Goal: Task Accomplishment & Management: Use online tool/utility

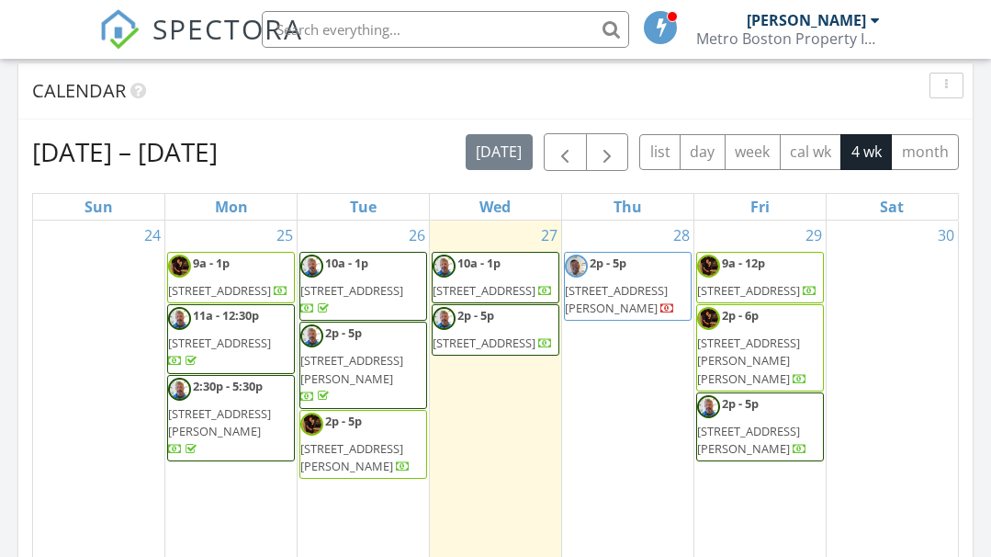
scroll to position [602, 0]
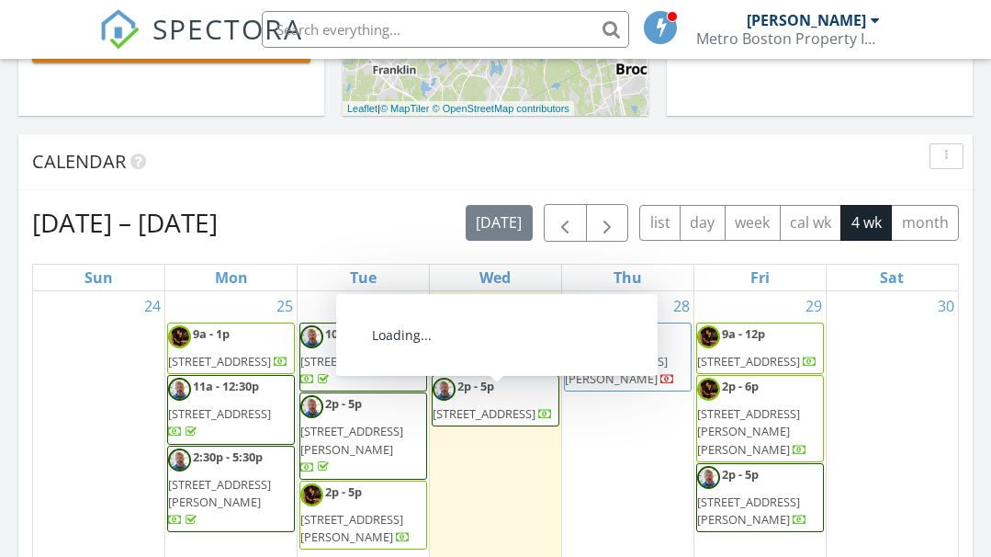
click at [490, 413] on span "[STREET_ADDRESS]" at bounding box center [484, 413] width 103 height 17
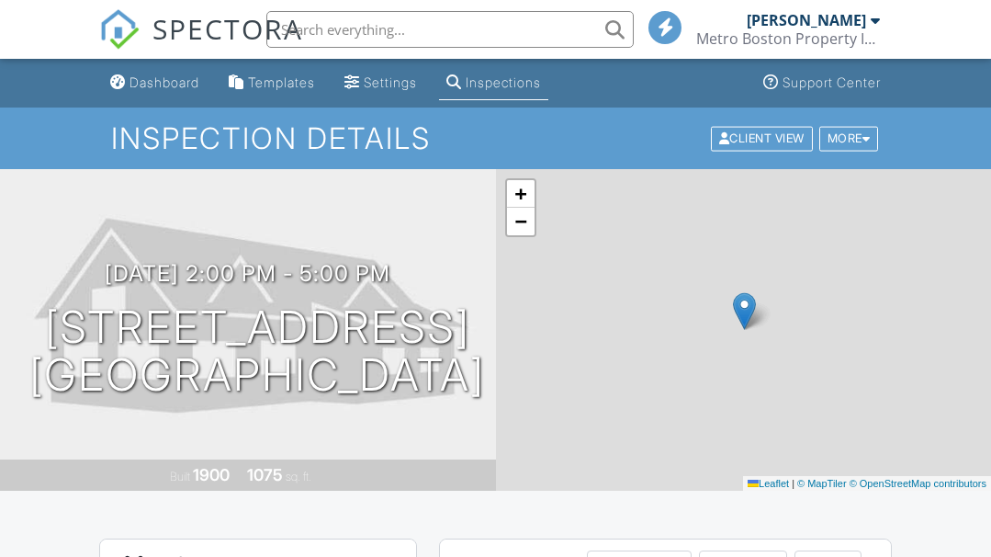
scroll to position [459, 0]
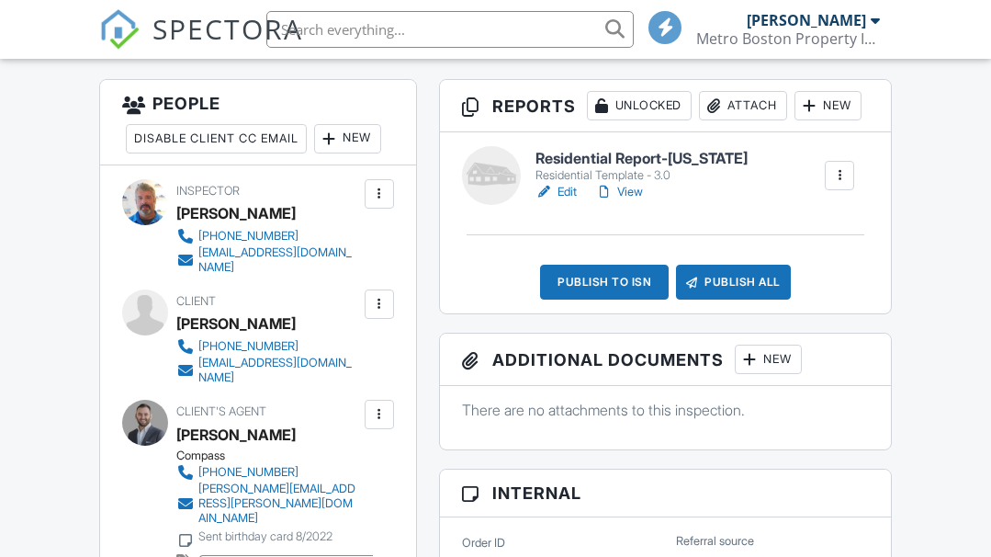
click at [566, 189] on link "Edit" at bounding box center [555, 192] width 41 height 18
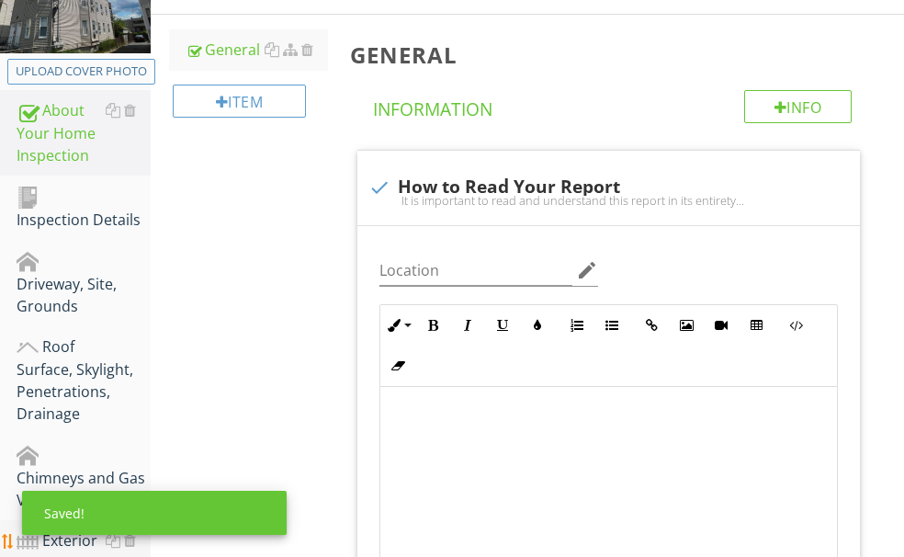
scroll to position [276, 0]
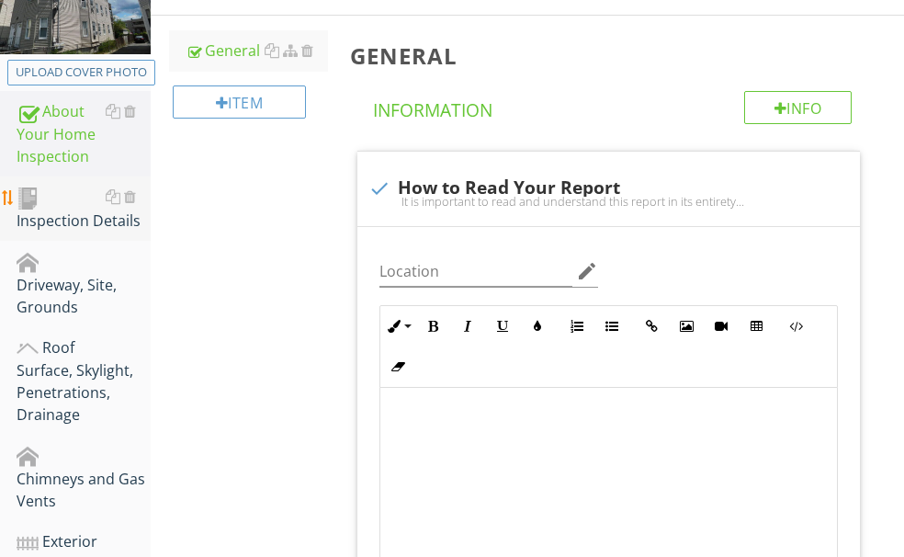
click at [118, 231] on div "Inspection Details" at bounding box center [84, 209] width 134 height 46
type textarea "<p><span class="fr-video fr-draggable" contenteditable="false" style="display: …"
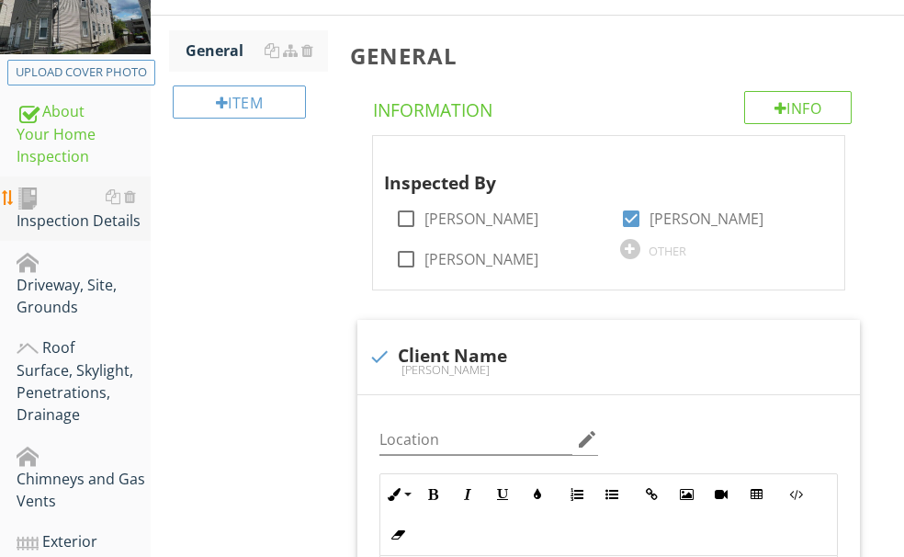
click at [104, 228] on div "Inspection Details" at bounding box center [84, 209] width 134 height 46
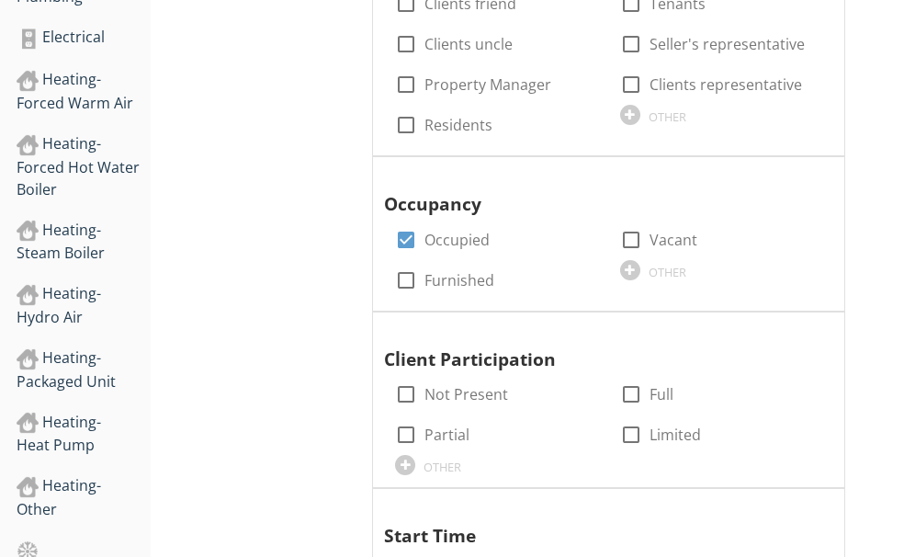
scroll to position [1469, 0]
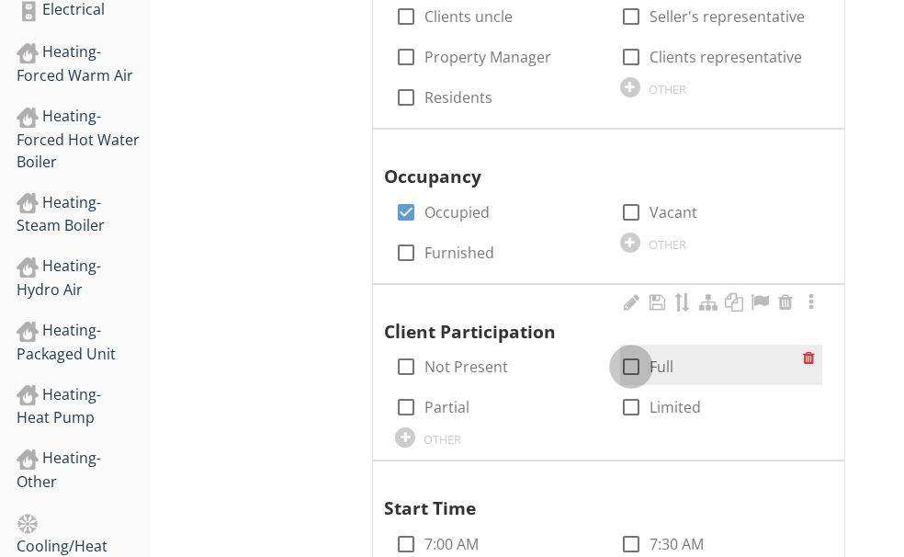
click at [615, 351] on div at bounding box center [630, 366] width 31 height 31
checkbox input "true"
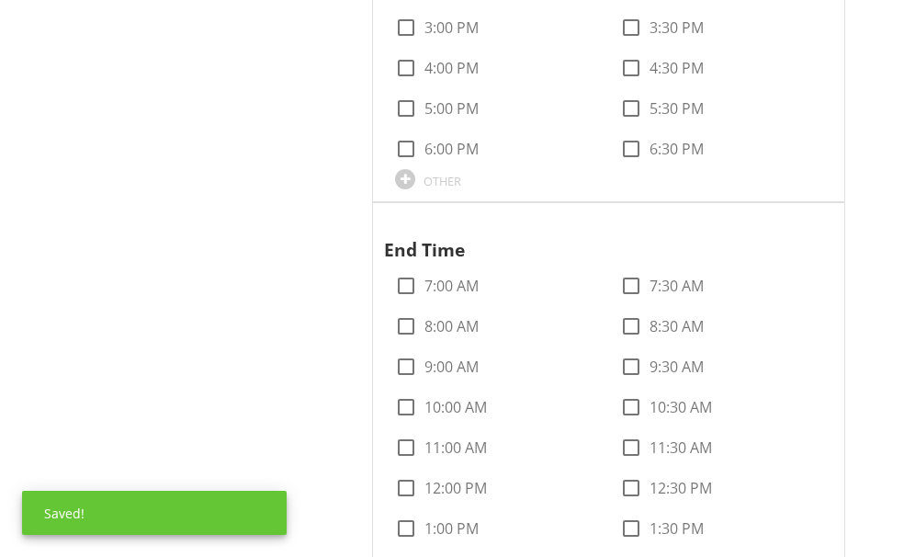
scroll to position [2388, 0]
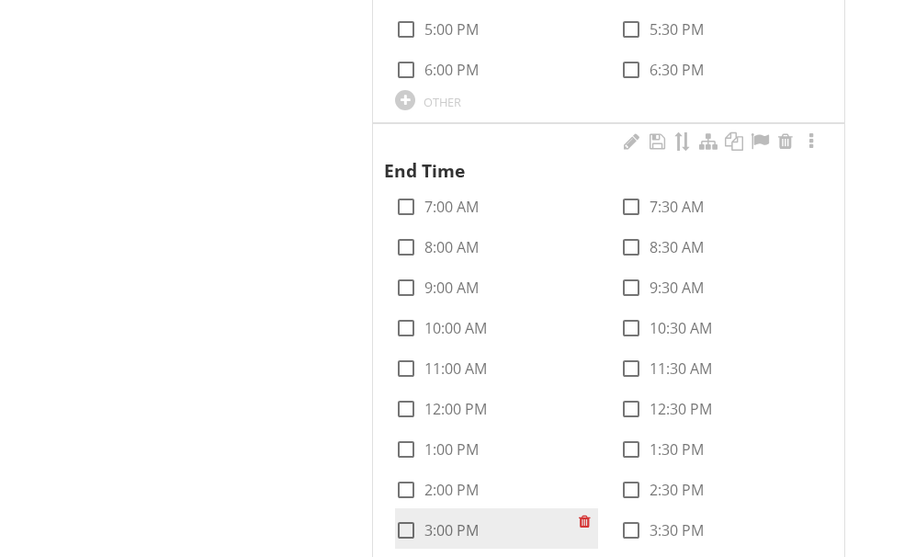
click at [422, 514] on div at bounding box center [405, 529] width 31 height 31
checkbox input "true"
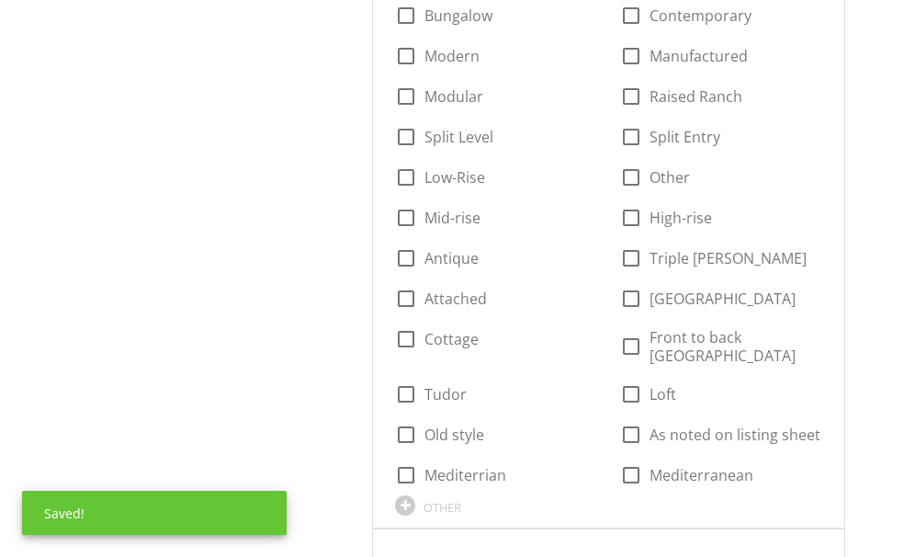
scroll to position [3306, 0]
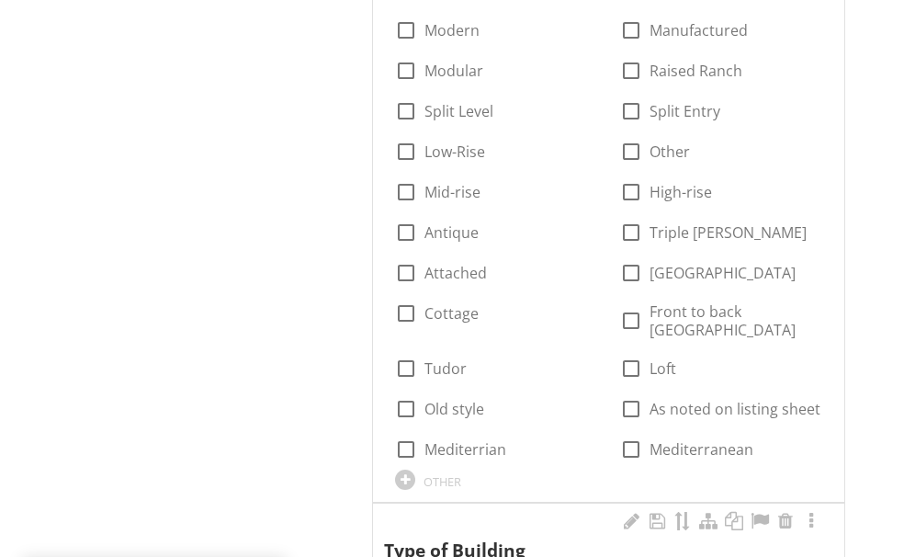
checkbox input "true"
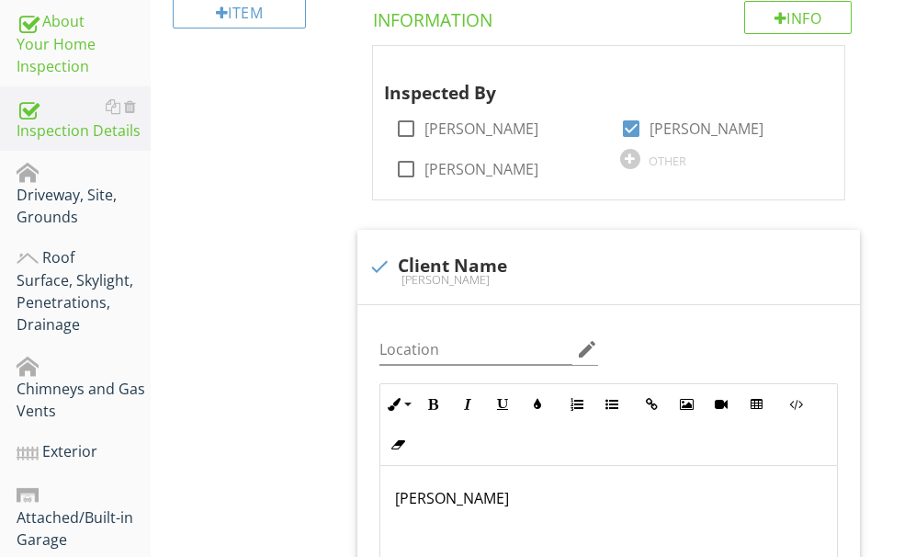
scroll to position [321, 0]
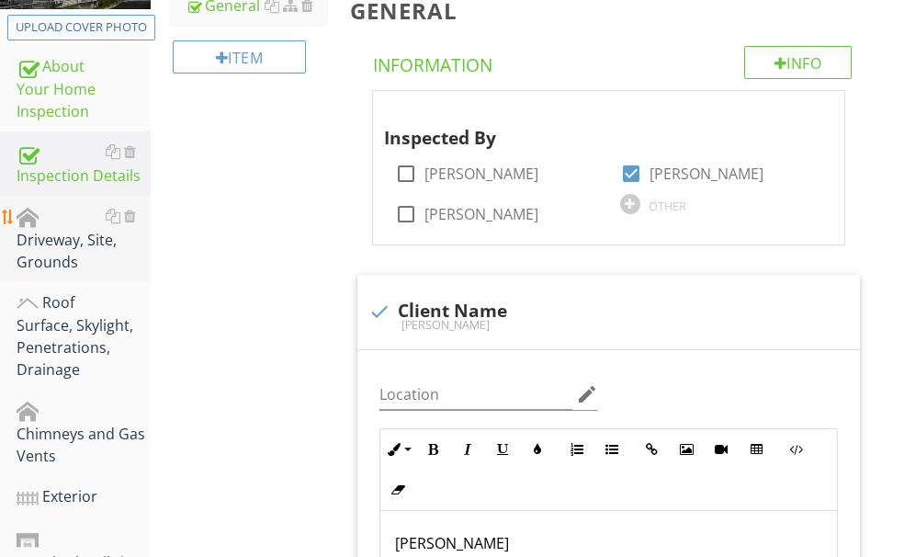
click at [92, 234] on div "Driveway, Site, Grounds" at bounding box center [84, 239] width 134 height 68
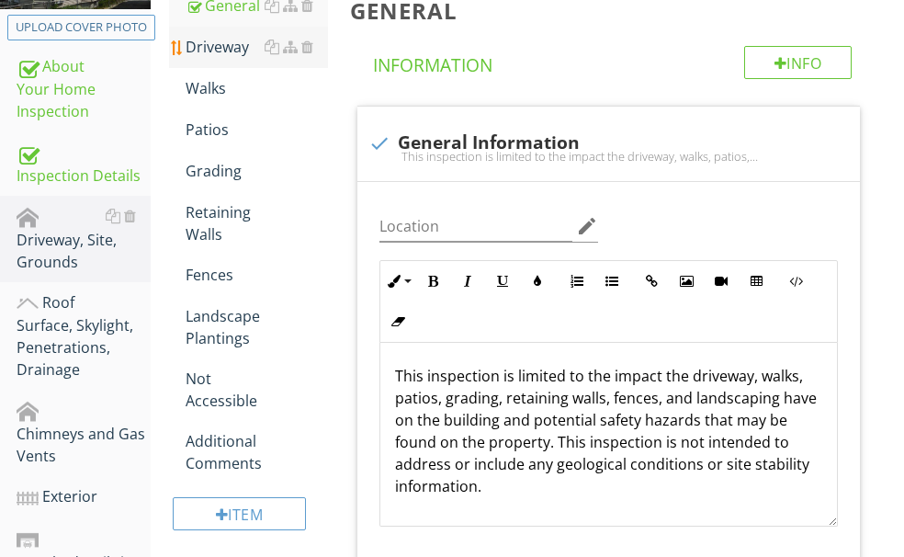
click at [296, 58] on div "Driveway" at bounding box center [257, 47] width 142 height 22
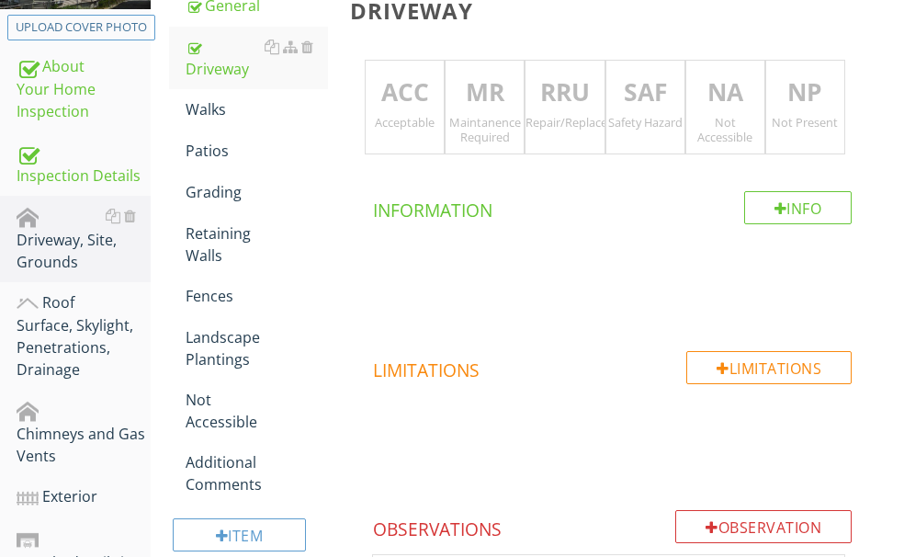
click at [522, 104] on p "MR" at bounding box center [484, 92] width 78 height 37
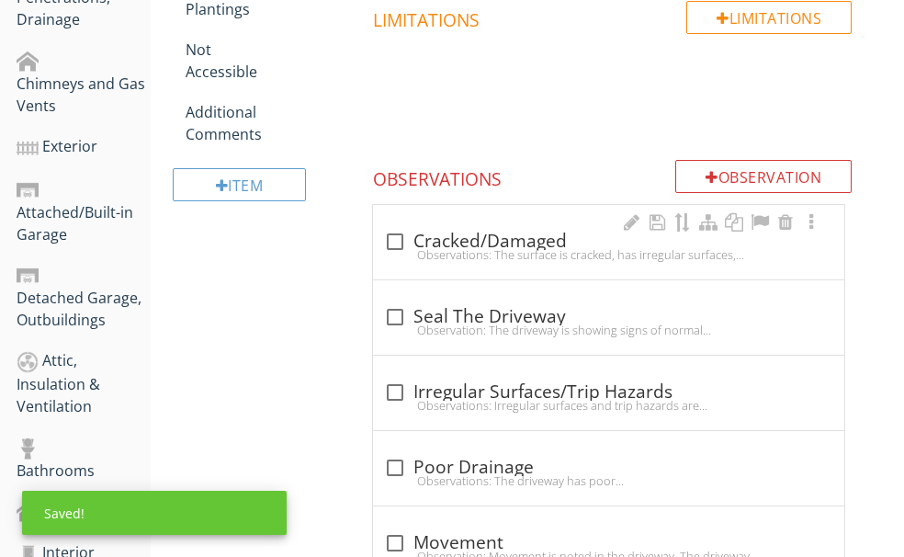
scroll to position [688, 0]
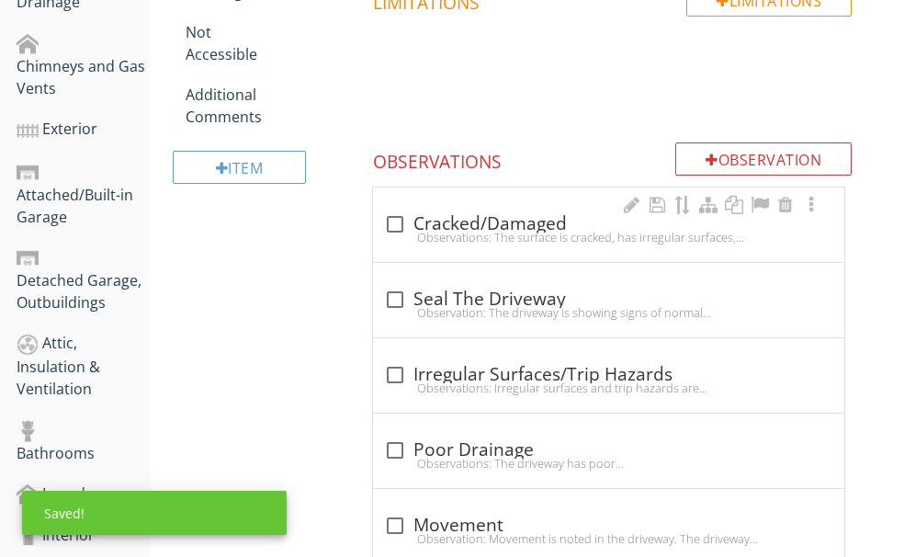
click at [570, 235] on div "Observations: The surface is cracked, has irregular surfaces, and/or is otherwi…" at bounding box center [608, 237] width 449 height 15
checkbox input "true"
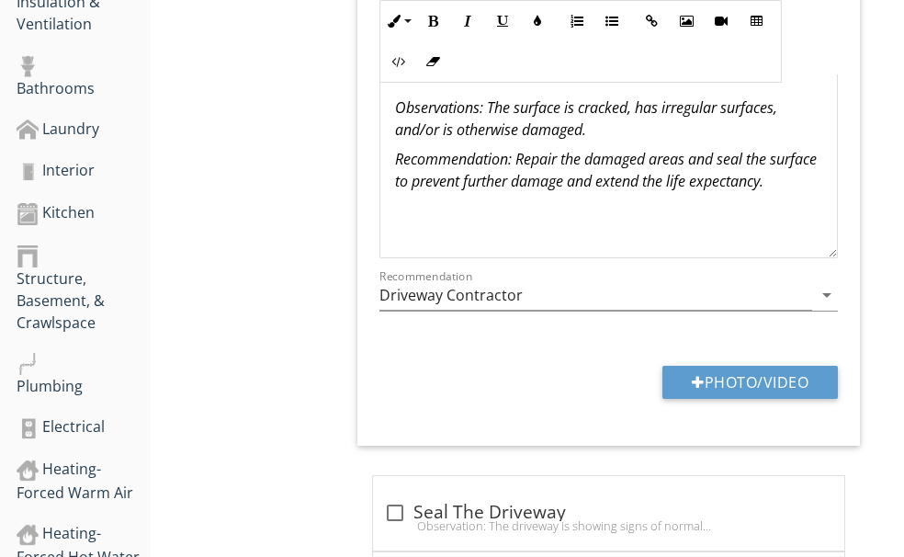
scroll to position [1055, 0]
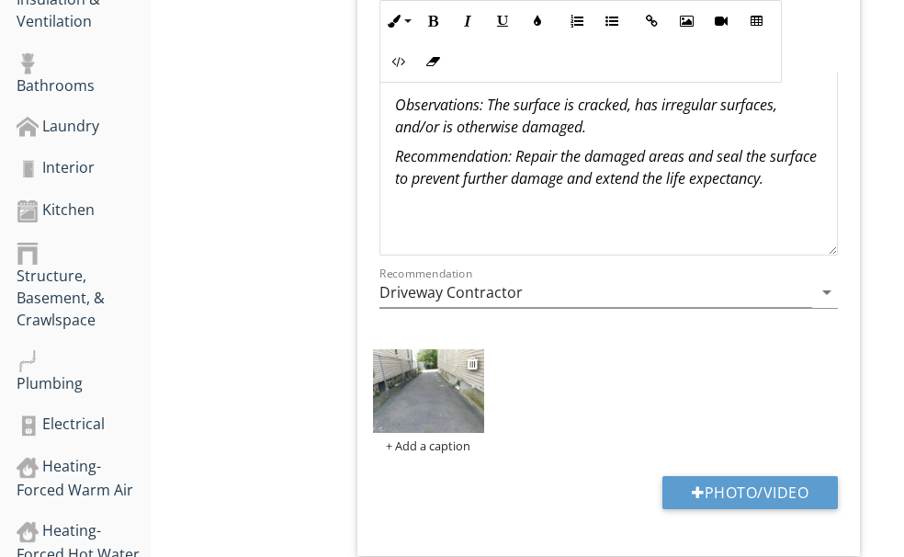
click at [484, 375] on img at bounding box center [428, 391] width 111 height 84
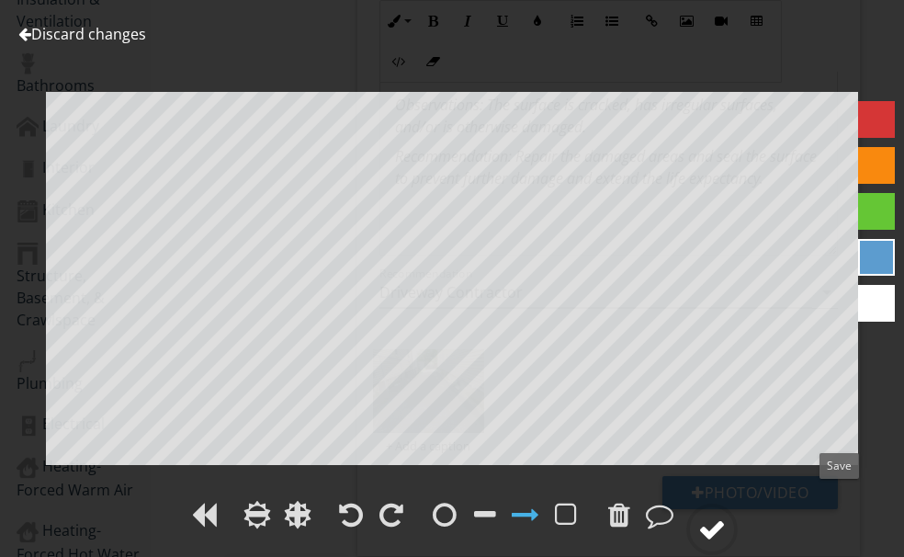
click at [737, 503] on div at bounding box center [711, 528] width 51 height 51
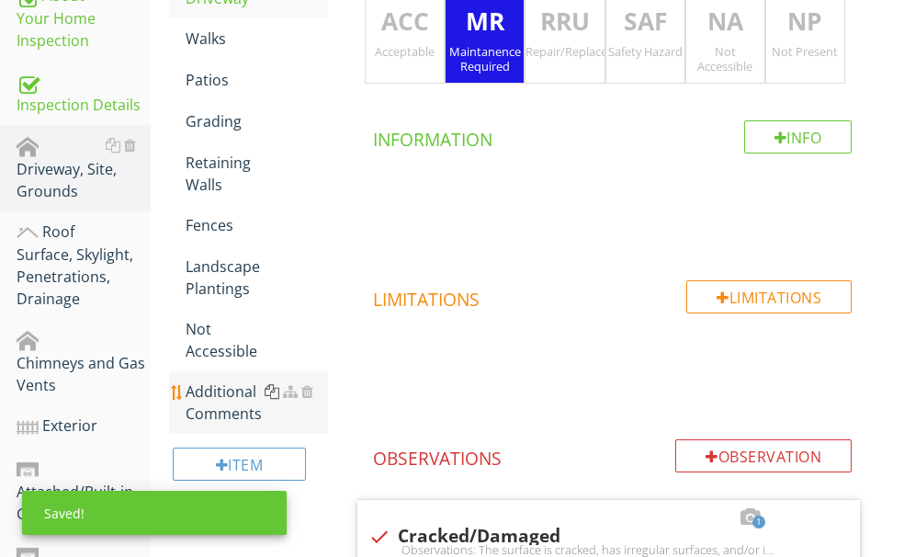
scroll to position [137, 0]
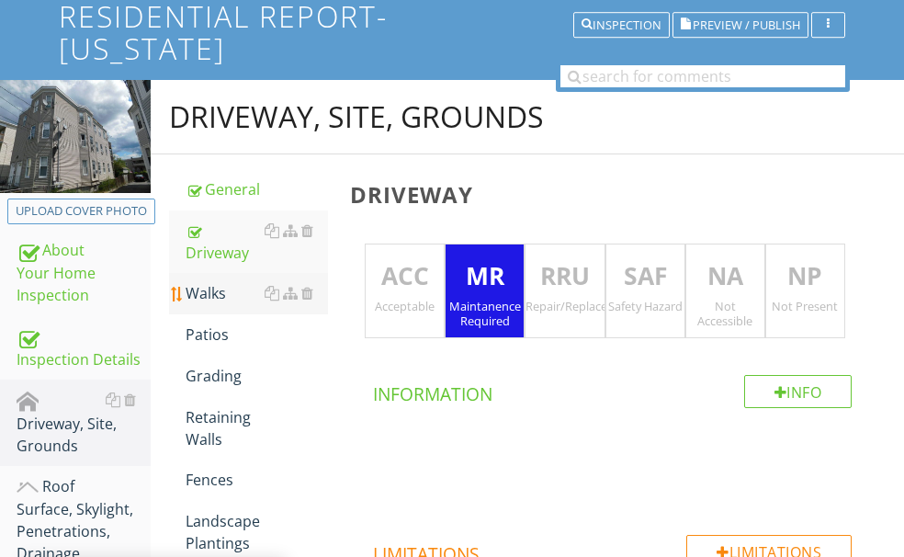
click at [297, 304] on div "Walks" at bounding box center [257, 293] width 142 height 22
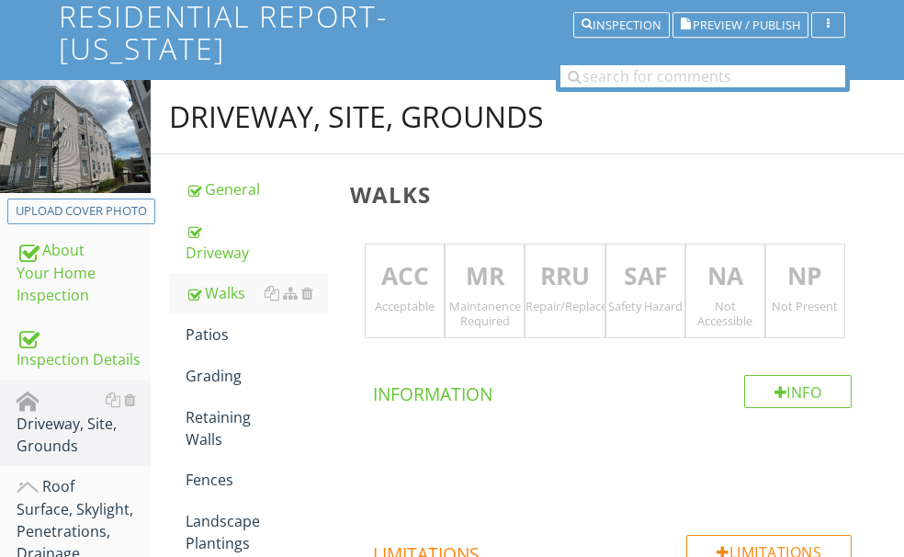
click at [523, 272] on p "MR" at bounding box center [484, 276] width 78 height 37
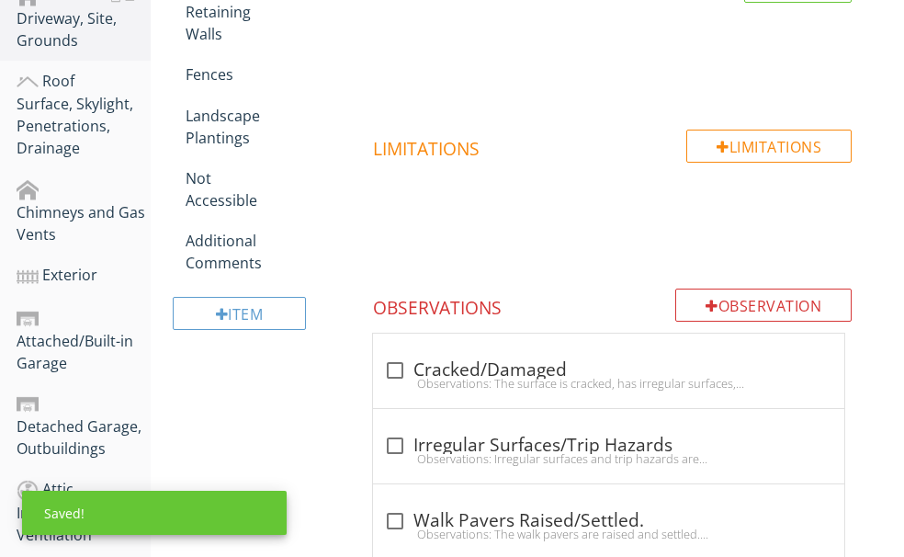
scroll to position [596, 0]
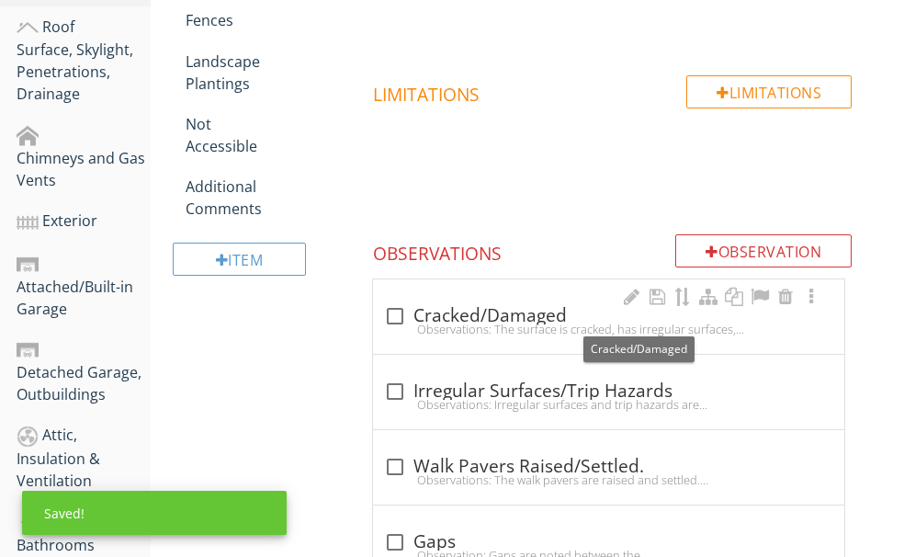
click at [502, 316] on div "check_box_outline_blank Cracked/Damaged" at bounding box center [608, 316] width 449 height 22
checkbox input "true"
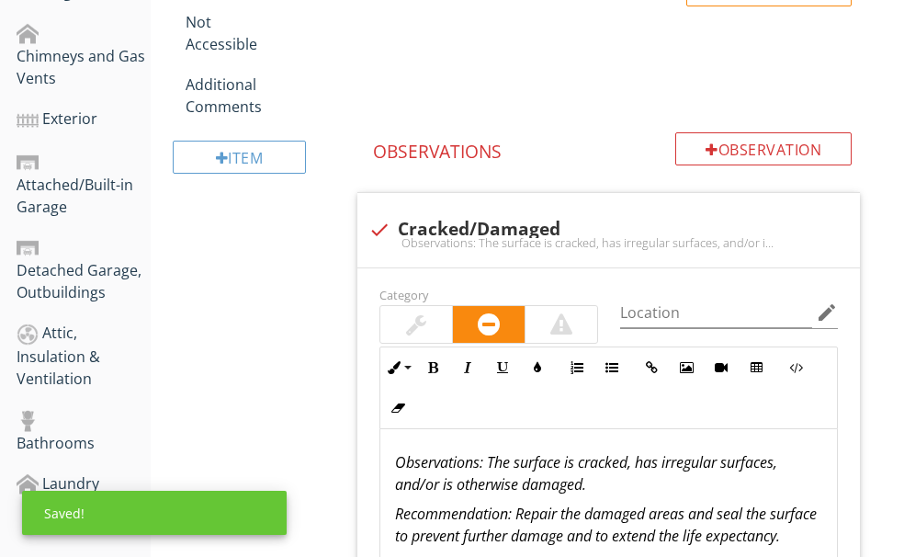
scroll to position [780, 0]
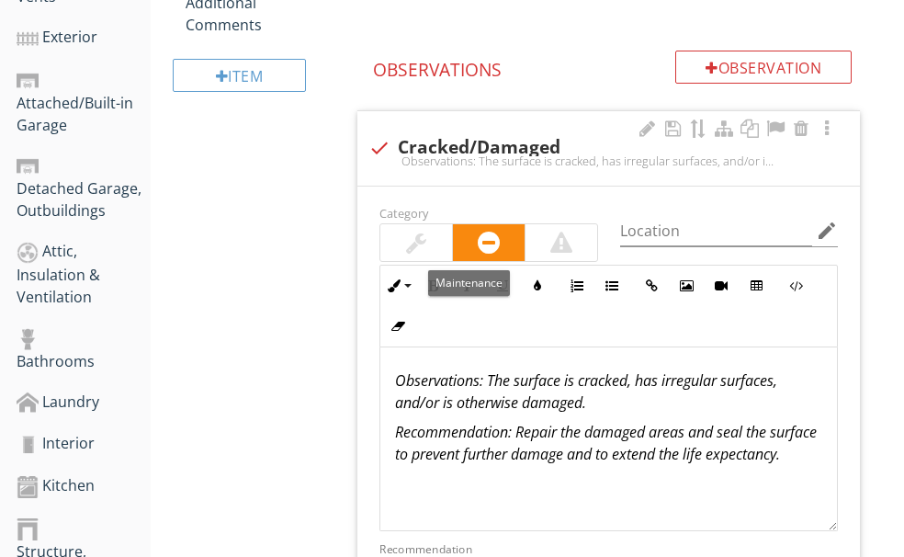
click at [452, 246] on div at bounding box center [416, 242] width 72 height 37
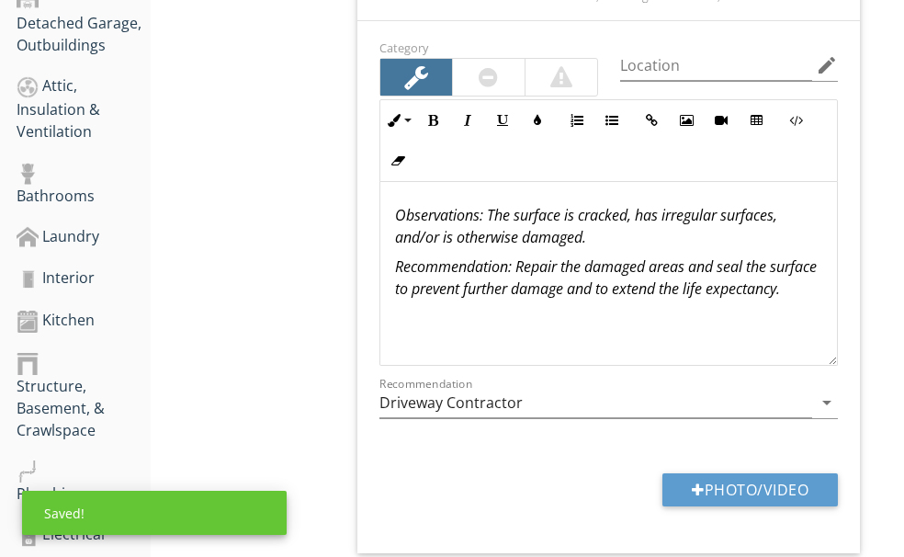
scroll to position [963, 0]
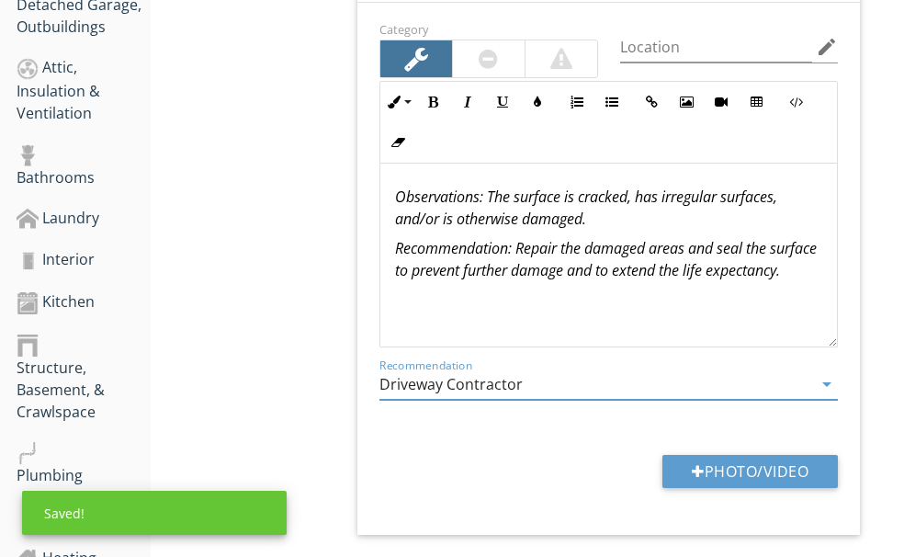
click at [603, 386] on input "Driveway Contractor" at bounding box center [595, 384] width 433 height 30
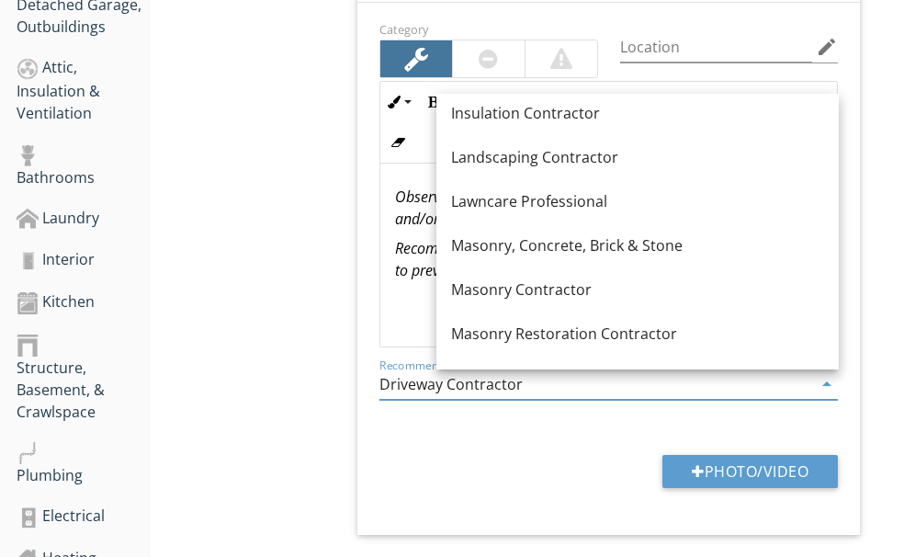
scroll to position [1539, 0]
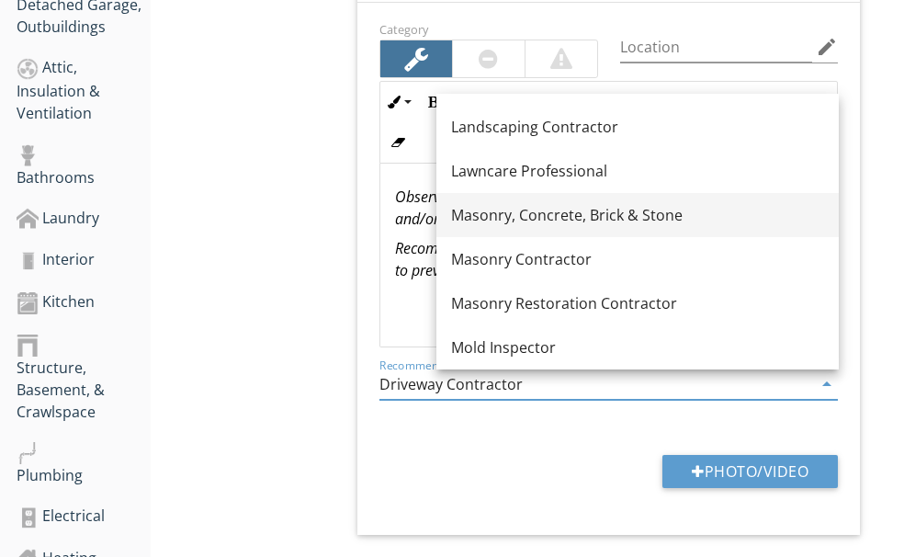
click at [579, 208] on div "Masonry, Concrete, Brick & Stone" at bounding box center [637, 215] width 373 height 22
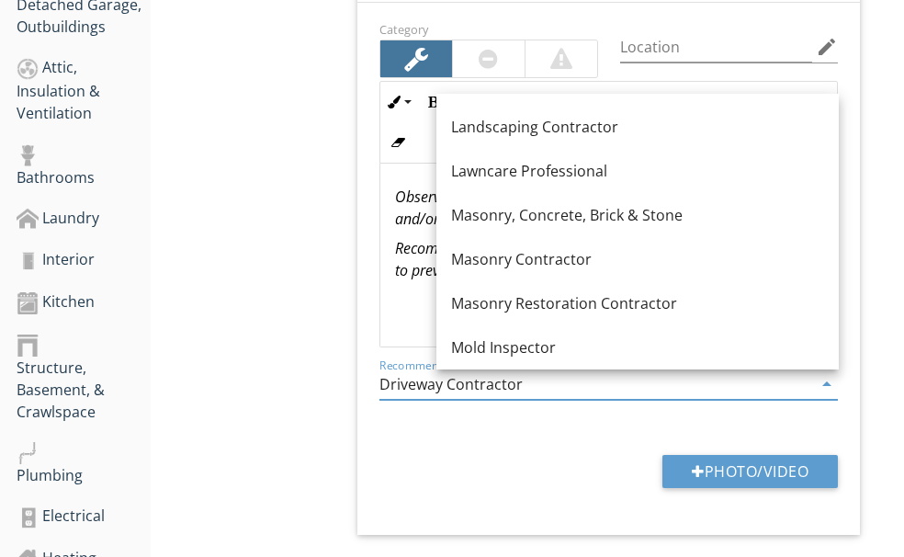
type input "Masonry, Concrete, Brick & Stone"
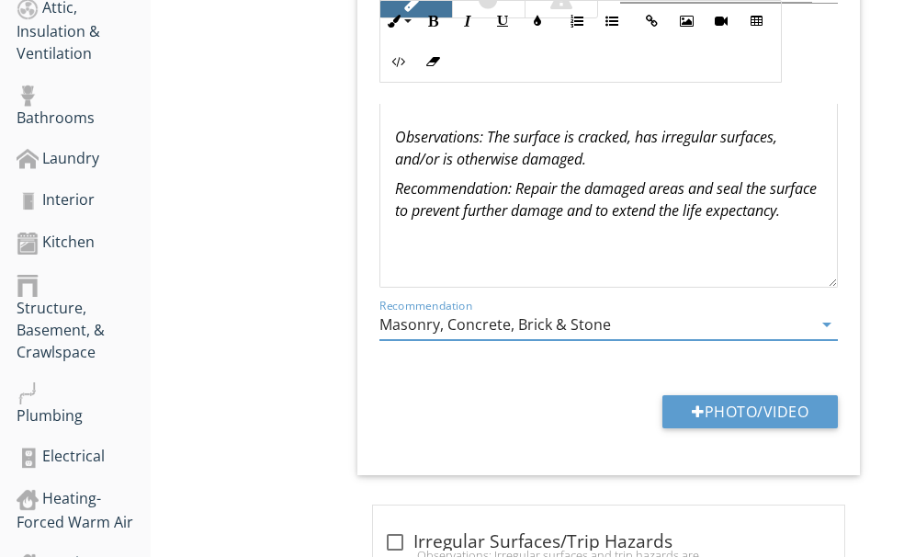
scroll to position [1055, 0]
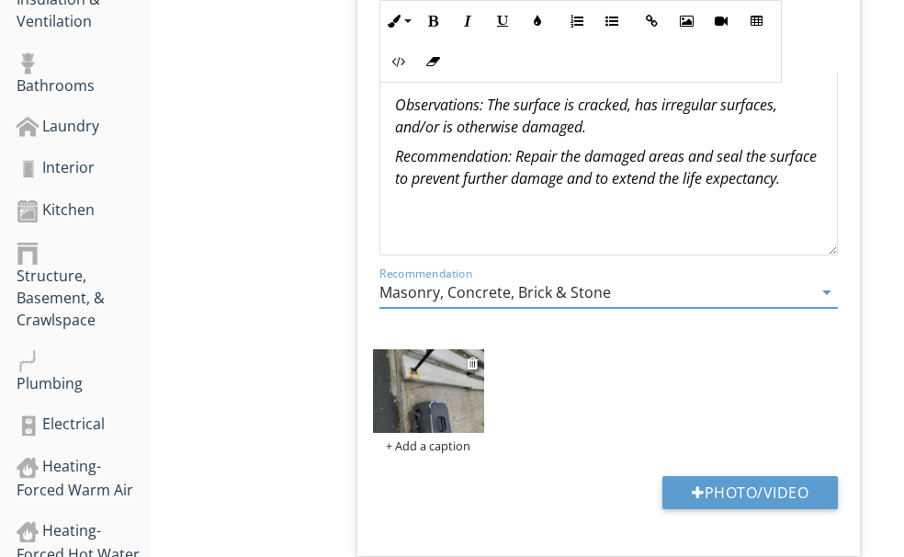
click at [482, 375] on img at bounding box center [428, 391] width 111 height 84
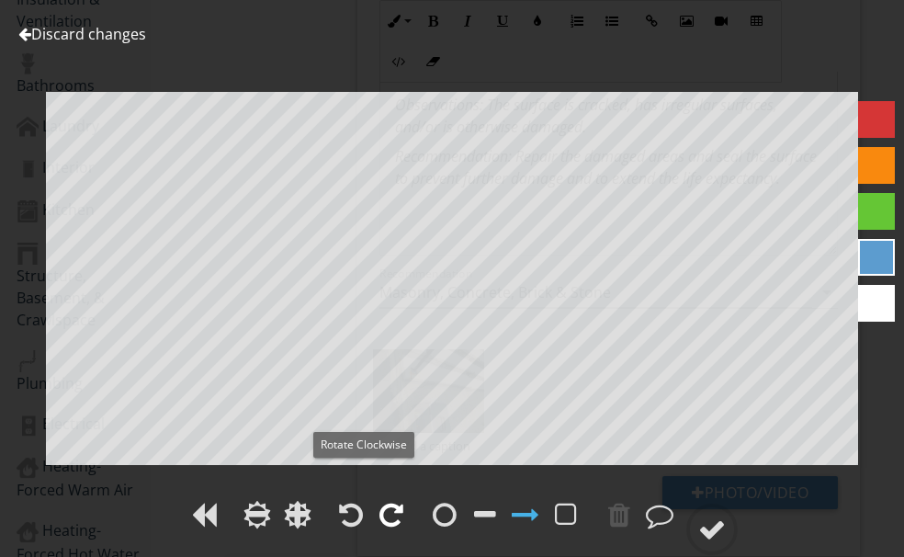
click at [379, 501] on div at bounding box center [391, 515] width 24 height 28
click at [726, 515] on div at bounding box center [712, 529] width 28 height 28
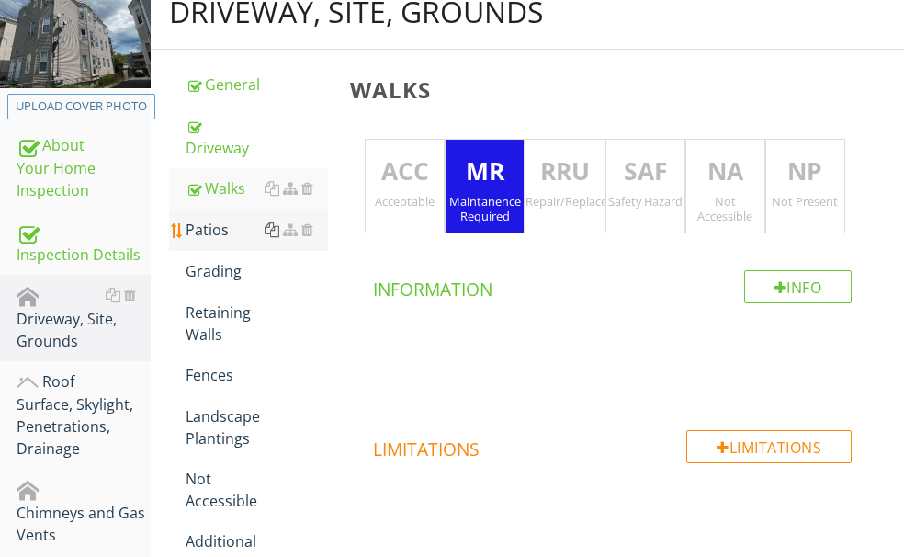
scroll to position [229, 0]
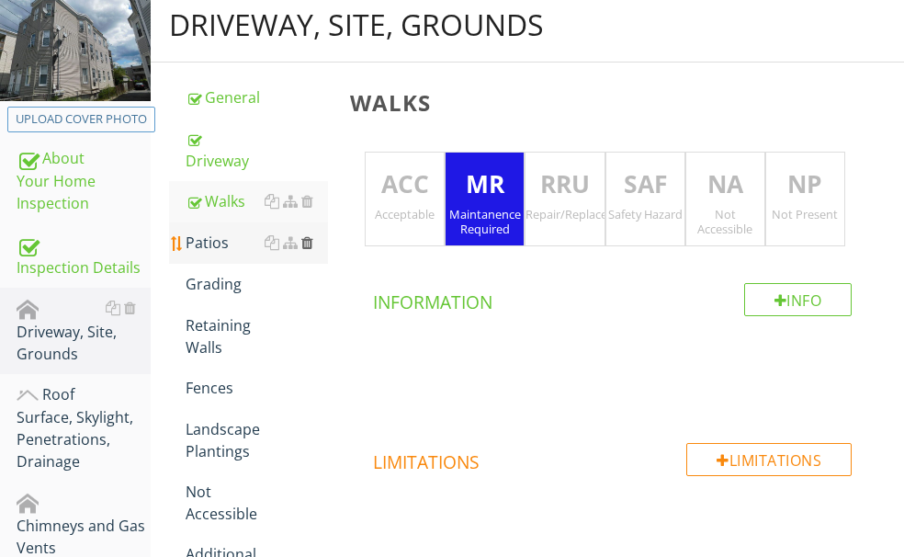
click at [313, 250] on div at bounding box center [307, 242] width 12 height 15
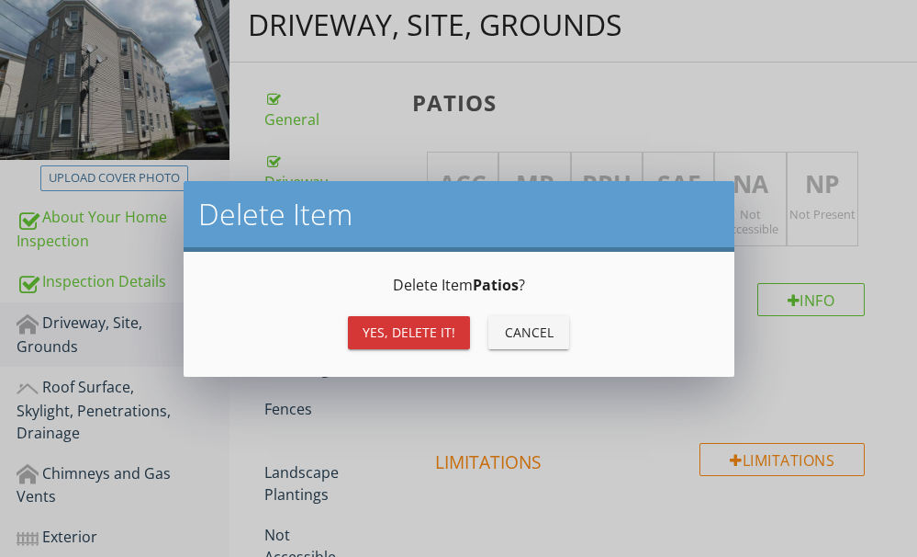
click at [401, 330] on div "Yes, Delete it!" at bounding box center [409, 331] width 93 height 19
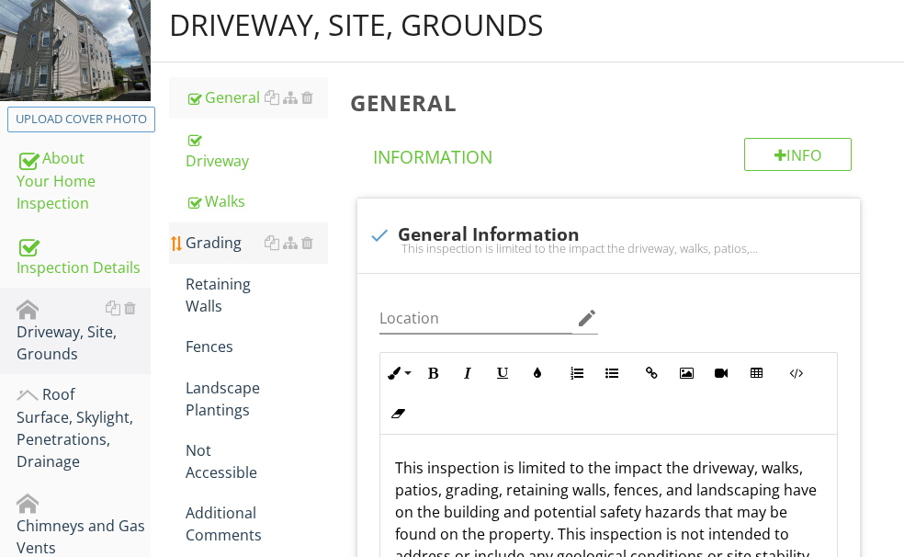
click at [276, 253] on div "Grading" at bounding box center [257, 242] width 142 height 22
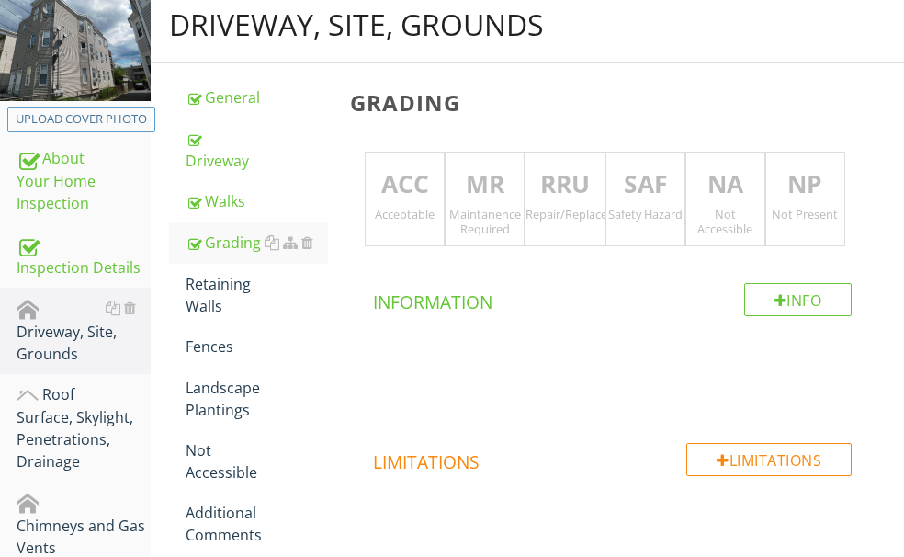
click at [444, 197] on p "ACC" at bounding box center [405, 184] width 78 height 37
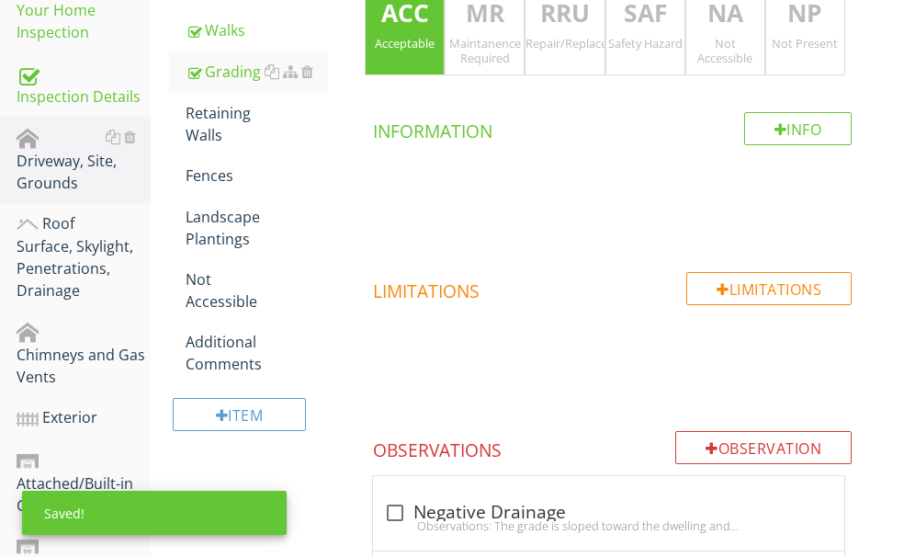
scroll to position [412, 0]
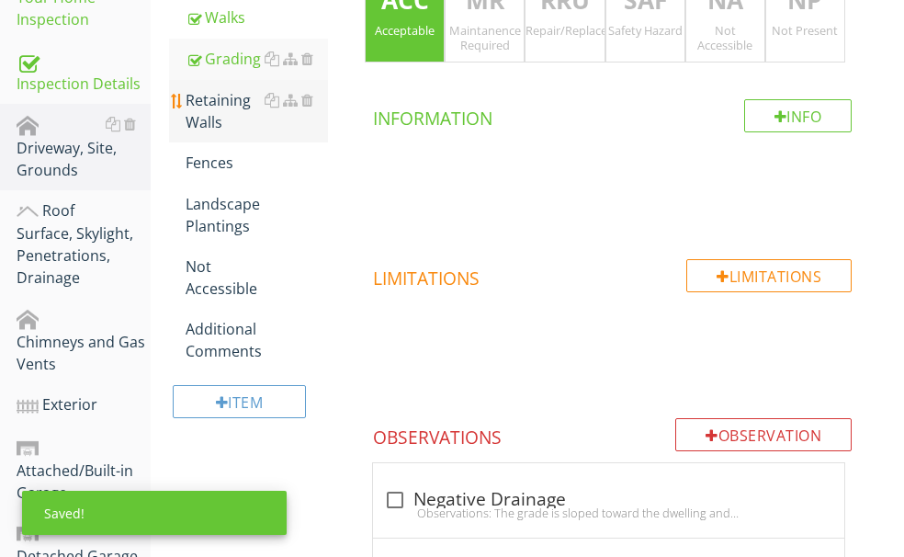
click at [328, 133] on div "Retaining Walls" at bounding box center [257, 111] width 142 height 44
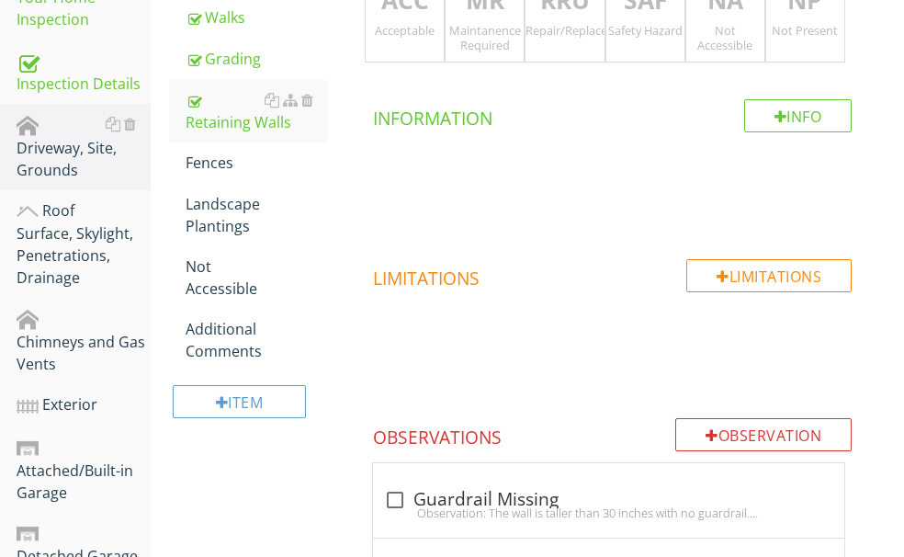
click at [444, 38] on div "Acceptable" at bounding box center [405, 30] width 78 height 15
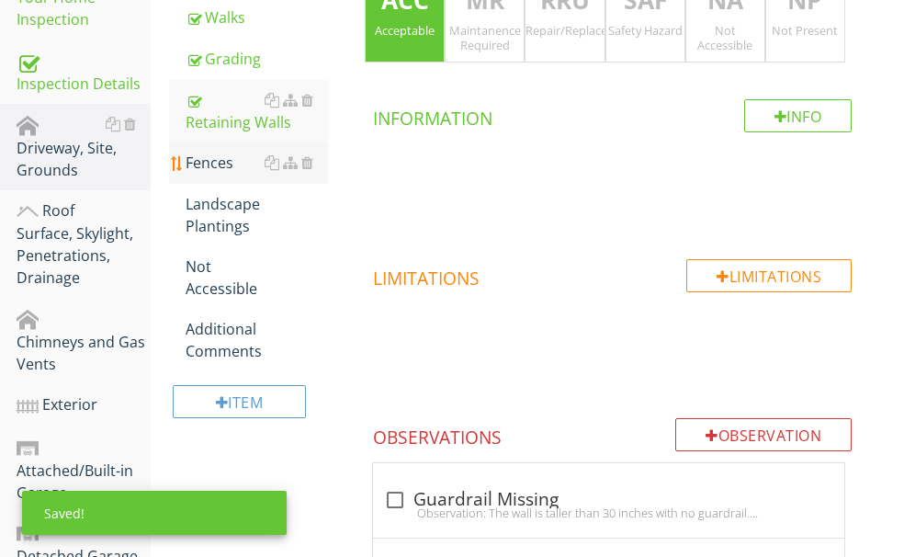
click at [286, 174] on div "Fences" at bounding box center [257, 163] width 142 height 22
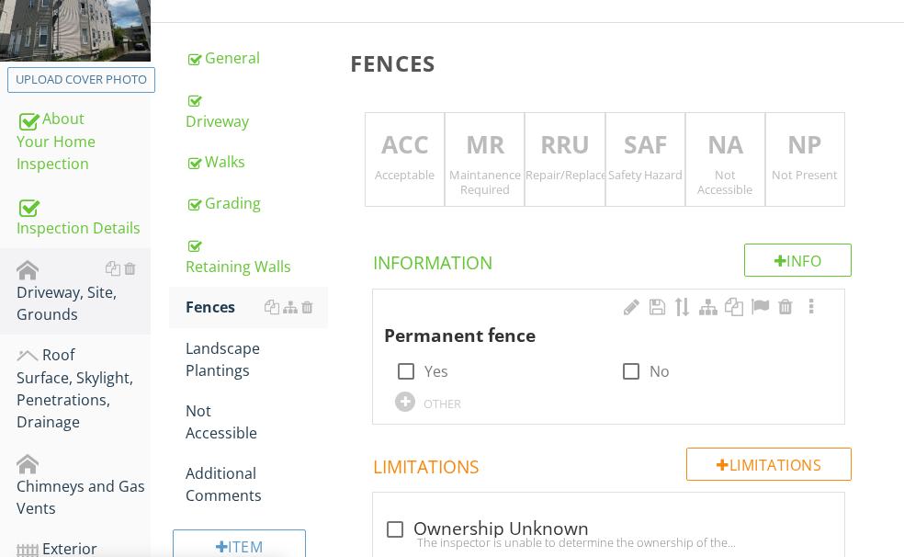
scroll to position [229, 0]
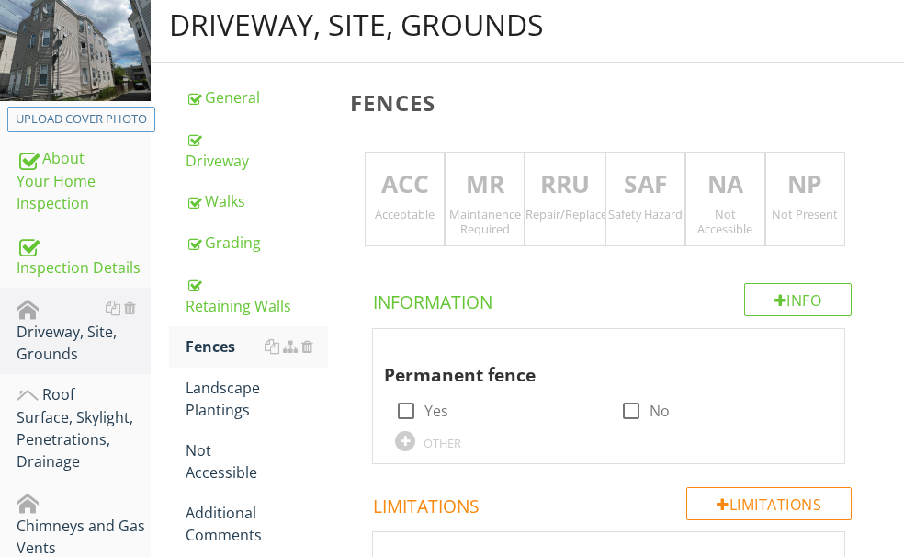
click at [588, 191] on p "RRU" at bounding box center [564, 184] width 78 height 37
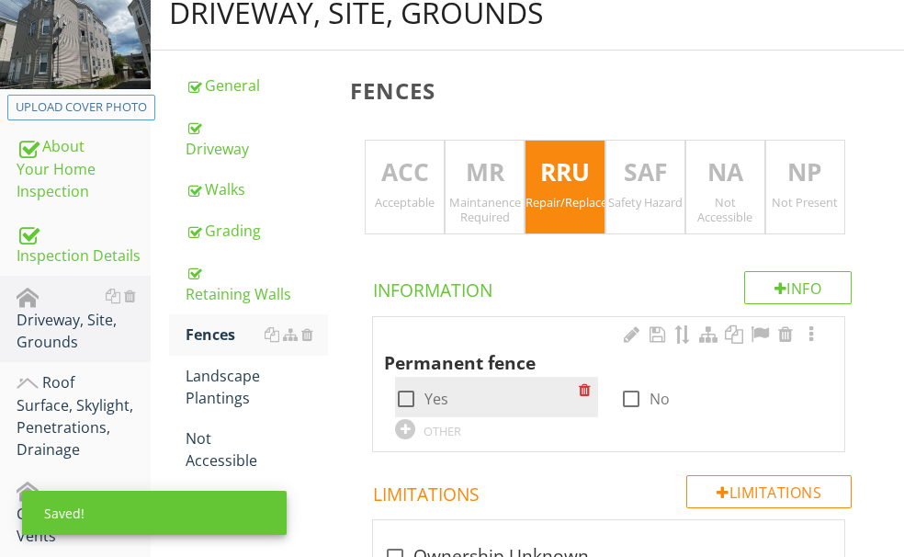
scroll to position [412, 0]
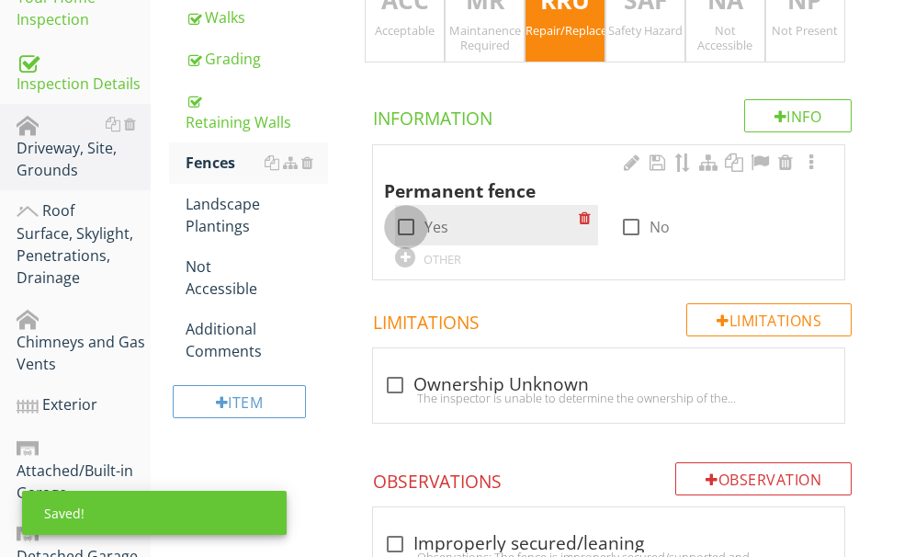
click at [422, 222] on div at bounding box center [405, 226] width 31 height 31
checkbox input "true"
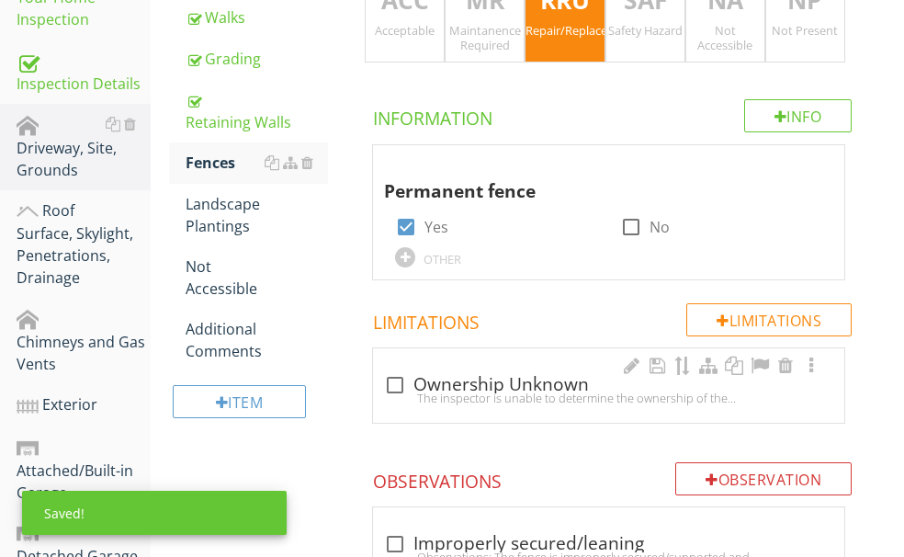
click at [411, 369] on div at bounding box center [394, 384] width 31 height 31
checkbox input "true"
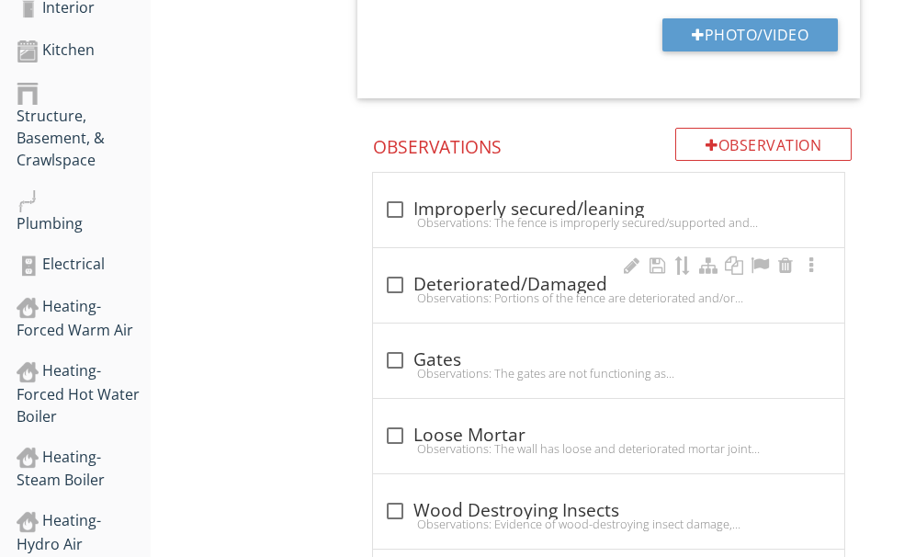
scroll to position [1239, 0]
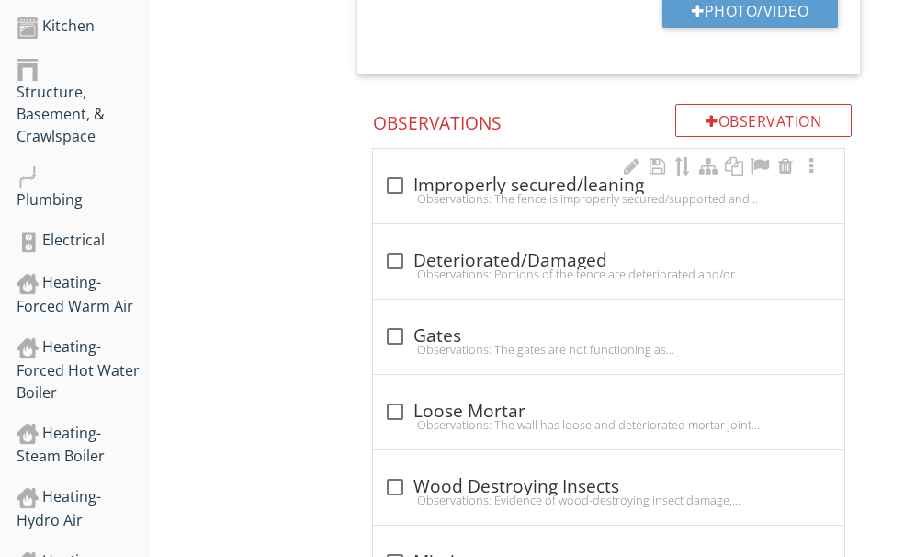
click at [532, 191] on div "Observations: The fence is improperly secured/supported and is leaning. This ma…" at bounding box center [608, 198] width 449 height 15
checkbox input "true"
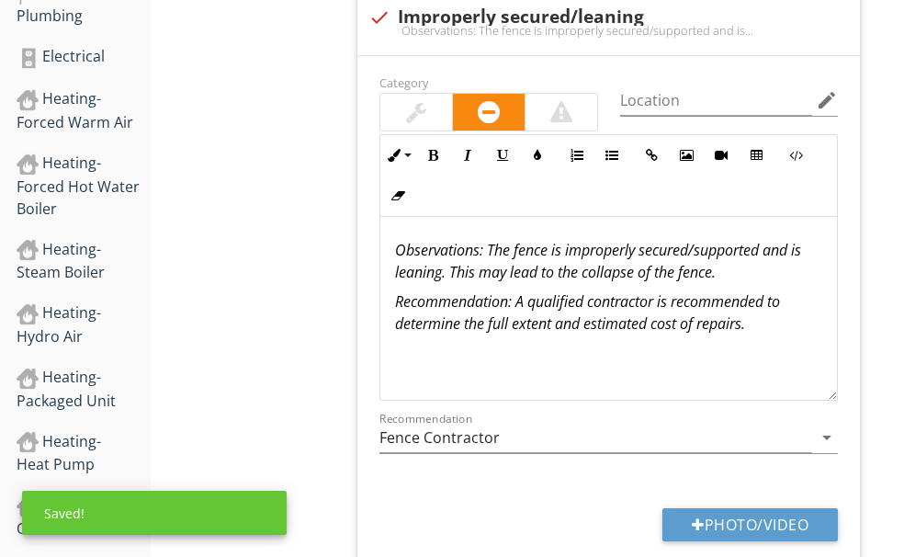
scroll to position [1514, 0]
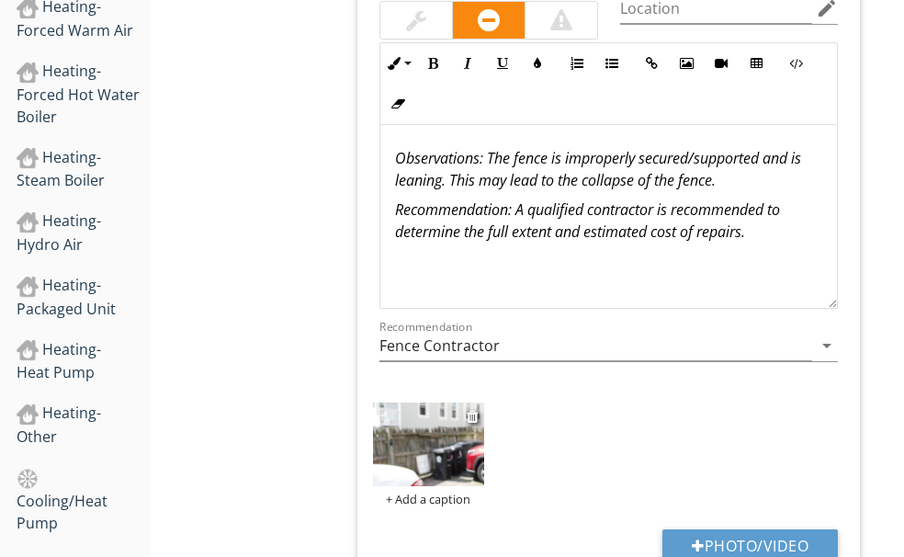
click at [484, 424] on img at bounding box center [428, 444] width 111 height 84
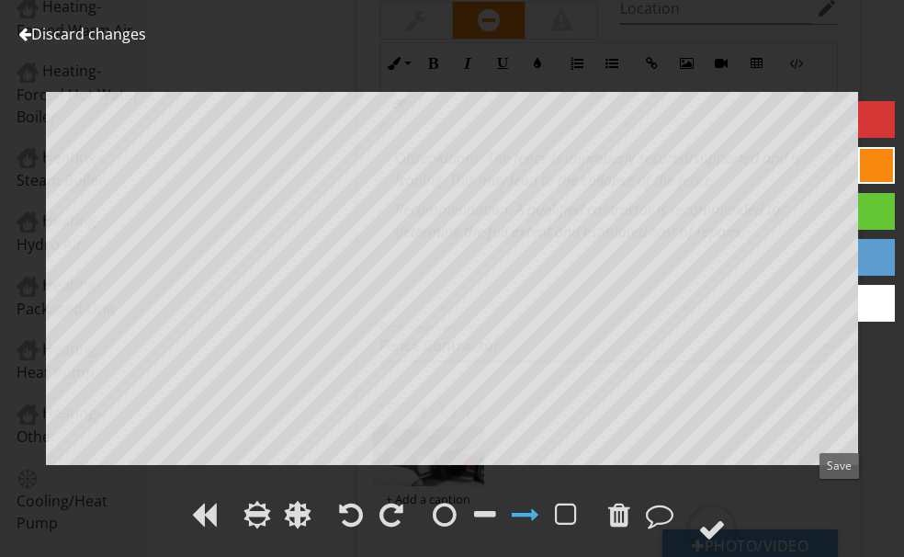
drag, startPoint x: 842, startPoint y: 501, endPoint x: 873, endPoint y: 452, distance: 58.6
click at [726, 515] on div at bounding box center [712, 529] width 28 height 28
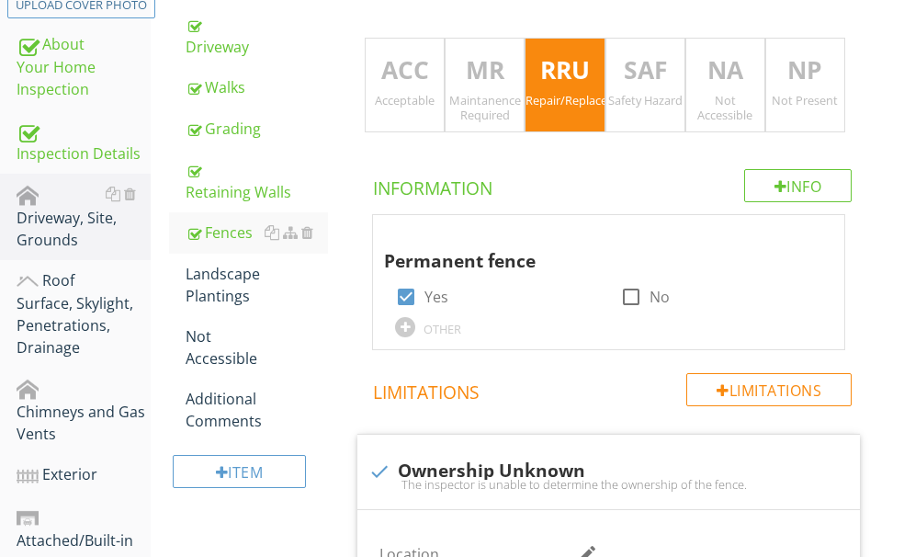
scroll to position [229, 0]
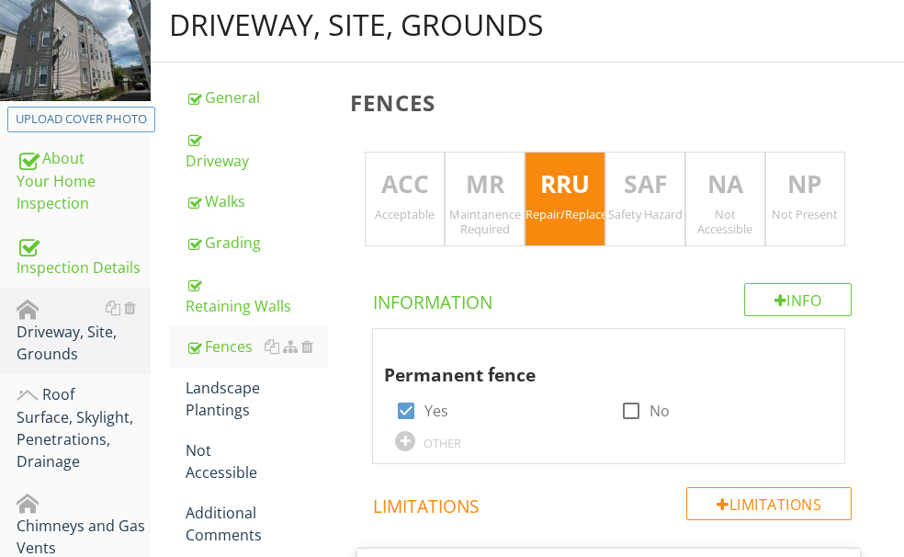
click at [513, 192] on p "MR" at bounding box center [484, 184] width 78 height 37
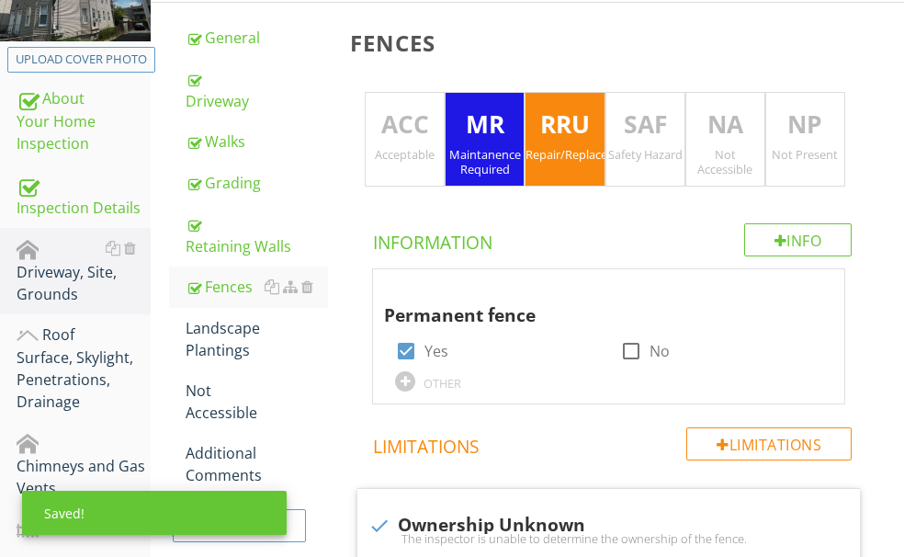
scroll to position [321, 0]
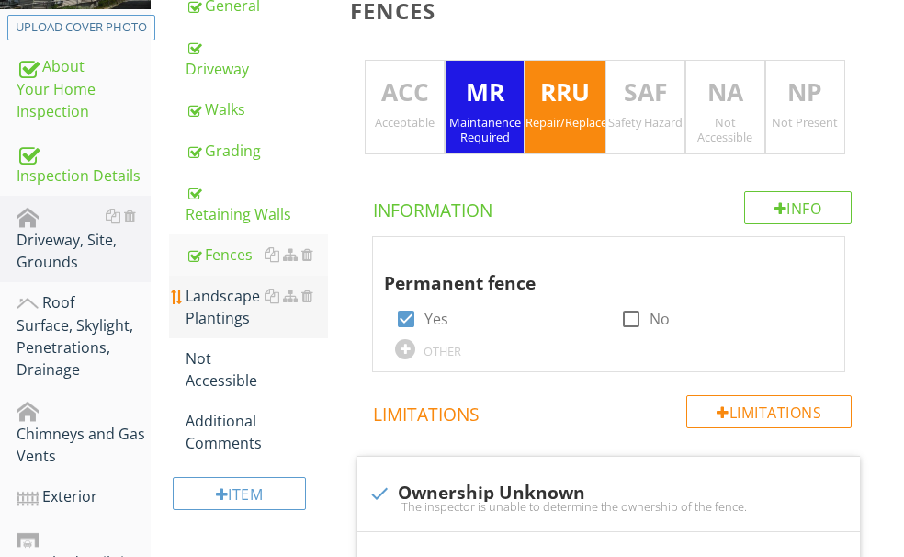
click at [303, 329] on div "Landscape Plantings" at bounding box center [257, 307] width 142 height 44
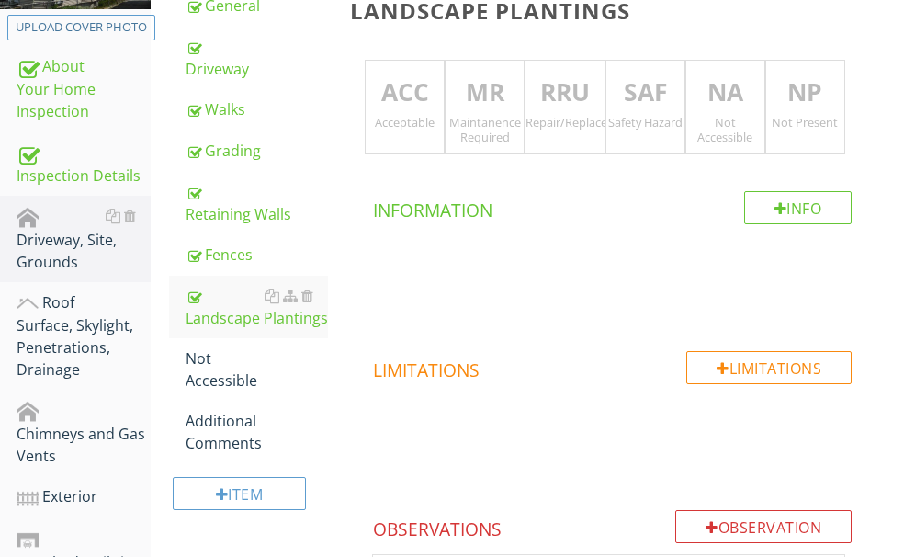
click at [444, 98] on p "ACC" at bounding box center [405, 92] width 78 height 37
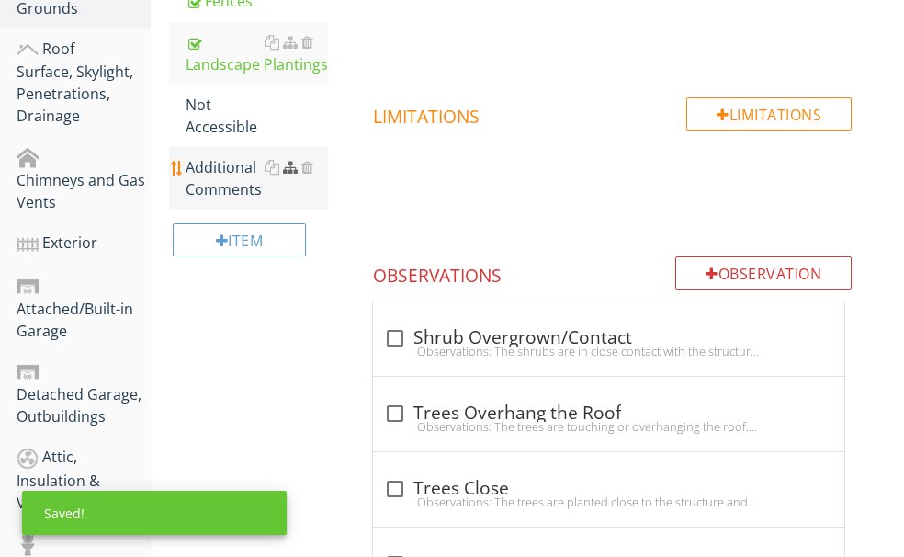
scroll to position [596, 0]
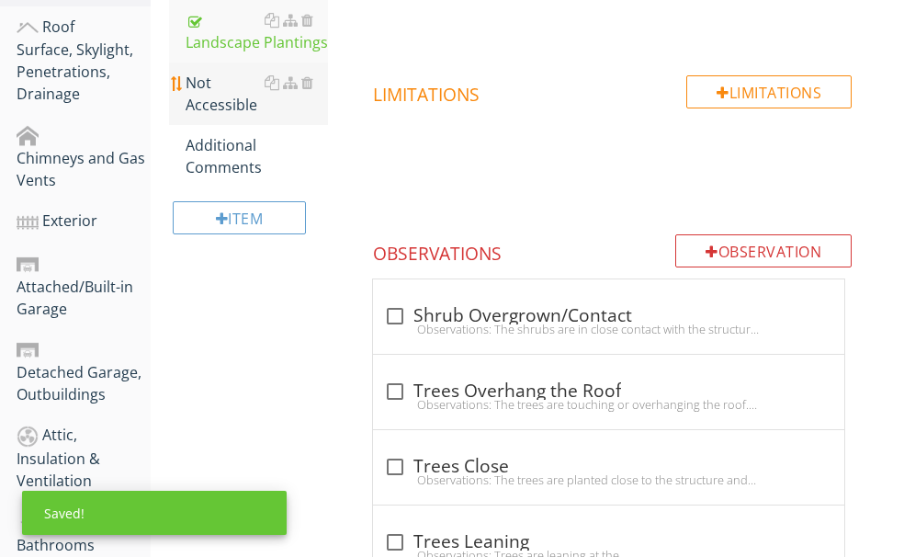
click at [287, 116] on div "Not Accessible" at bounding box center [257, 94] width 142 height 44
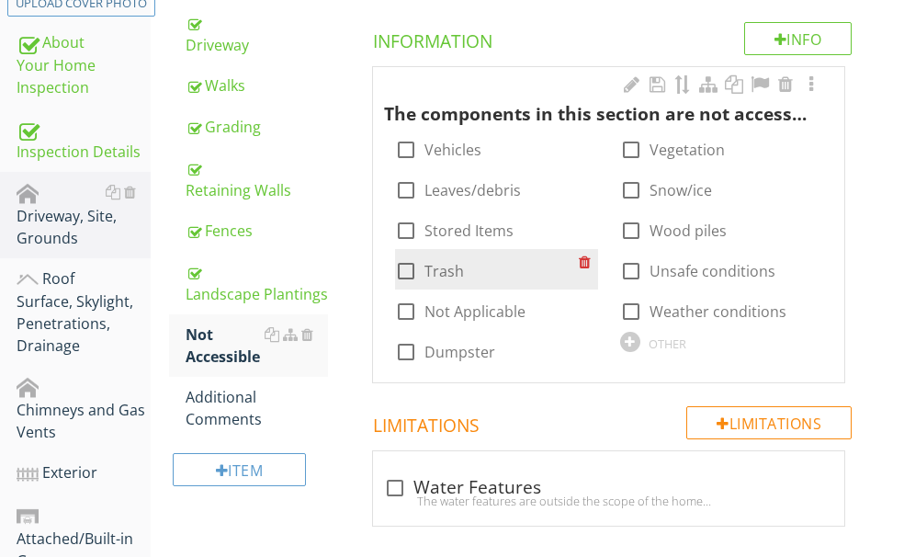
scroll to position [412, 0]
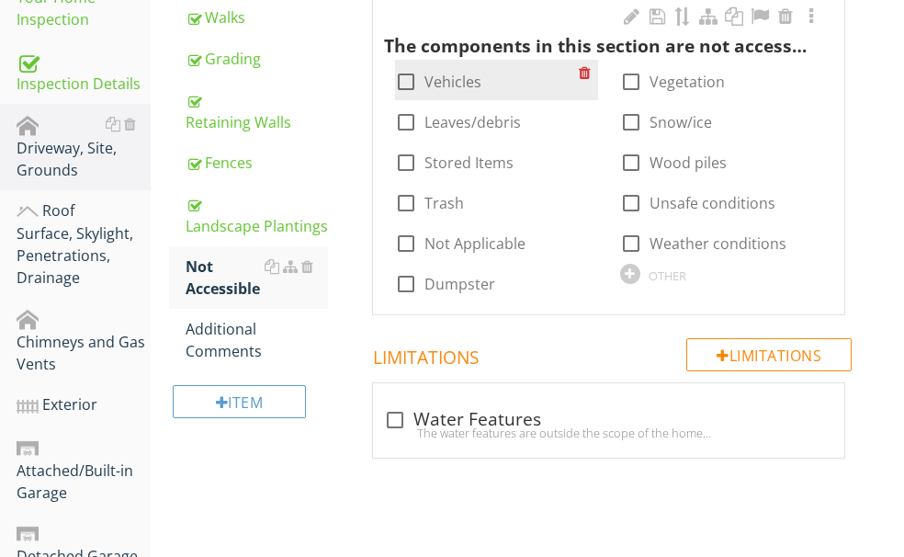
click at [422, 80] on div at bounding box center [405, 81] width 31 height 31
checkbox input "true"
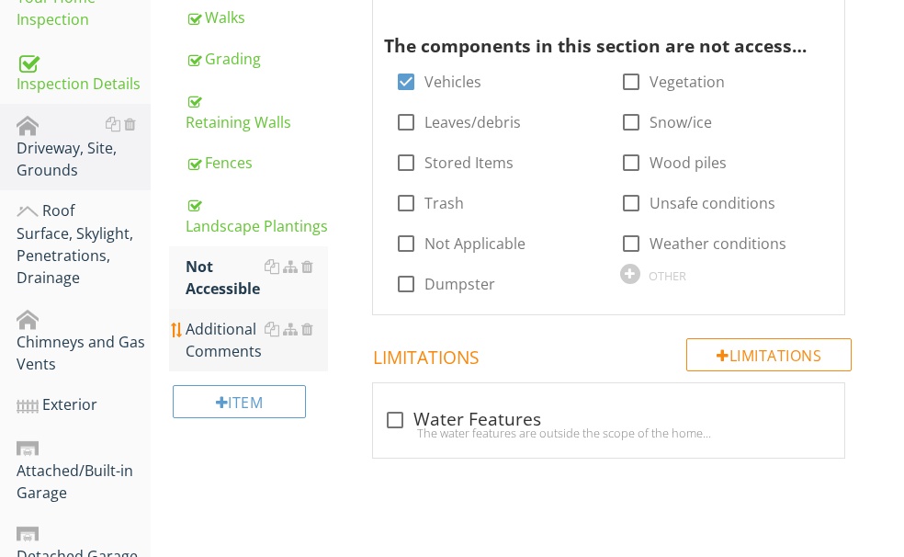
click at [303, 362] on div "Additional Comments" at bounding box center [257, 340] width 142 height 44
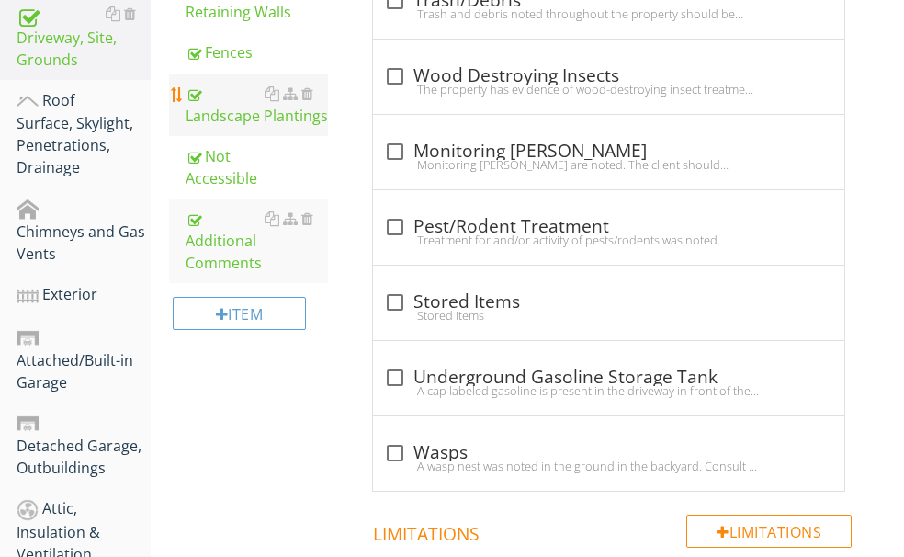
scroll to position [412, 0]
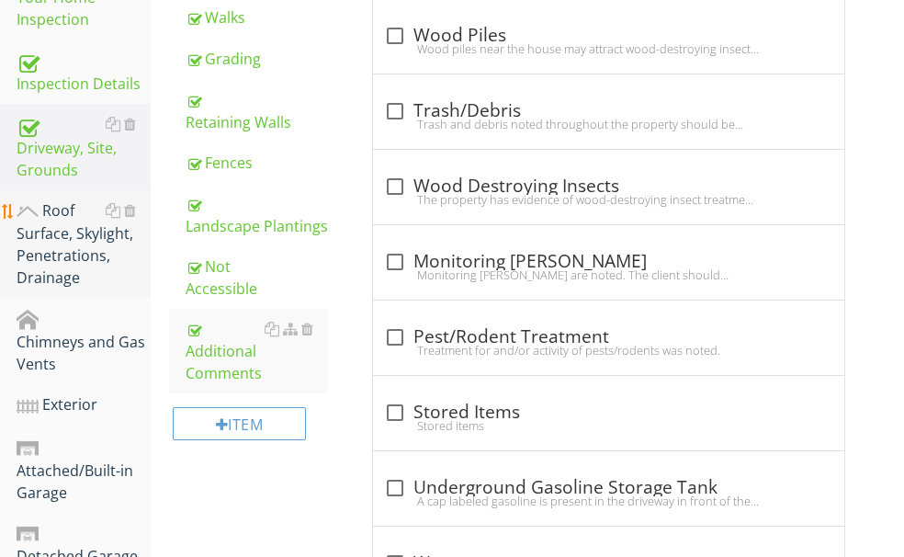
click at [65, 217] on div "Roof Surface, Skylight, Penetrations, Drainage" at bounding box center [84, 244] width 134 height 90
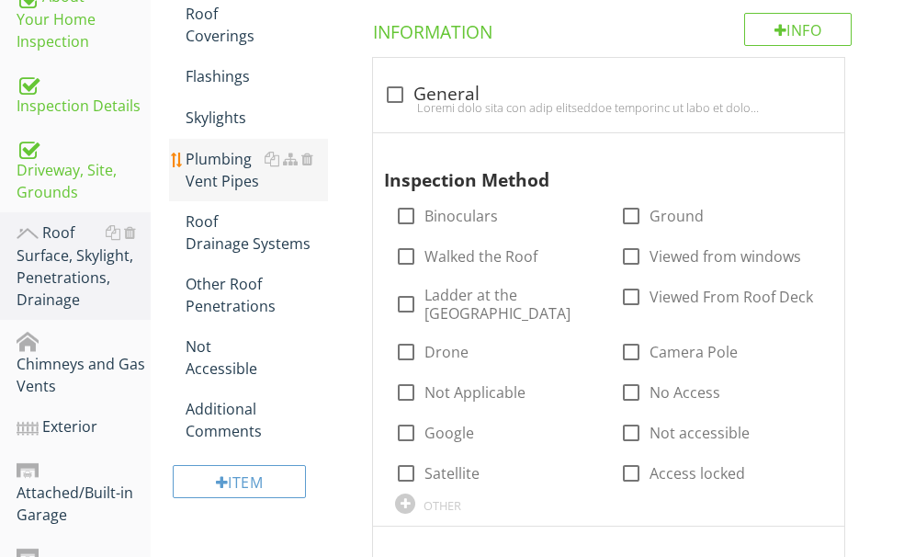
scroll to position [596, 0]
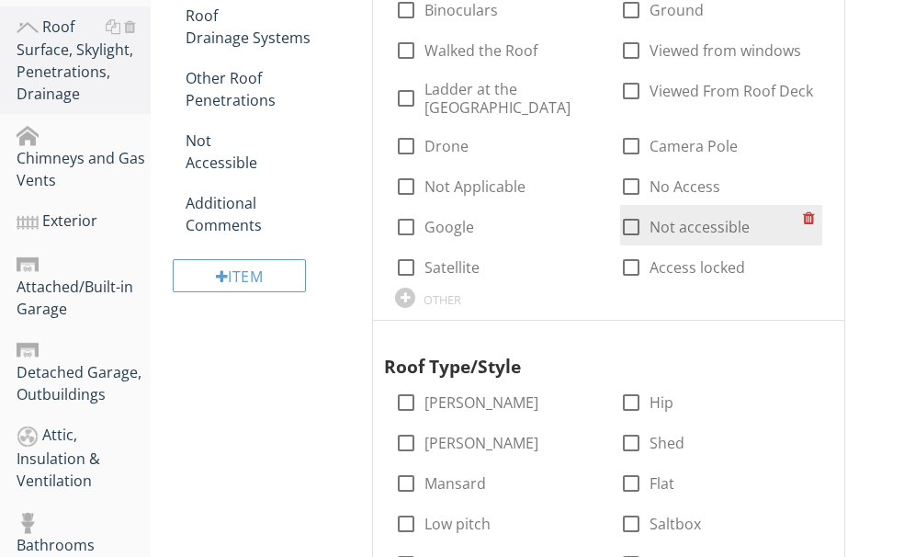
click at [647, 211] on div at bounding box center [630, 226] width 31 height 31
checkbox input "true"
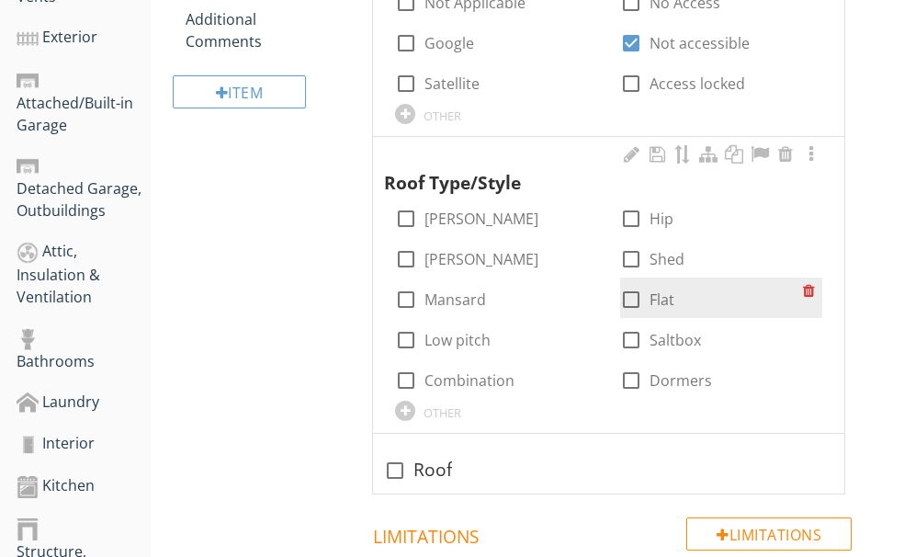
click at [647, 284] on div at bounding box center [630, 299] width 31 height 31
checkbox input "true"
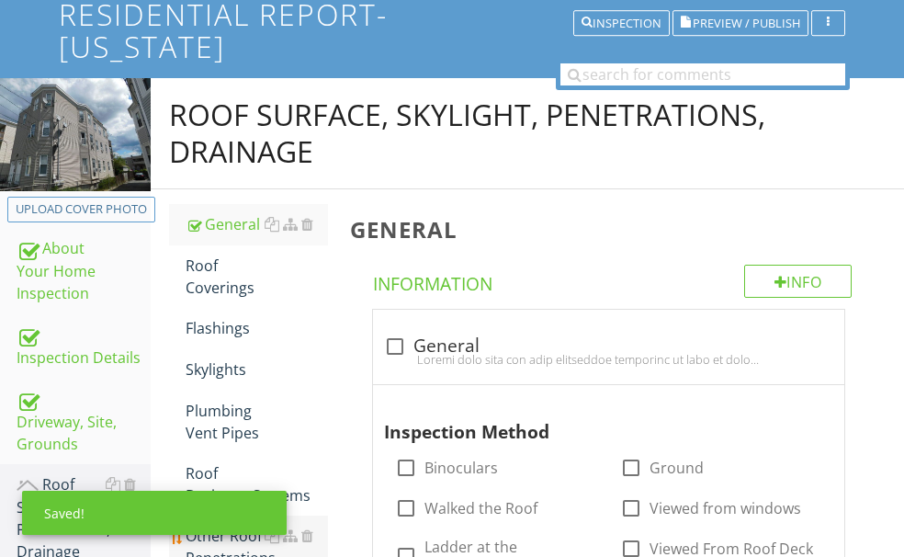
scroll to position [137, 0]
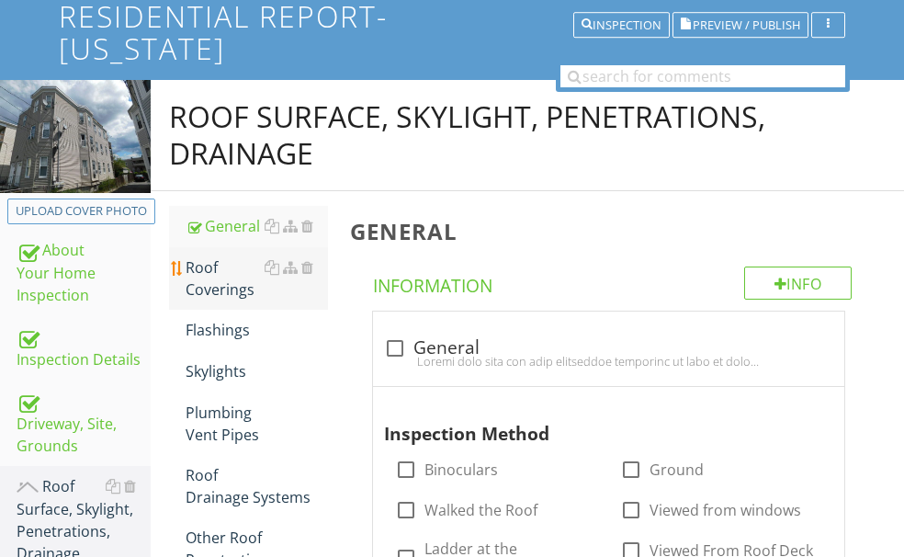
click at [303, 295] on div "Roof Coverings" at bounding box center [257, 278] width 142 height 44
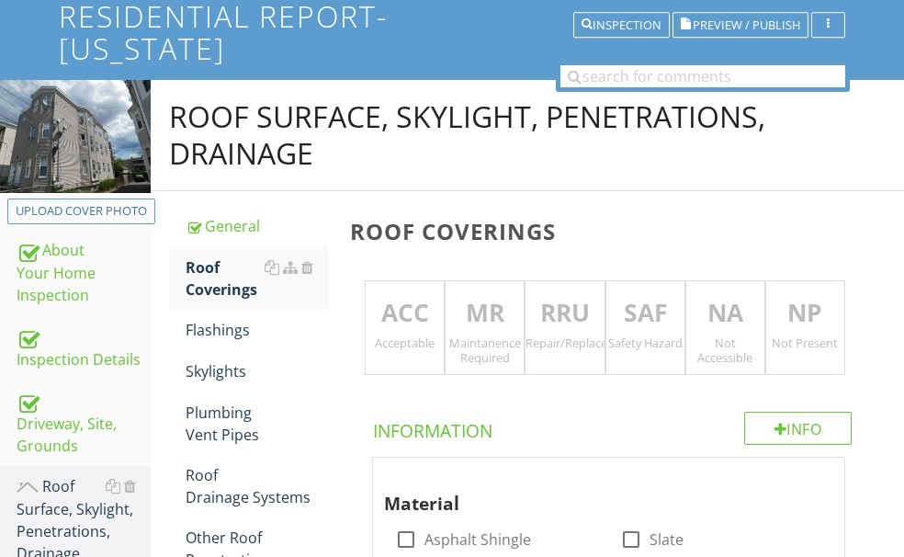
click at [729, 307] on p "NA" at bounding box center [725, 313] width 78 height 37
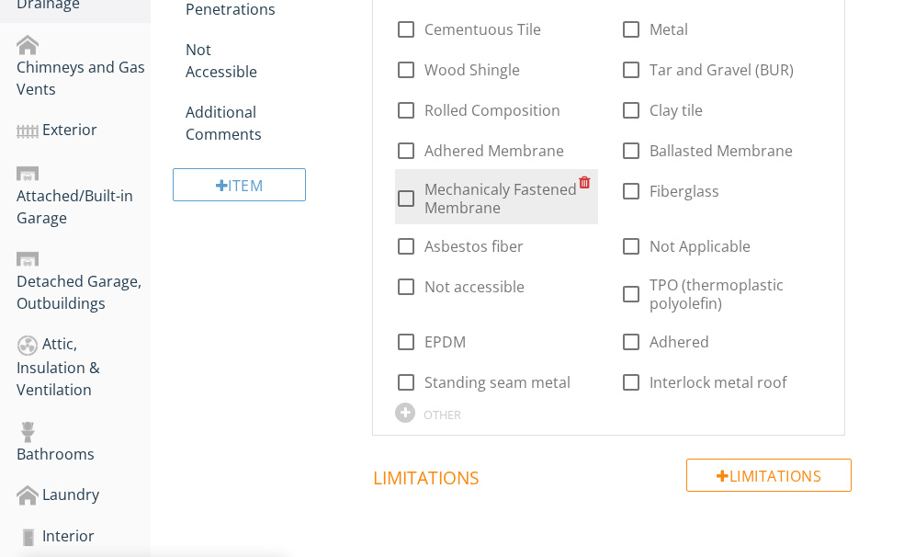
scroll to position [688, 0]
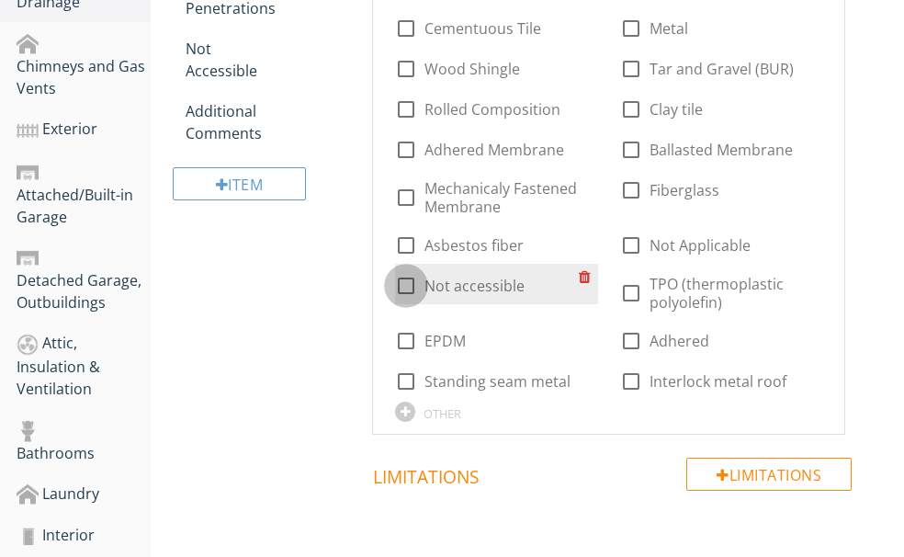
click at [422, 270] on div at bounding box center [405, 285] width 31 height 31
checkbox input "true"
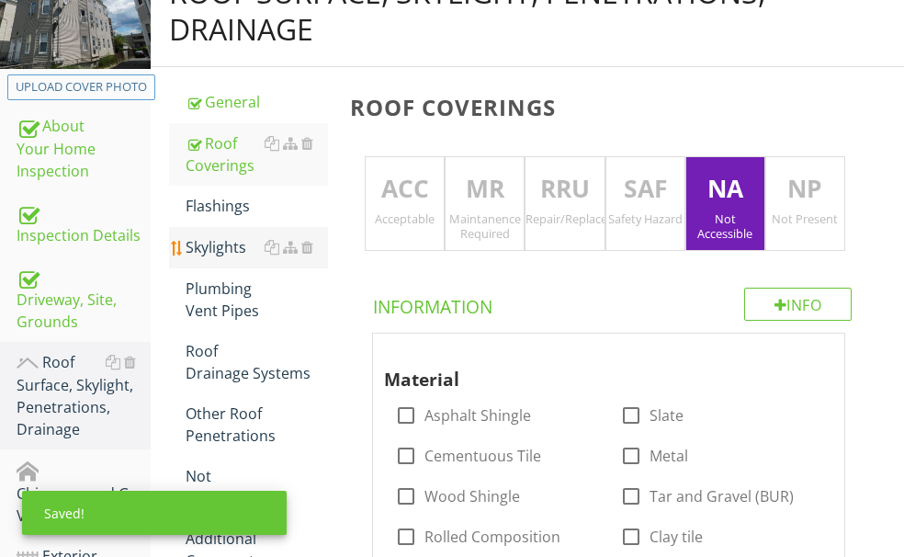
scroll to position [229, 0]
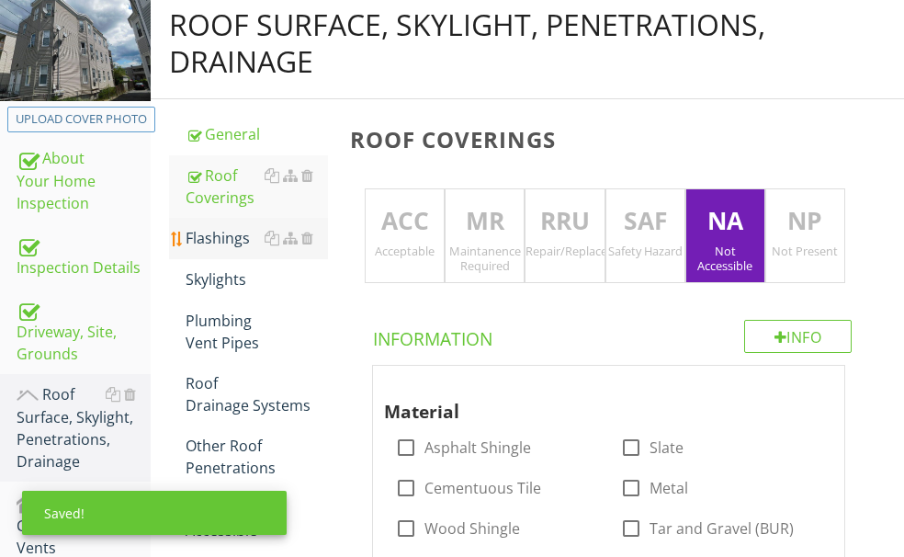
click at [309, 249] on div "Flashings" at bounding box center [257, 238] width 142 height 22
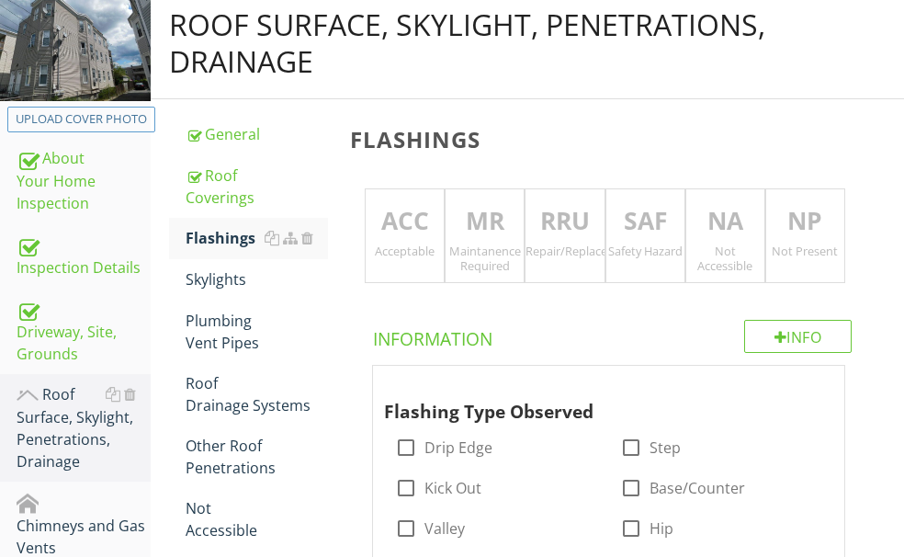
click at [739, 220] on p "NA" at bounding box center [725, 221] width 78 height 37
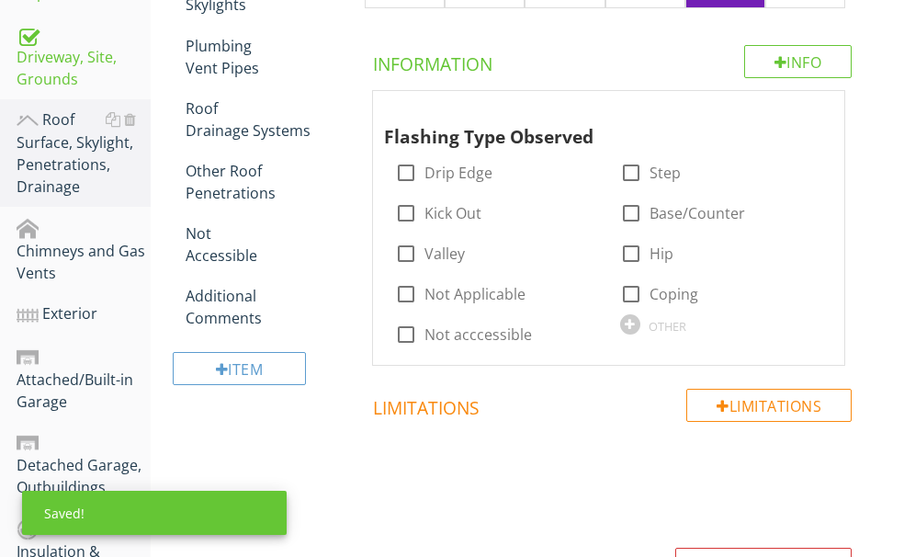
scroll to position [504, 0]
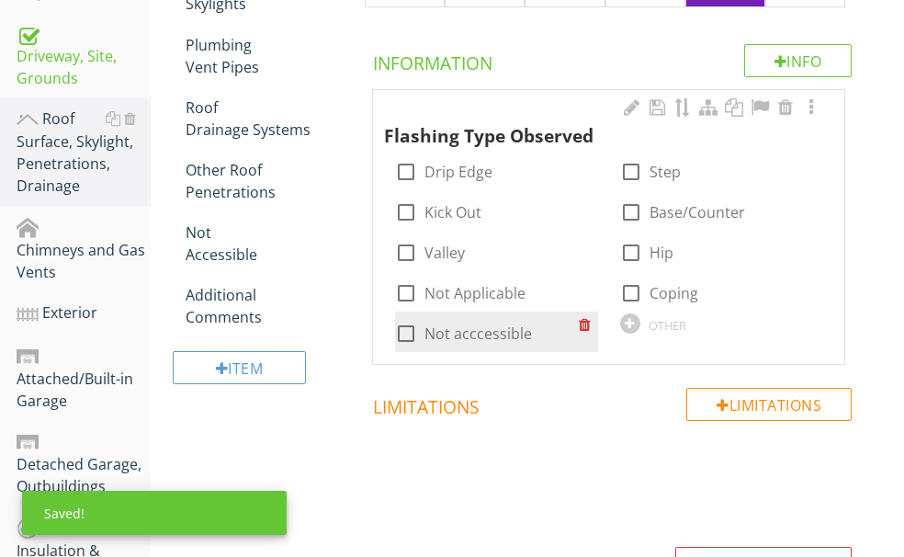
click at [422, 318] on div at bounding box center [405, 333] width 31 height 31
checkbox input "true"
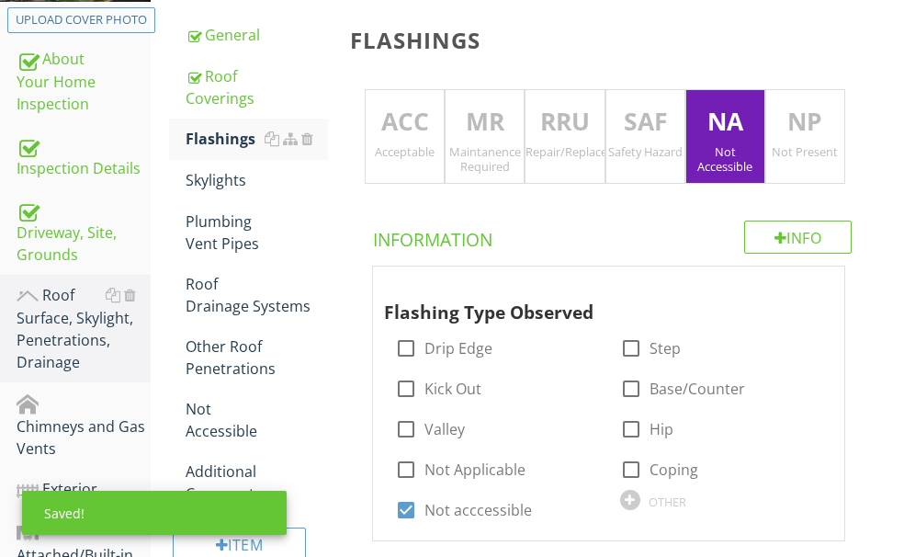
scroll to position [321, 0]
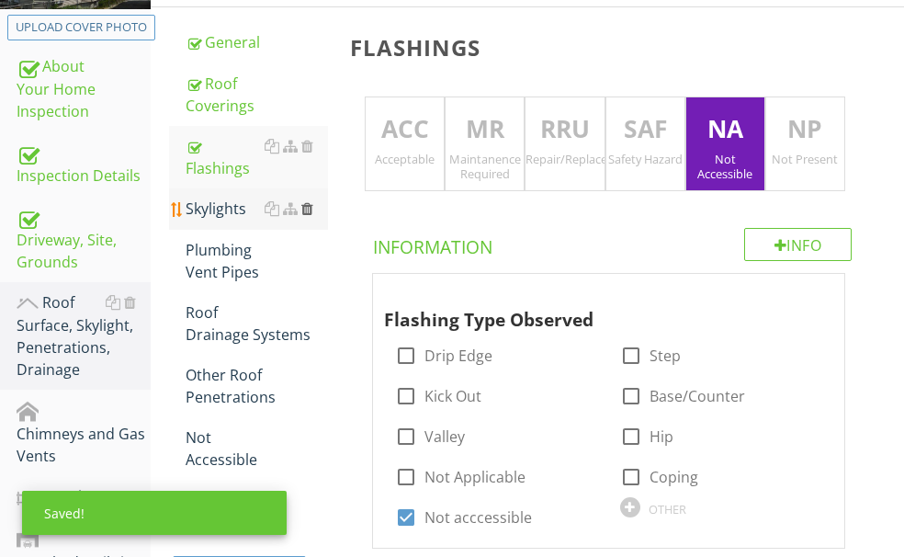
click at [313, 216] on div at bounding box center [307, 208] width 12 height 15
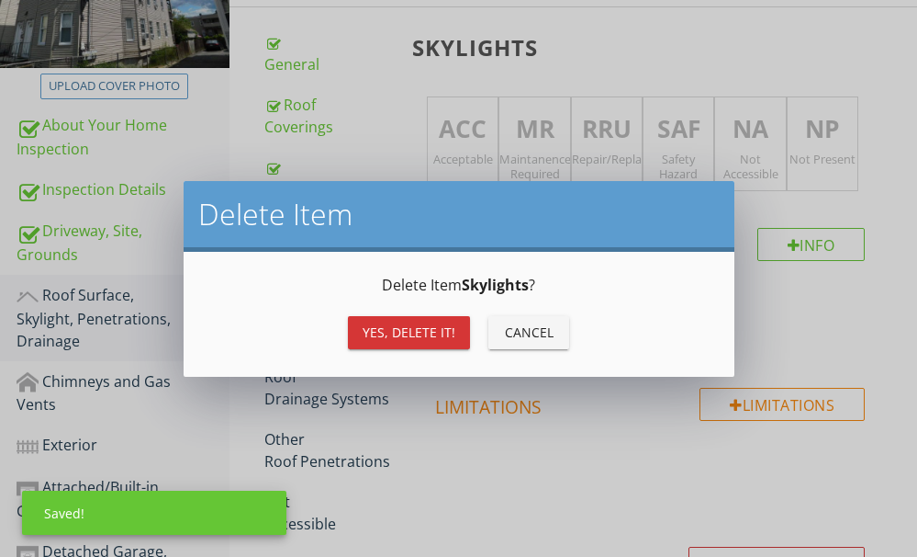
click at [395, 320] on button "Yes, Delete it!" at bounding box center [409, 332] width 122 height 33
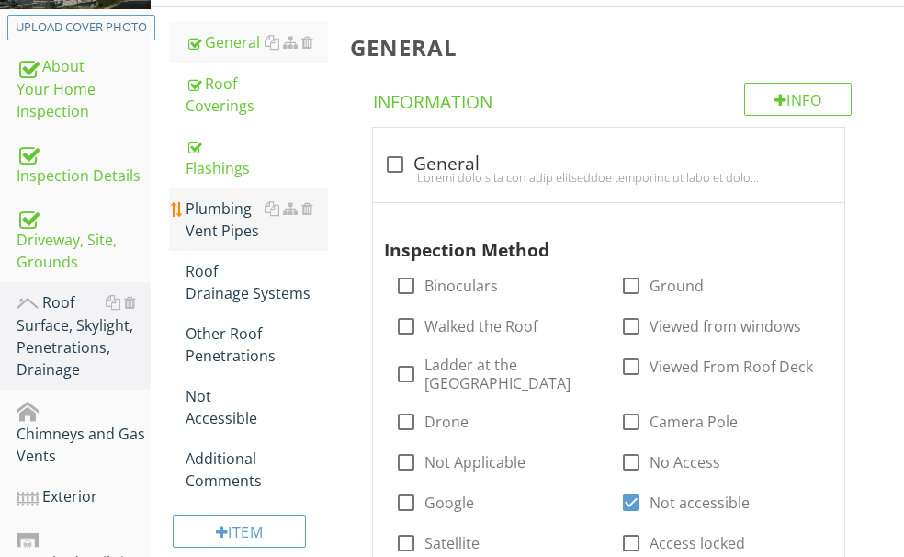
click at [307, 242] on div "Plumbing Vent Pipes" at bounding box center [257, 219] width 142 height 44
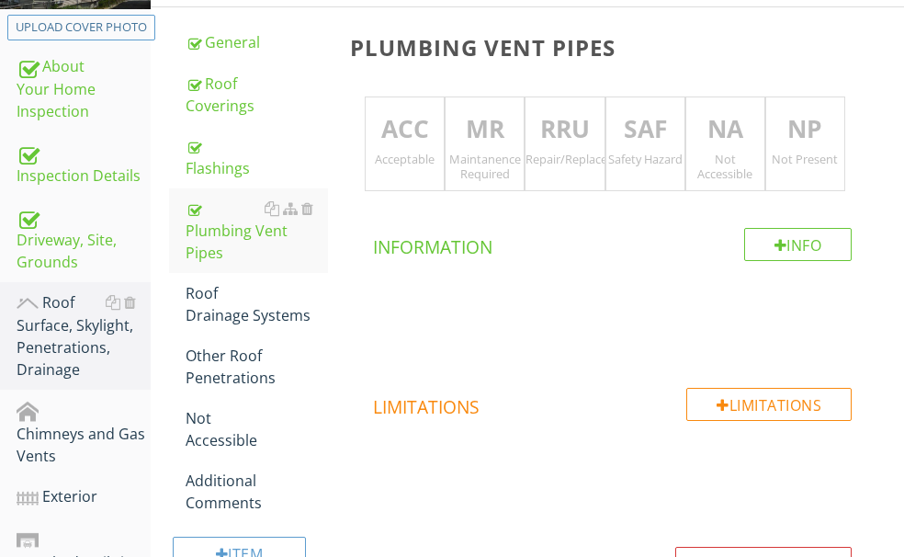
click at [743, 134] on p "NA" at bounding box center [725, 129] width 78 height 37
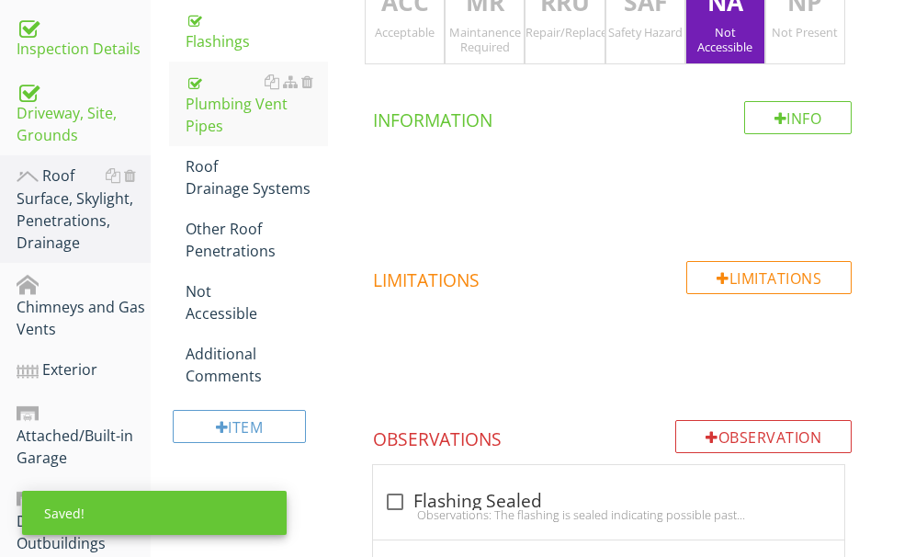
scroll to position [504, 0]
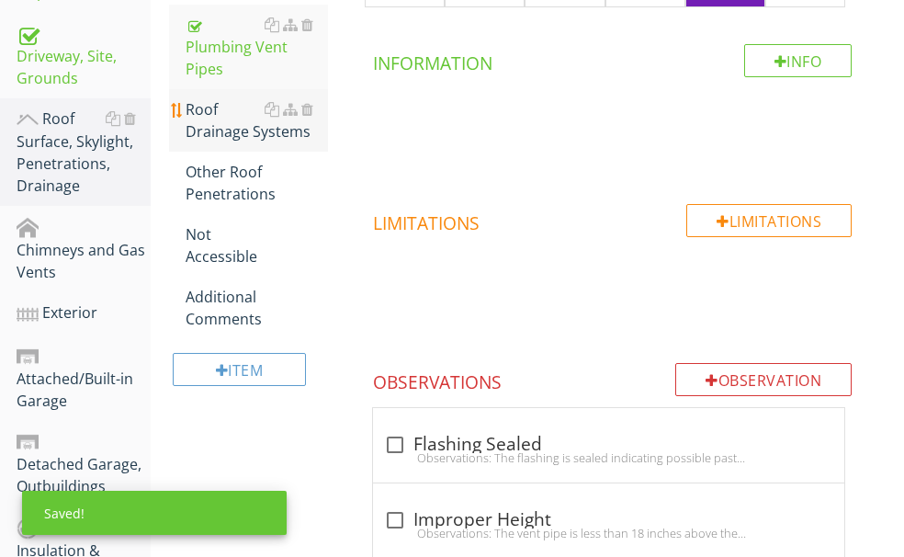
click at [274, 139] on div "Roof Drainage Systems" at bounding box center [257, 120] width 142 height 44
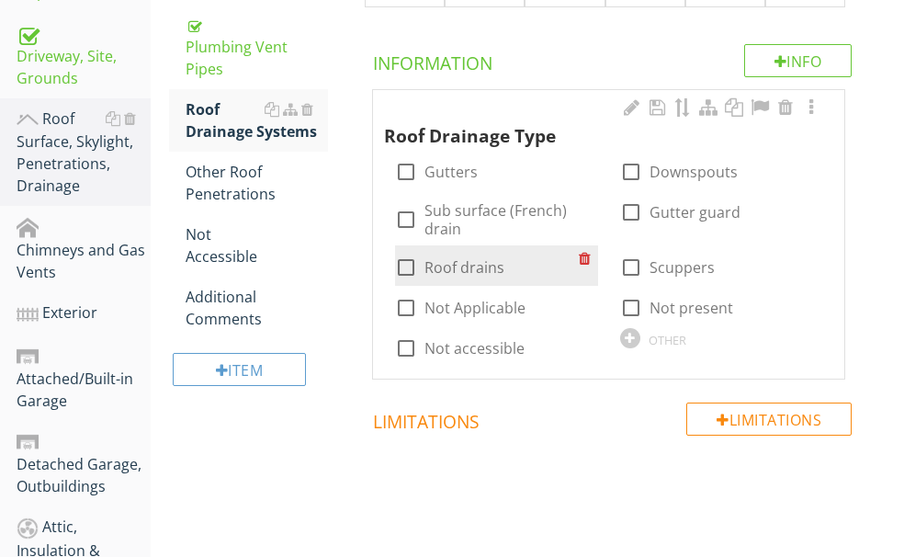
click at [422, 269] on div at bounding box center [405, 267] width 31 height 31
checkbox input "true"
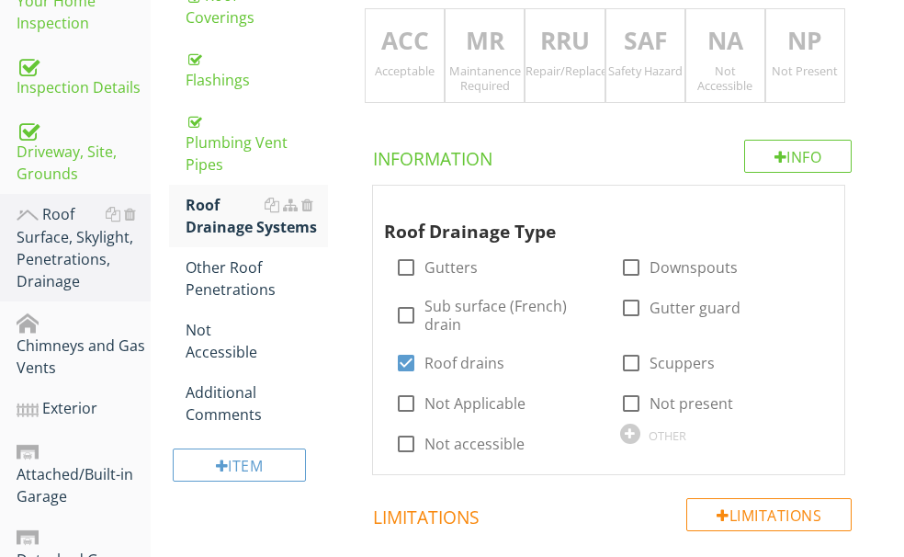
scroll to position [321, 0]
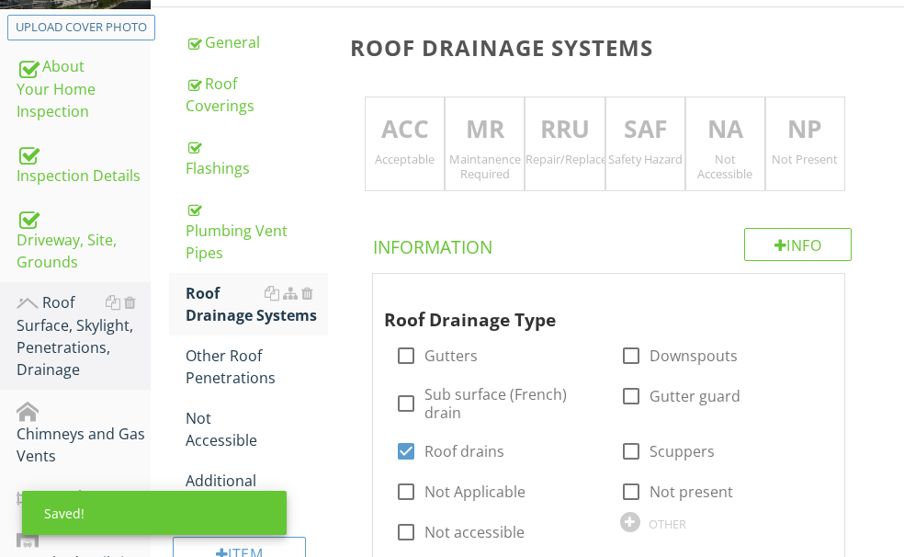
click at [714, 127] on p "NA" at bounding box center [725, 129] width 78 height 37
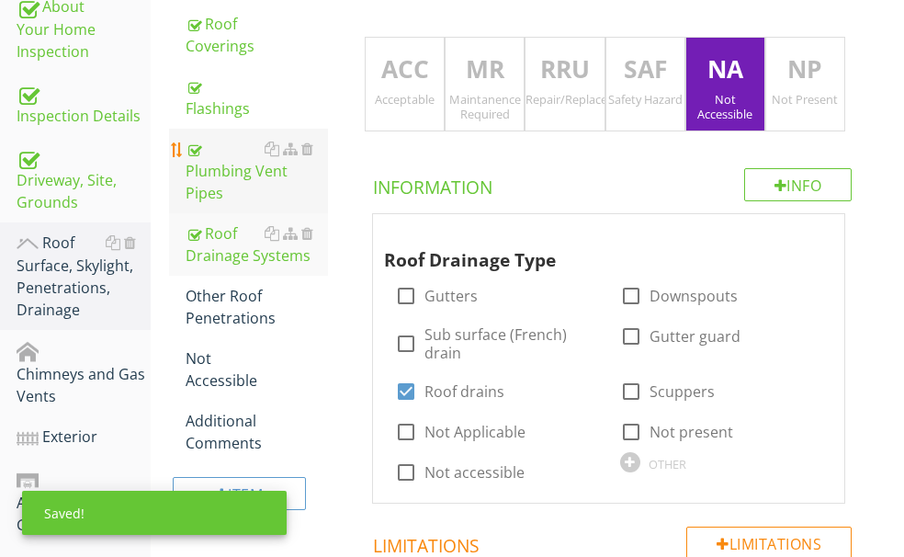
scroll to position [412, 0]
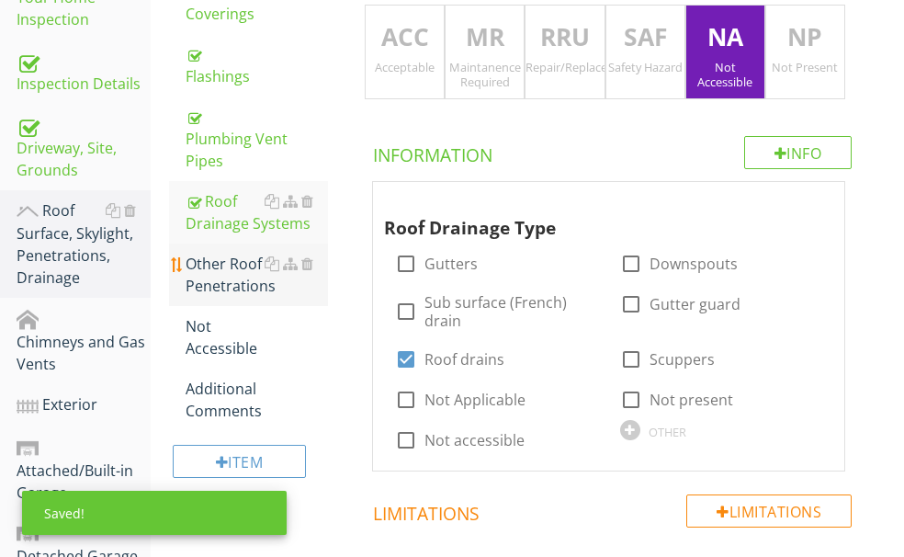
click at [285, 297] on div "Other Roof Penetrations" at bounding box center [257, 275] width 142 height 44
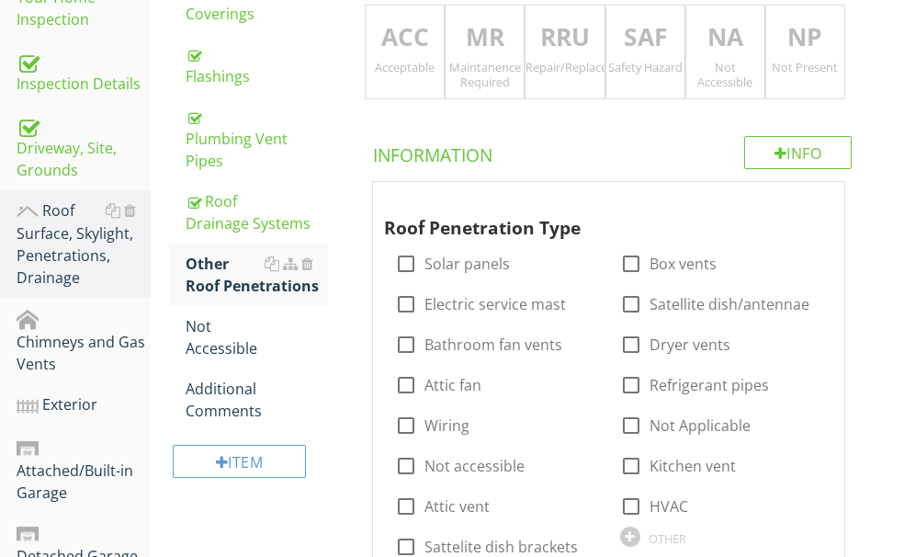
click at [718, 45] on p "NA" at bounding box center [725, 37] width 78 height 37
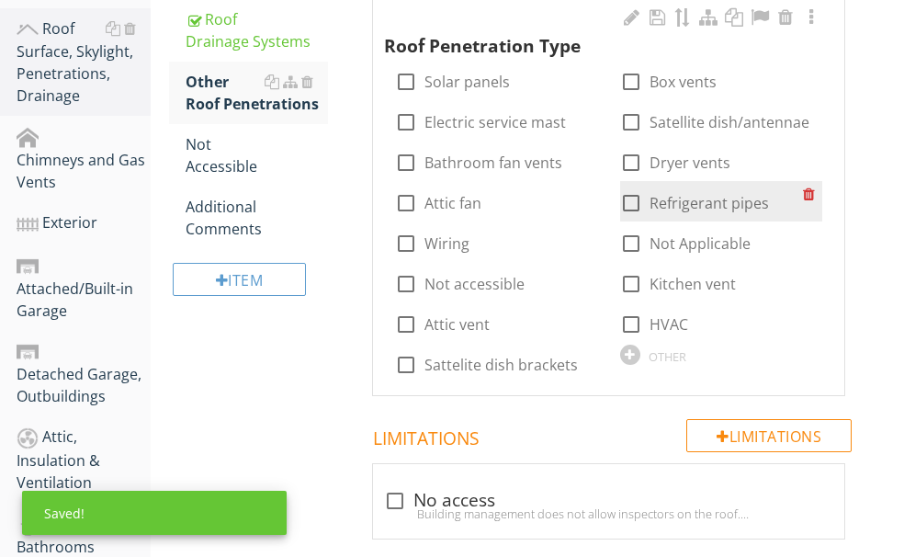
scroll to position [596, 0]
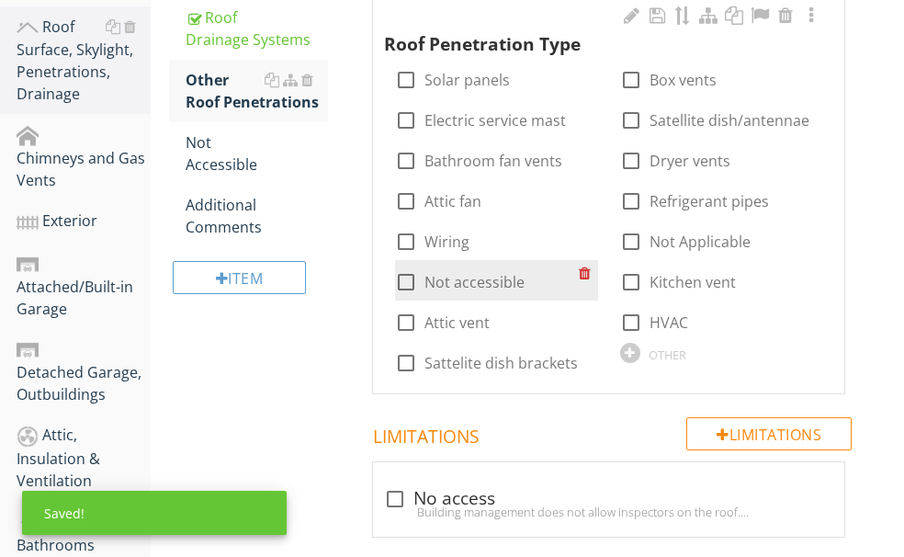
click at [422, 272] on div at bounding box center [405, 281] width 31 height 31
checkbox input "true"
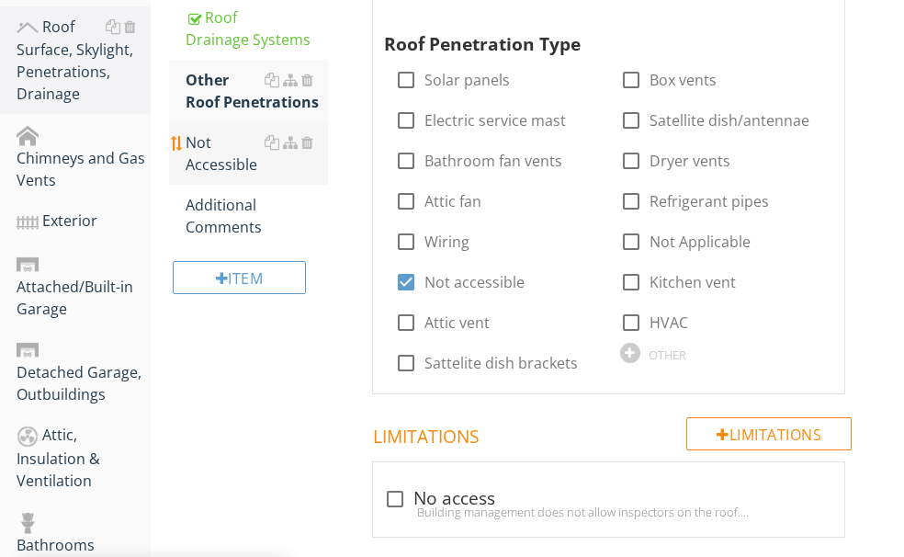
click at [291, 175] on div "Not Accessible" at bounding box center [257, 153] width 142 height 44
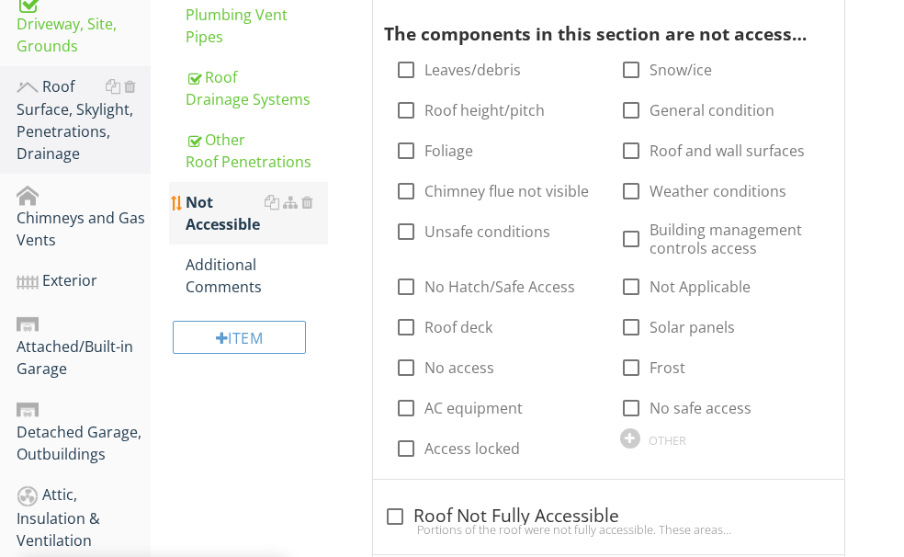
scroll to position [504, 0]
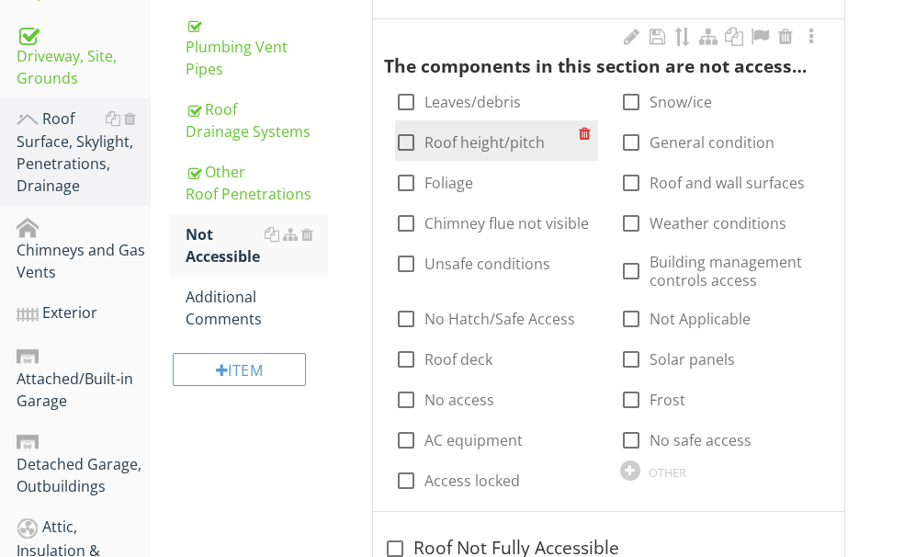
click at [422, 127] on div at bounding box center [405, 142] width 31 height 31
checkbox input "true"
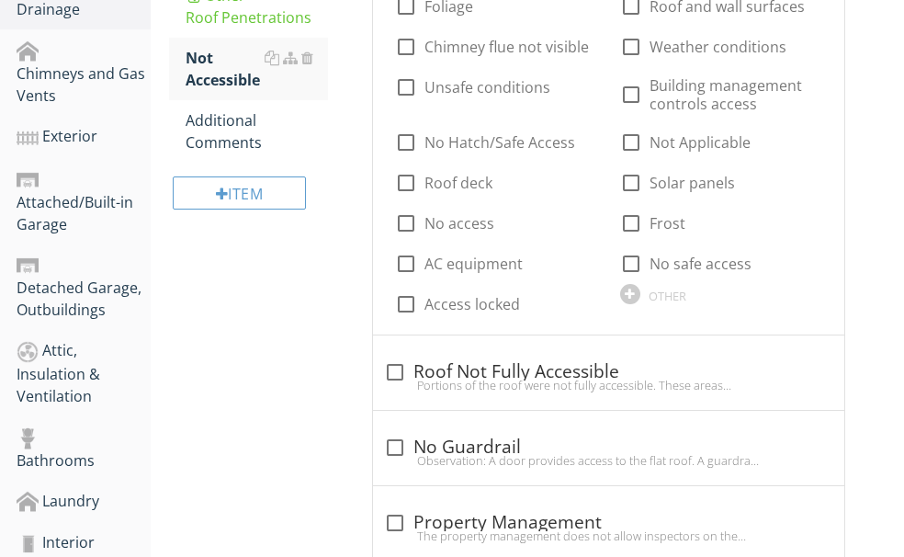
scroll to position [688, 0]
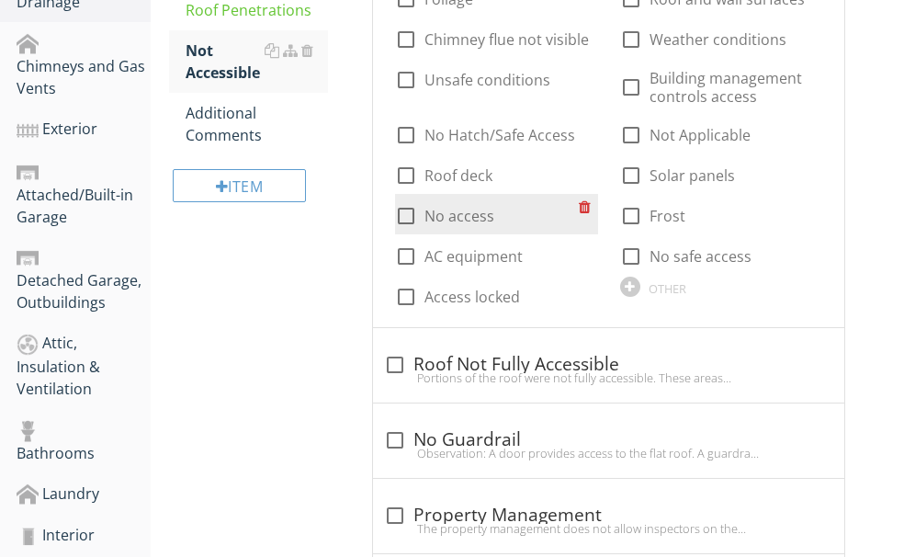
click at [422, 209] on div at bounding box center [405, 215] width 31 height 31
checkbox input "true"
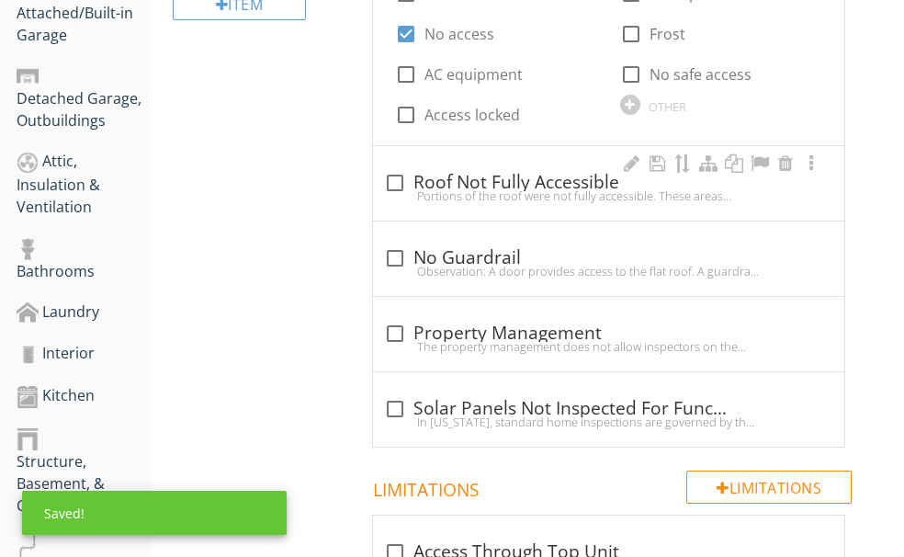
scroll to position [872, 0]
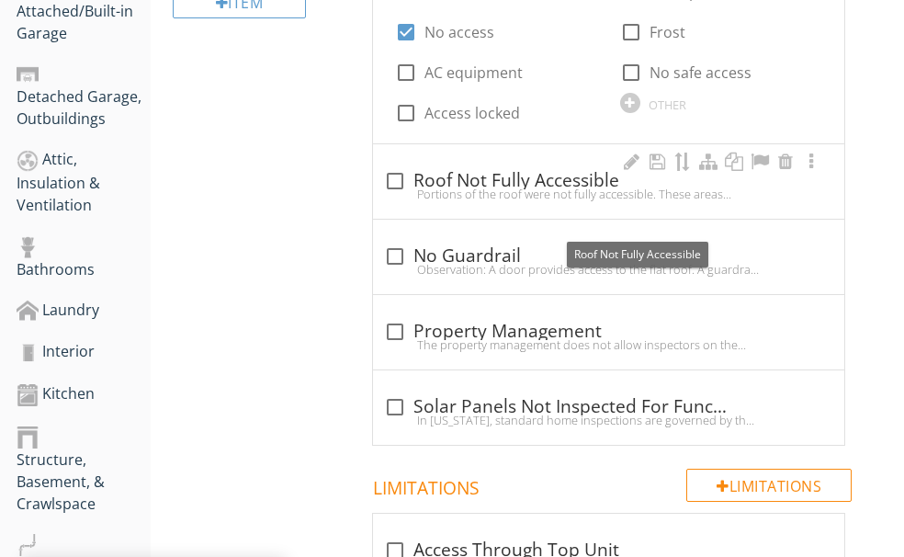
click at [411, 197] on div at bounding box center [394, 180] width 31 height 31
checkbox input "true"
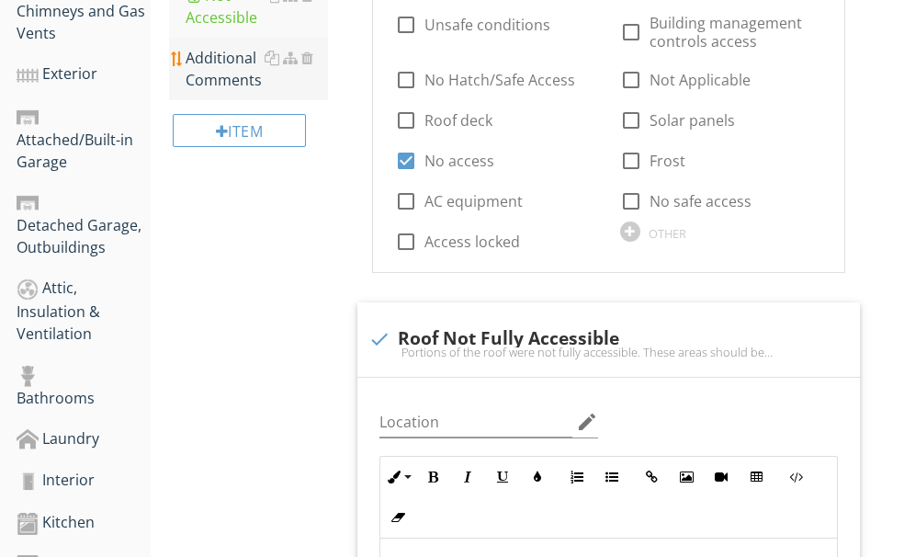
scroll to position [688, 0]
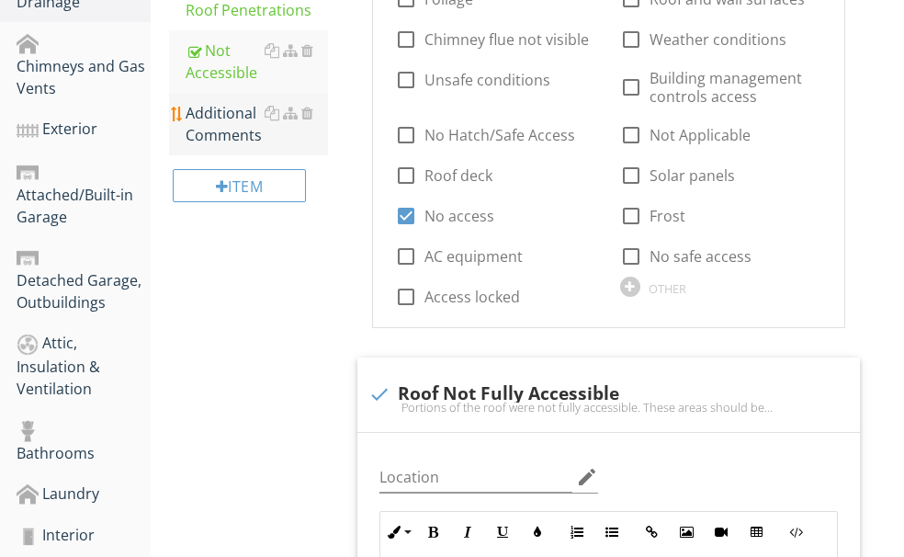
click at [309, 146] on div "Additional Comments" at bounding box center [257, 124] width 142 height 44
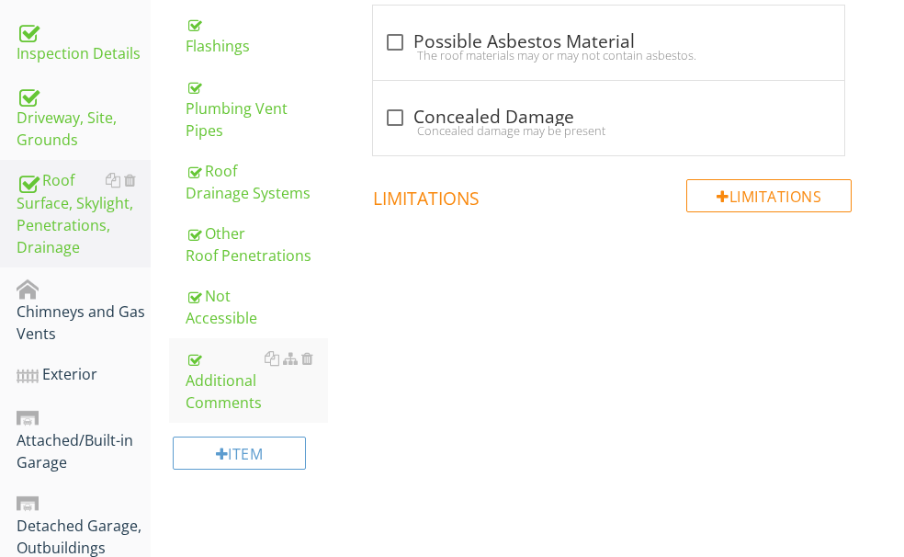
scroll to position [412, 0]
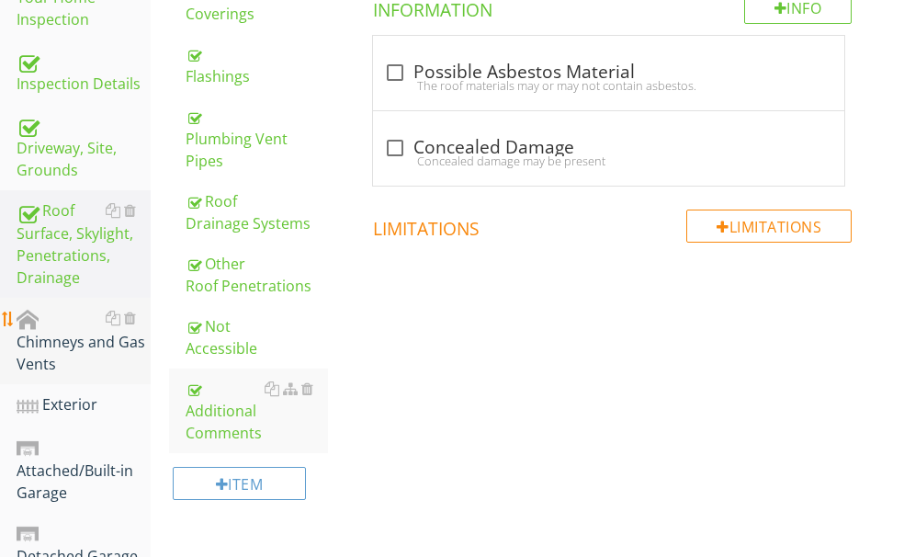
click at [83, 307] on div "Chimneys and Gas Vents" at bounding box center [84, 341] width 134 height 68
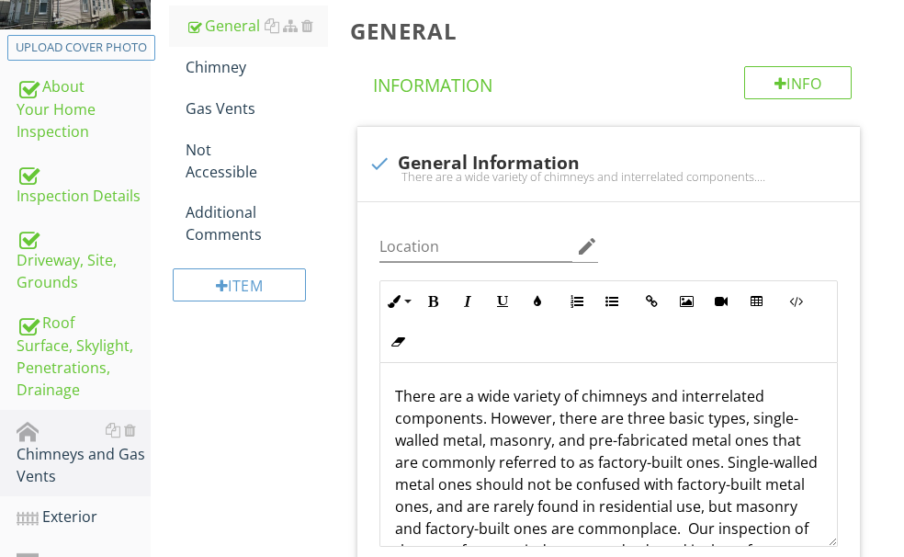
scroll to position [137, 0]
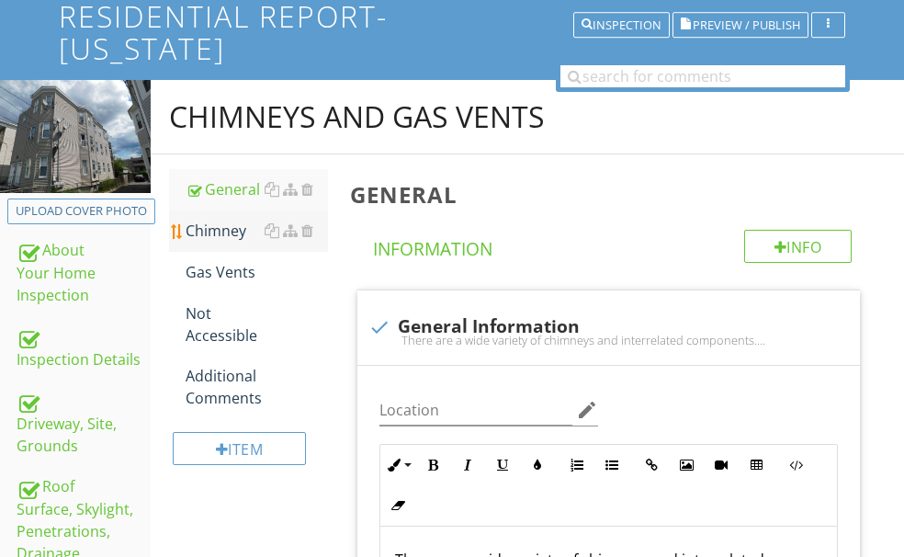
click at [296, 242] on div "Chimney" at bounding box center [257, 230] width 142 height 22
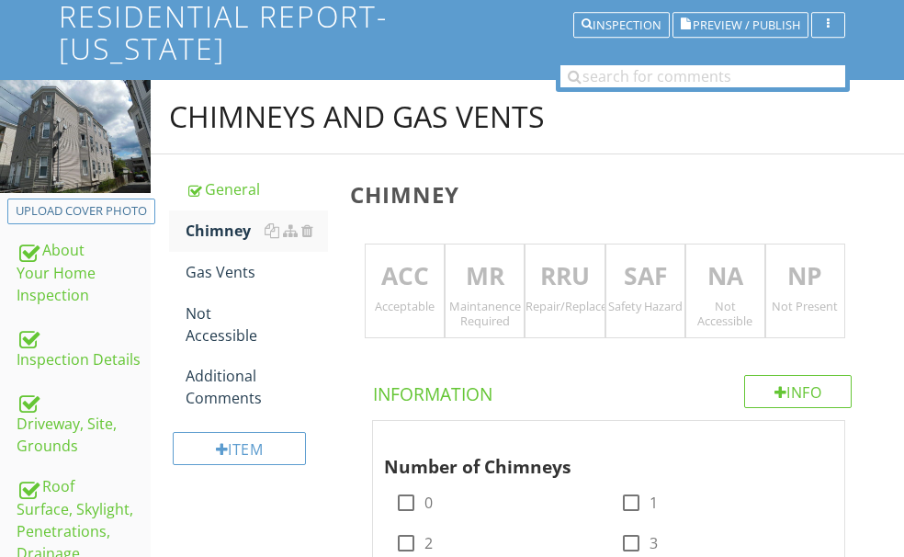
click at [730, 267] on p "NA" at bounding box center [725, 276] width 78 height 37
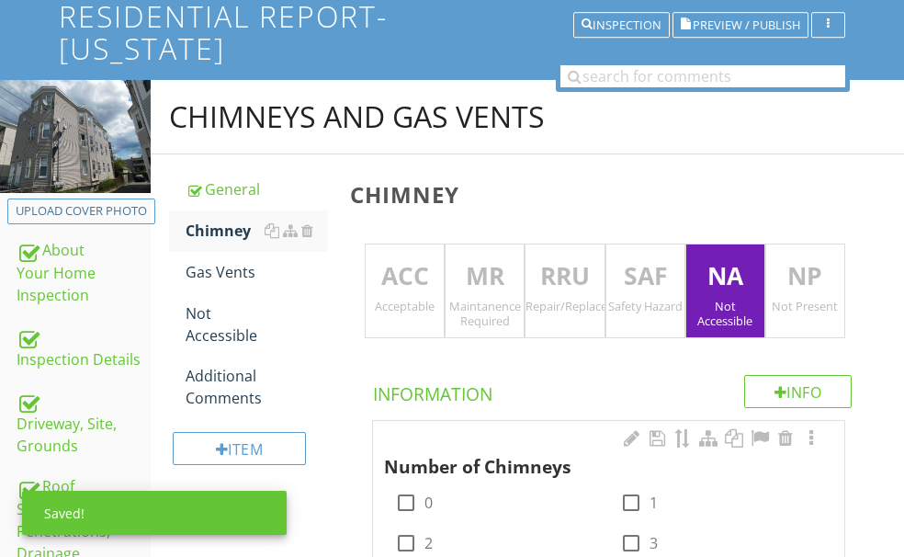
scroll to position [321, 0]
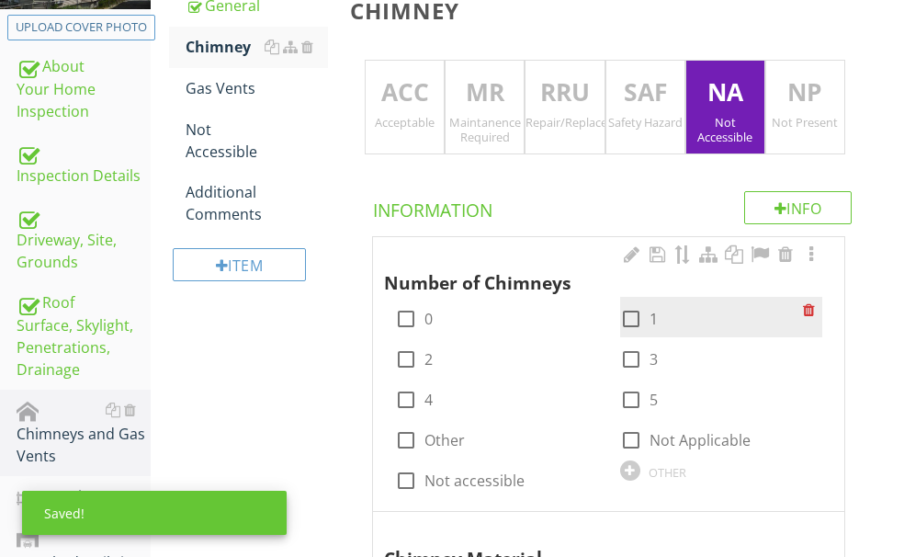
click at [615, 321] on div at bounding box center [630, 318] width 31 height 31
checkbox input "true"
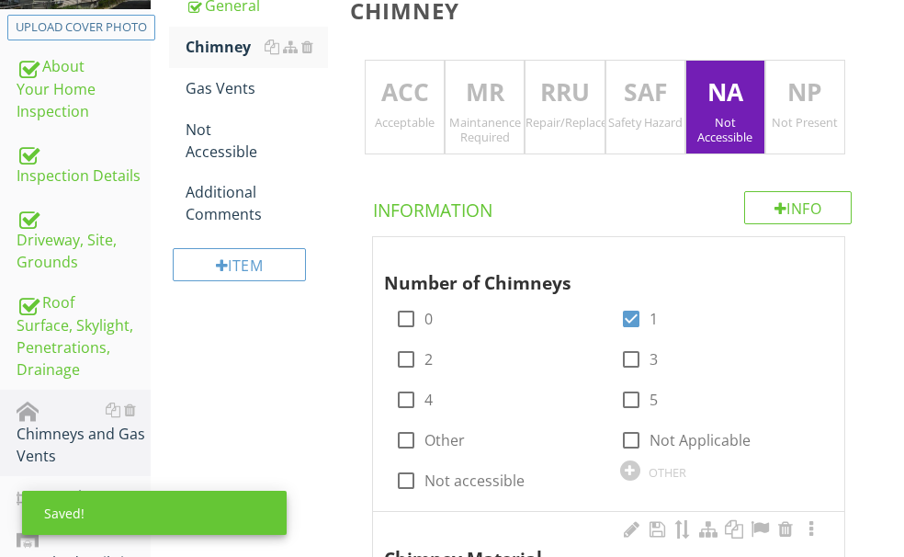
scroll to position [504, 0]
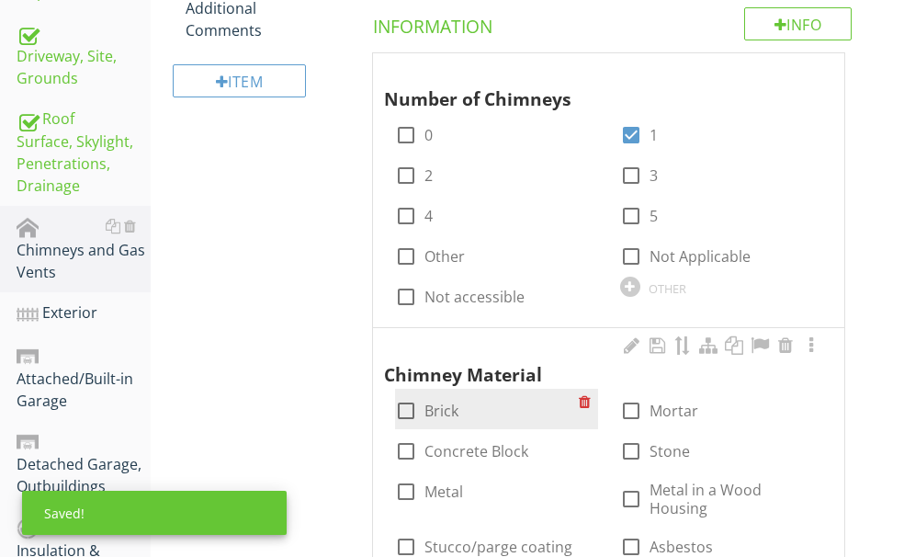
click at [422, 395] on div at bounding box center [405, 410] width 31 height 31
checkbox input "true"
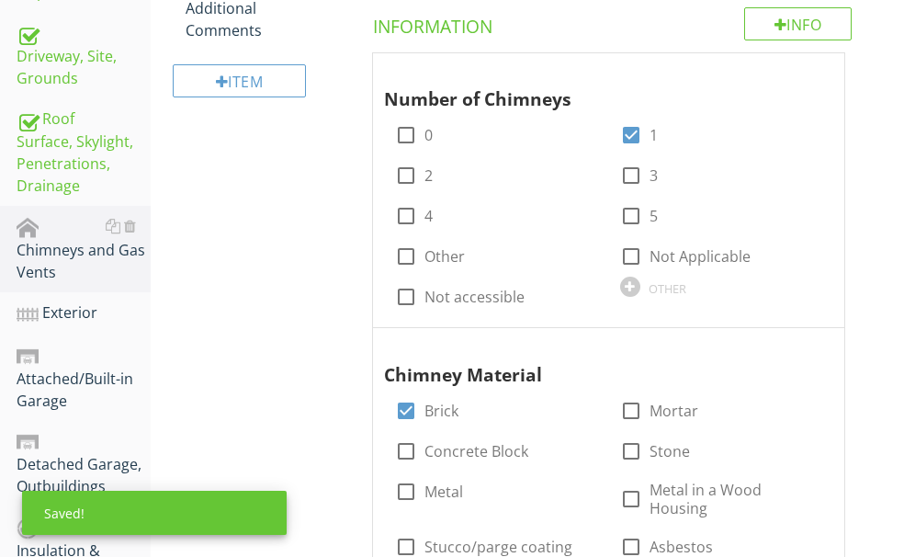
click at [615, 395] on div at bounding box center [630, 410] width 31 height 31
checkbox input "true"
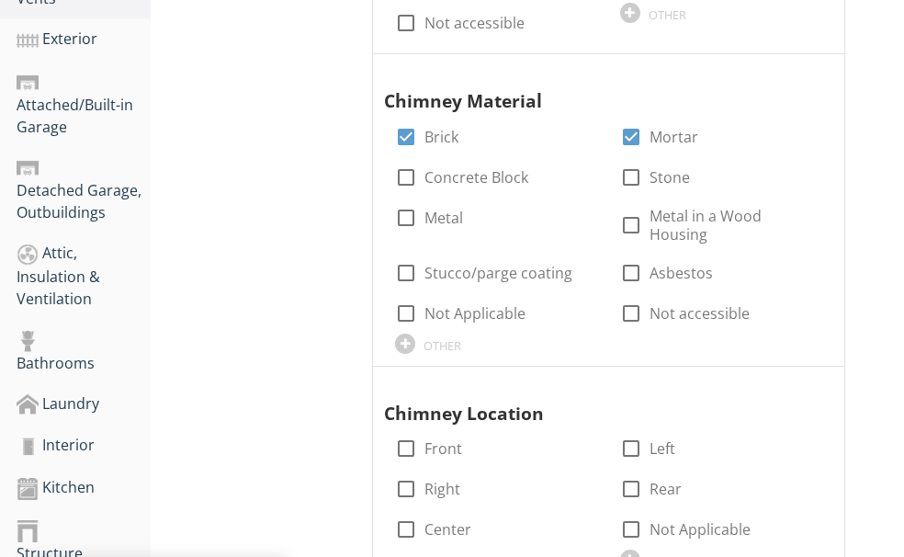
scroll to position [780, 0]
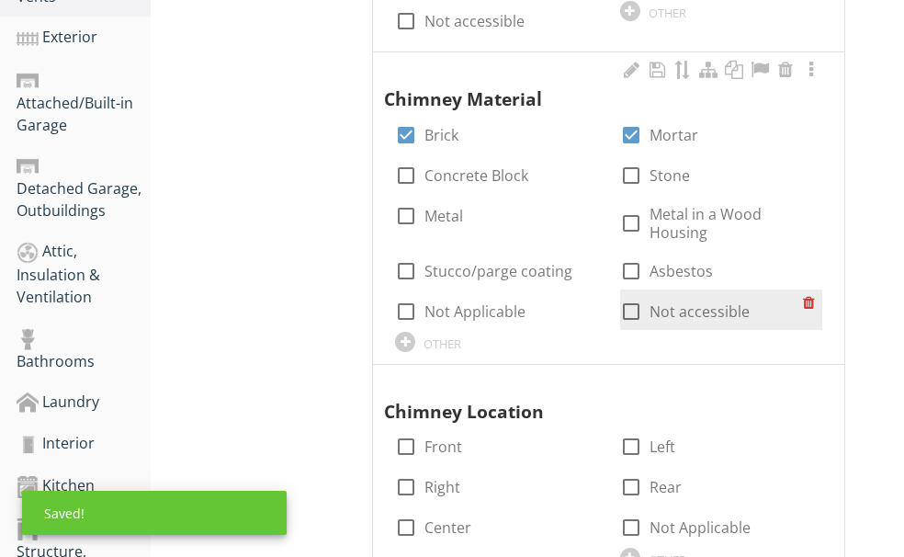
click at [615, 296] on div at bounding box center [630, 311] width 31 height 31
checkbox input "true"
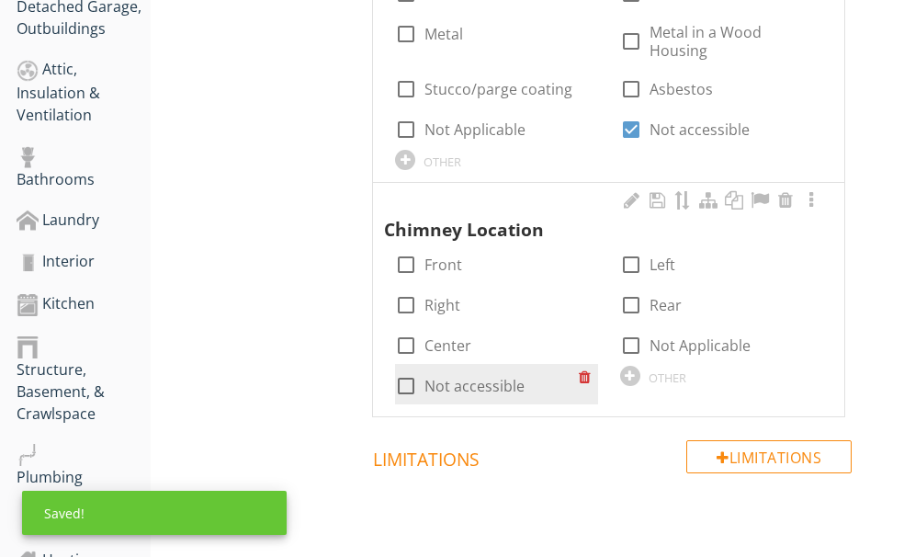
scroll to position [963, 0]
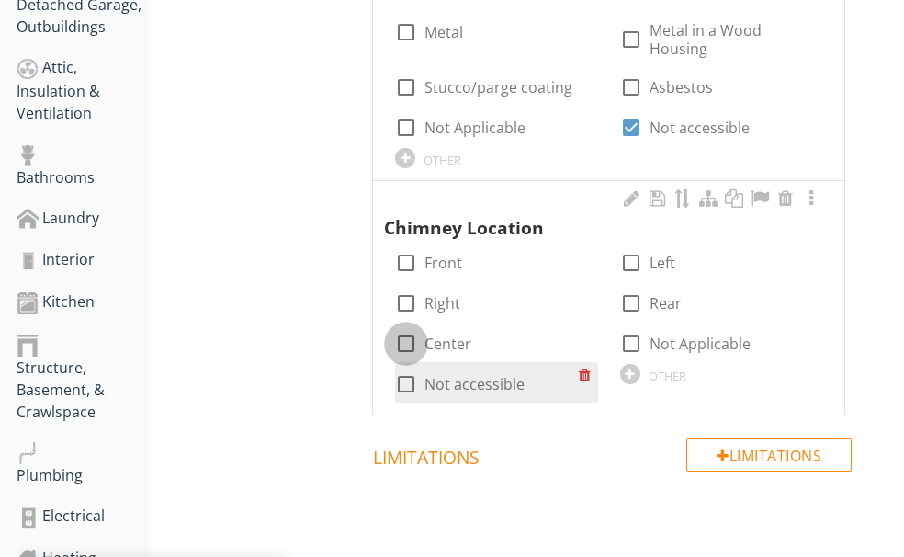
drag, startPoint x: 596, startPoint y: 255, endPoint x: 500, endPoint y: 309, distance: 110.2
click at [422, 328] on div at bounding box center [405, 343] width 31 height 31
checkbox input "true"
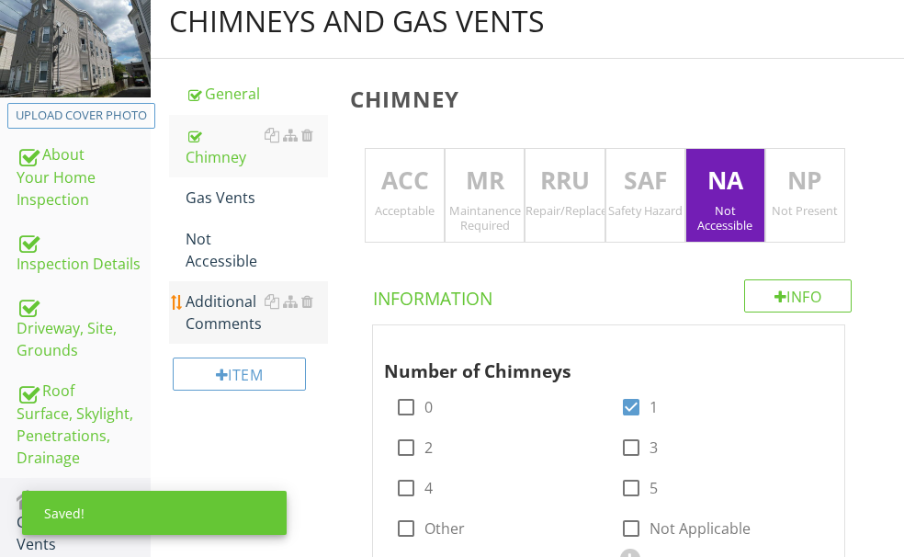
scroll to position [137, 0]
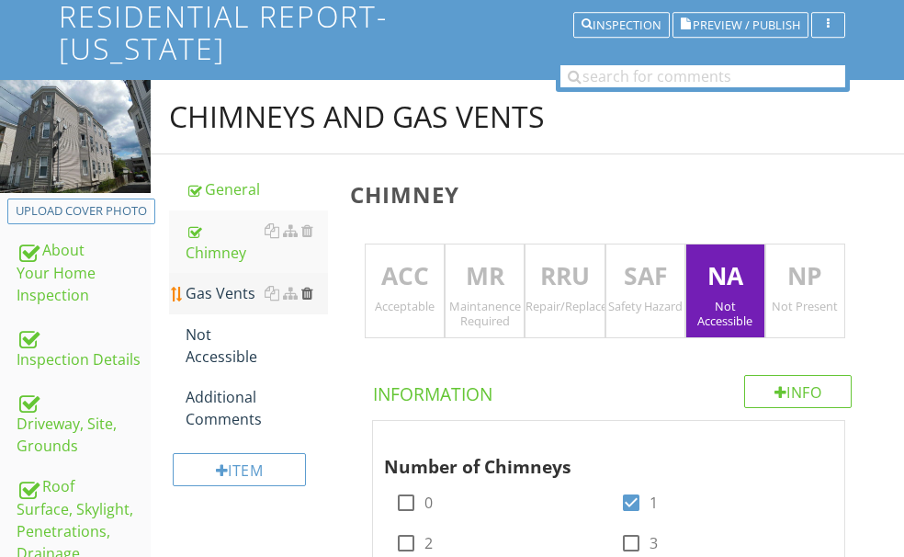
click at [313, 300] on div at bounding box center [307, 293] width 12 height 15
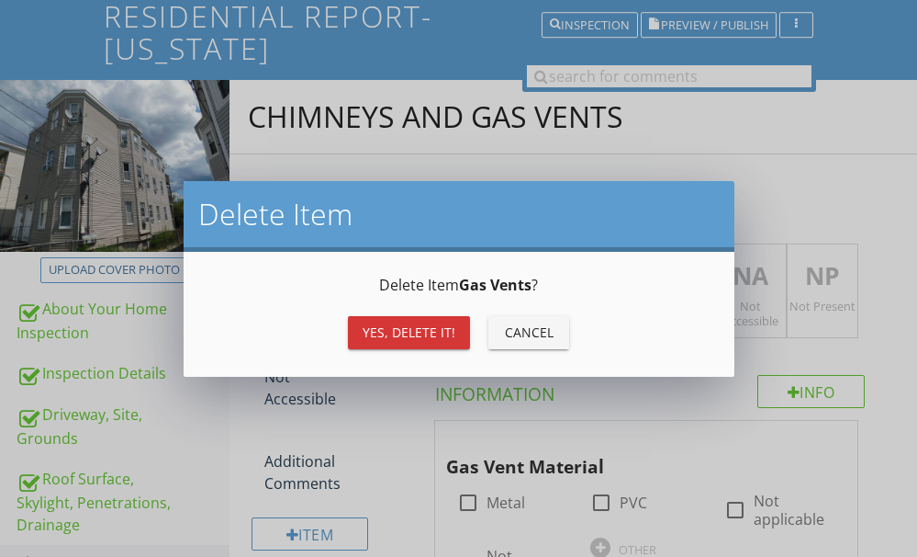
click at [402, 325] on div "Yes, Delete it!" at bounding box center [409, 331] width 93 height 19
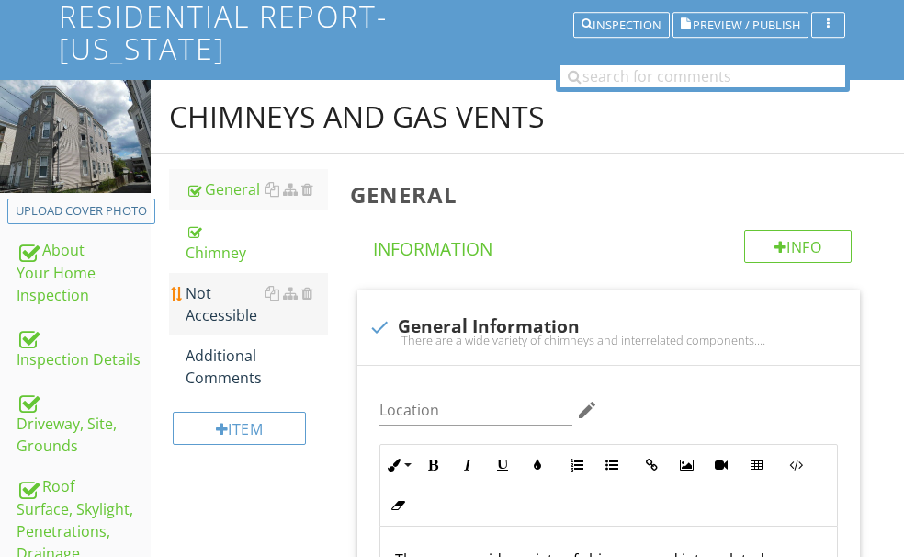
click at [286, 326] on div "Not Accessible" at bounding box center [257, 304] width 142 height 44
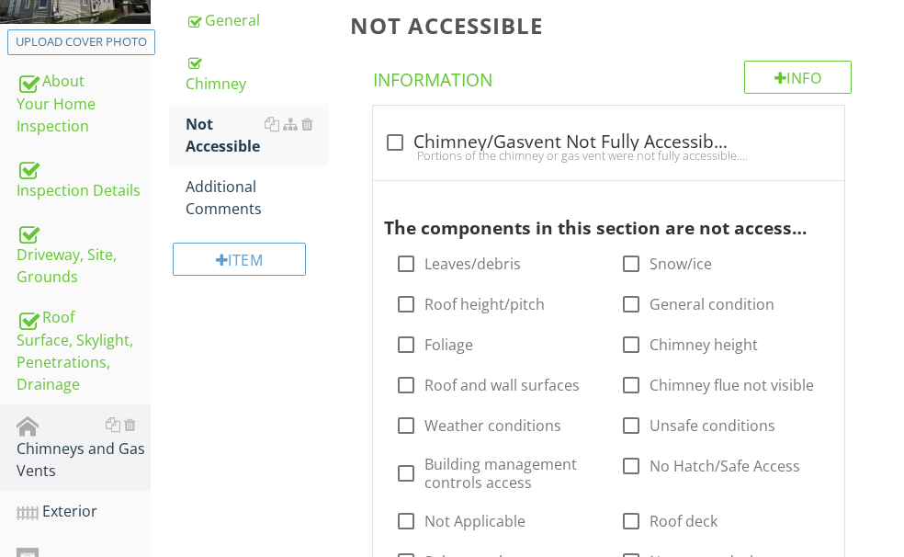
scroll to position [321, 0]
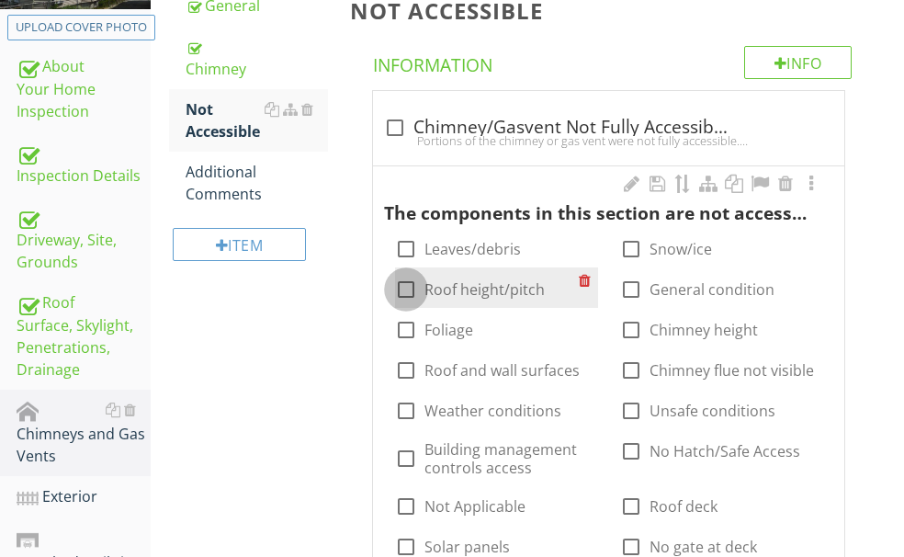
click at [422, 274] on div at bounding box center [405, 289] width 31 height 31
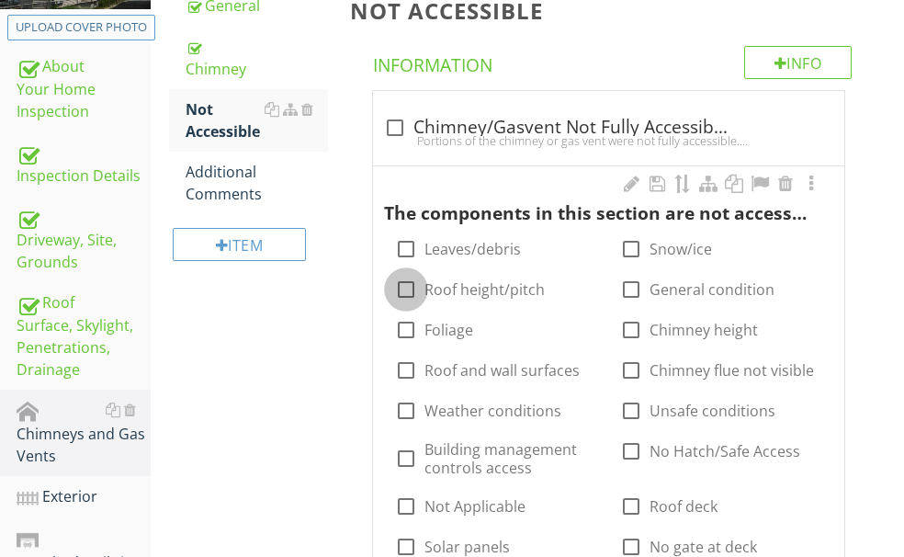
checkbox input "true"
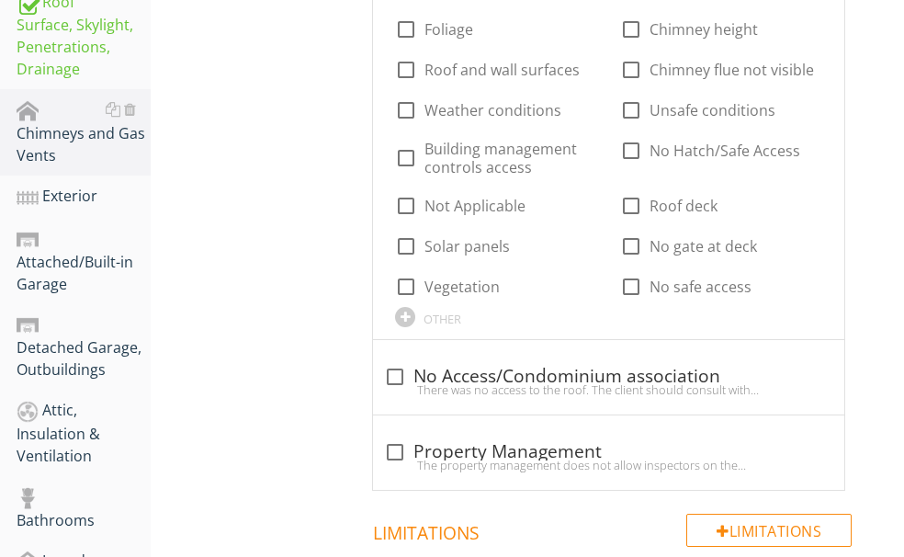
scroll to position [596, 0]
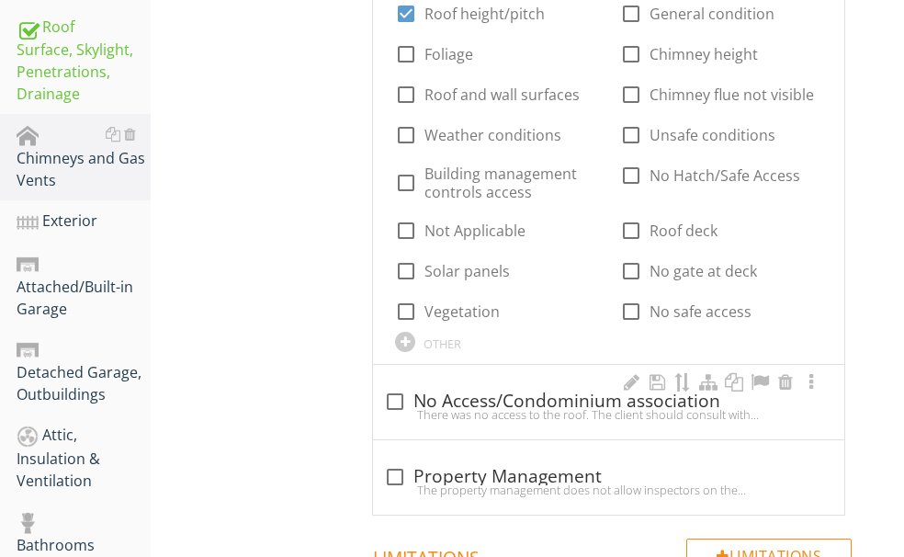
click at [411, 404] on div at bounding box center [394, 401] width 31 height 31
checkbox input "true"
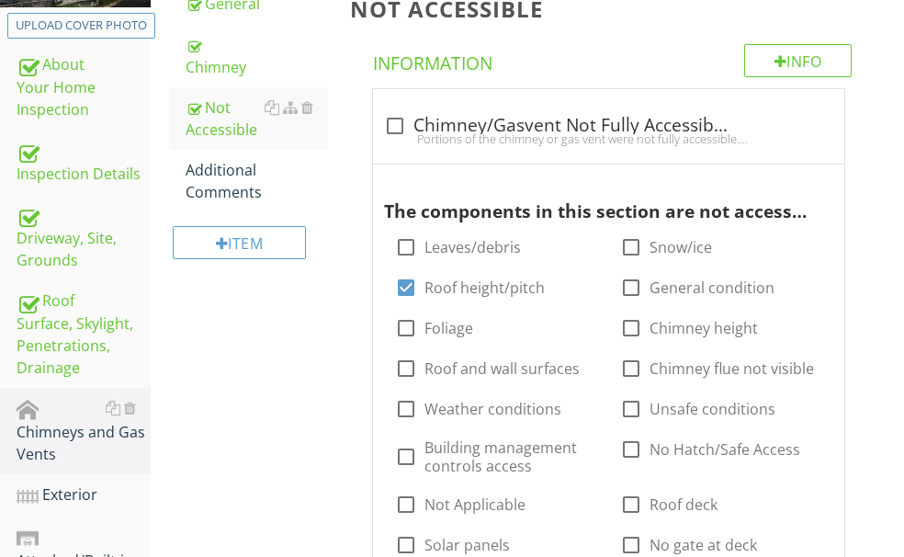
scroll to position [321, 0]
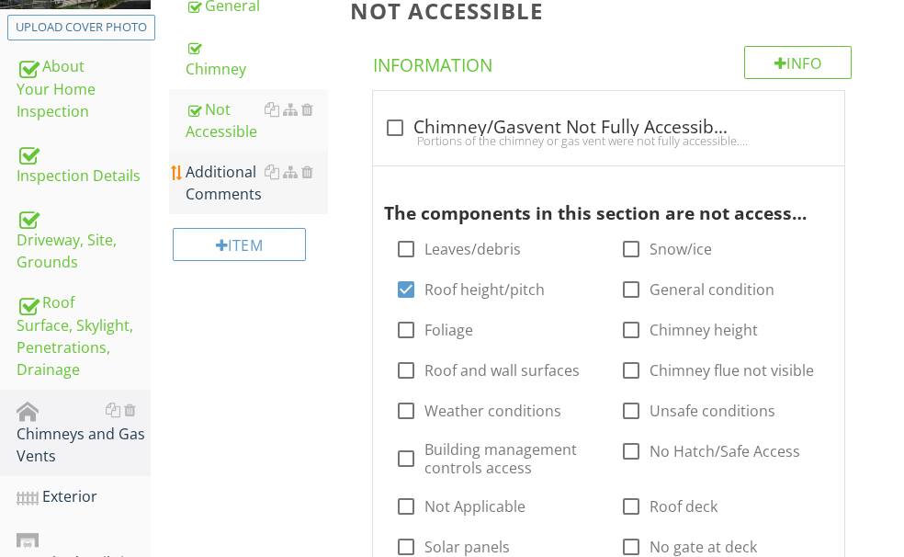
click at [286, 205] on div "Additional Comments" at bounding box center [257, 183] width 142 height 44
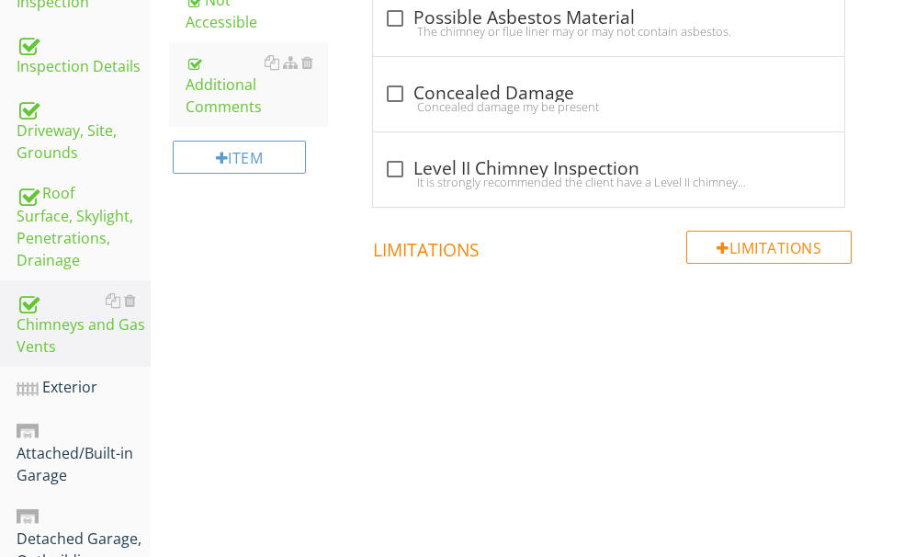
scroll to position [504, 0]
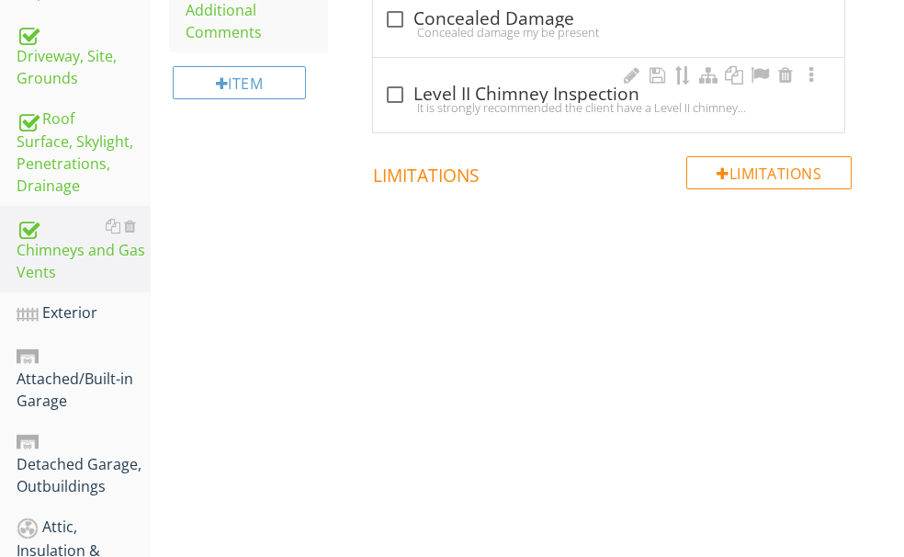
click at [411, 92] on div at bounding box center [394, 94] width 31 height 31
checkbox input "true"
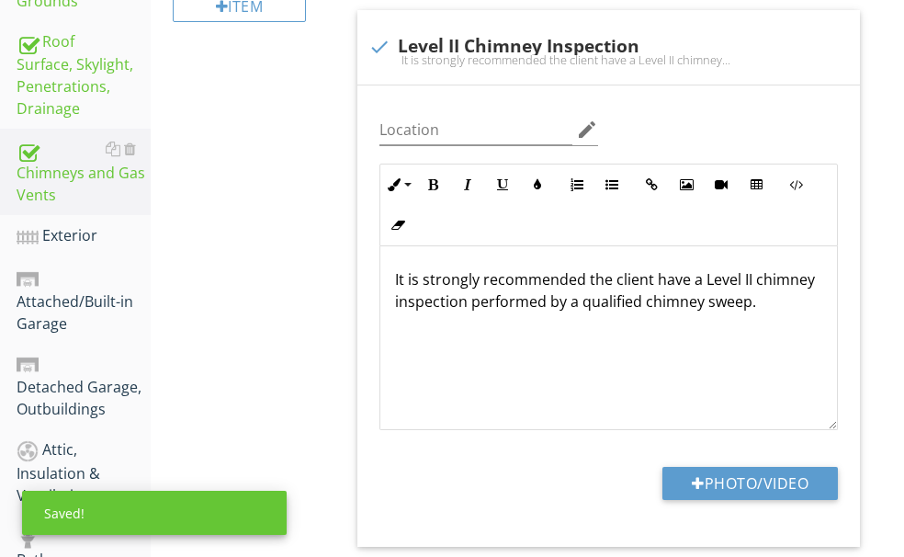
scroll to position [412, 0]
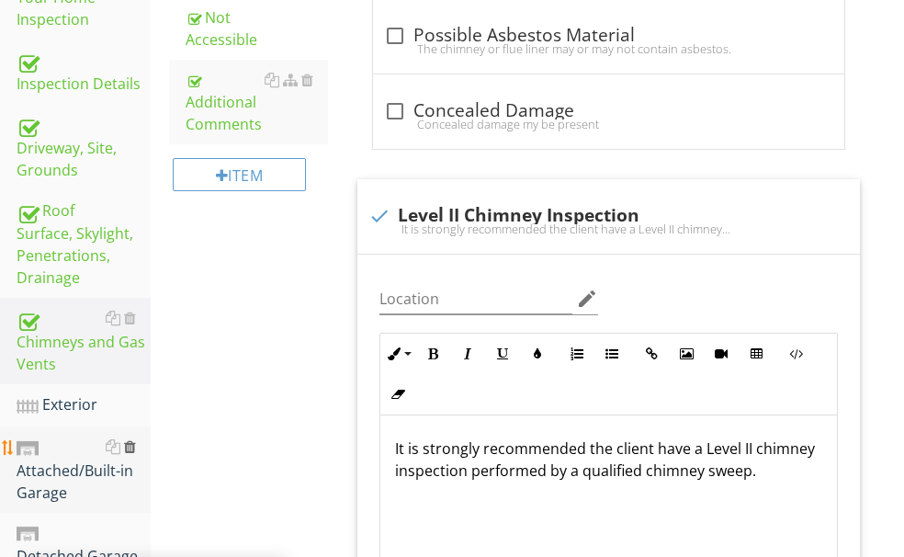
click at [136, 439] on div at bounding box center [130, 446] width 12 height 15
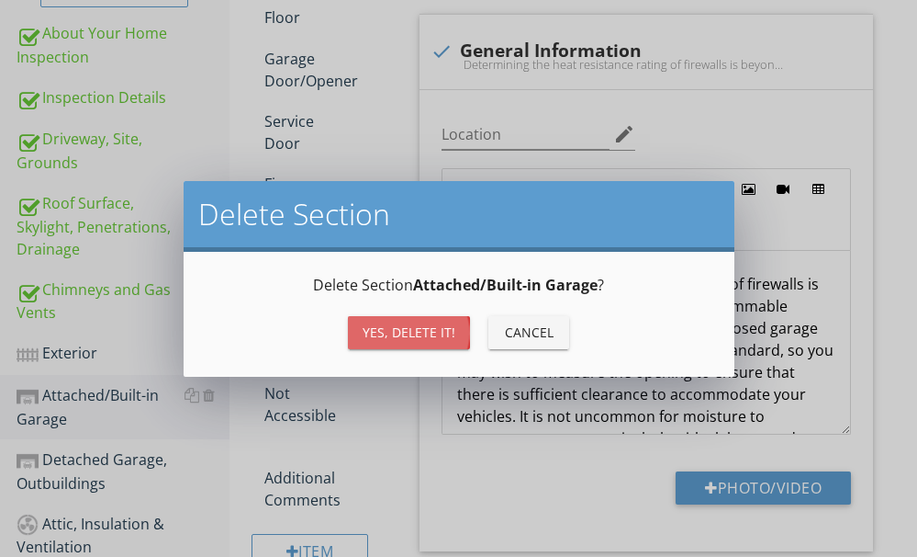
click at [380, 328] on div "Yes, Delete it!" at bounding box center [409, 331] width 93 height 19
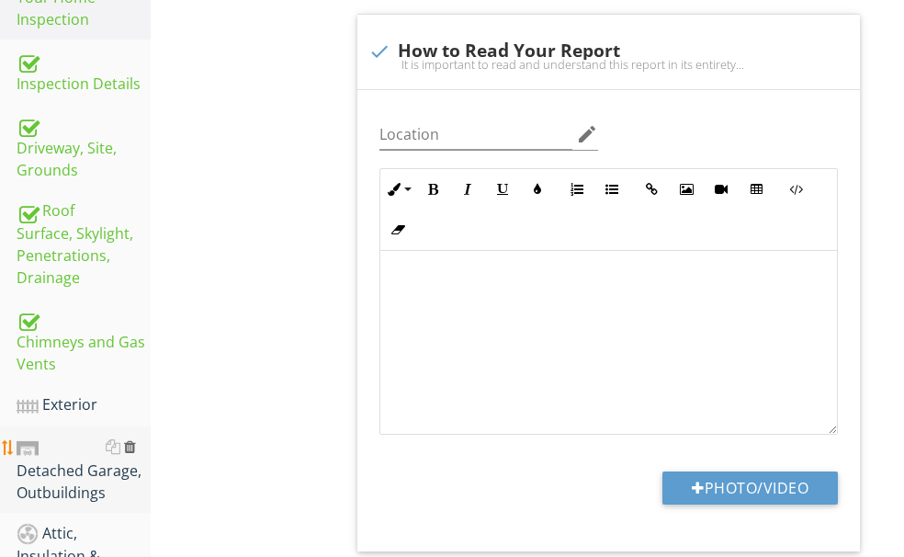
click at [136, 439] on div at bounding box center [130, 446] width 12 height 15
type textarea "<p><span class="fr-video fr-draggable" contenteditable="false" style="display: …"
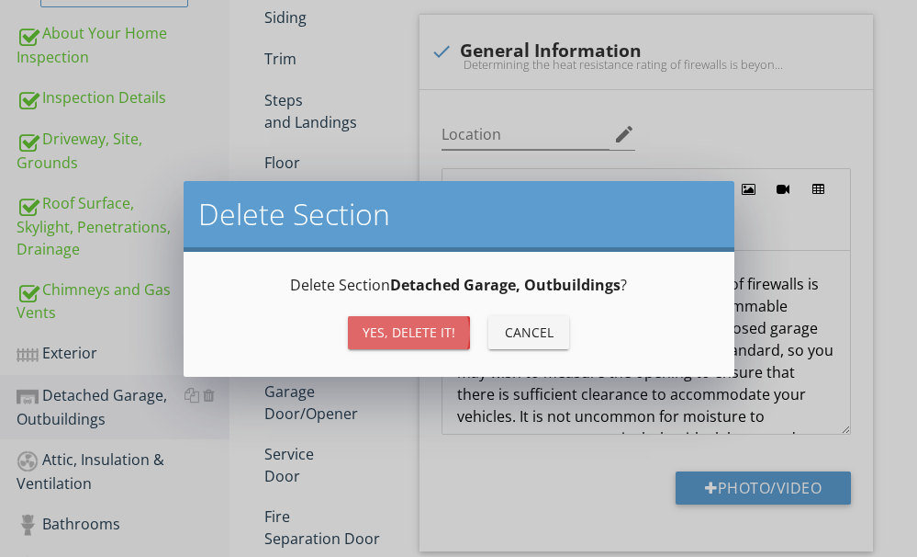
click at [363, 330] on button "Yes, Delete it!" at bounding box center [409, 332] width 122 height 33
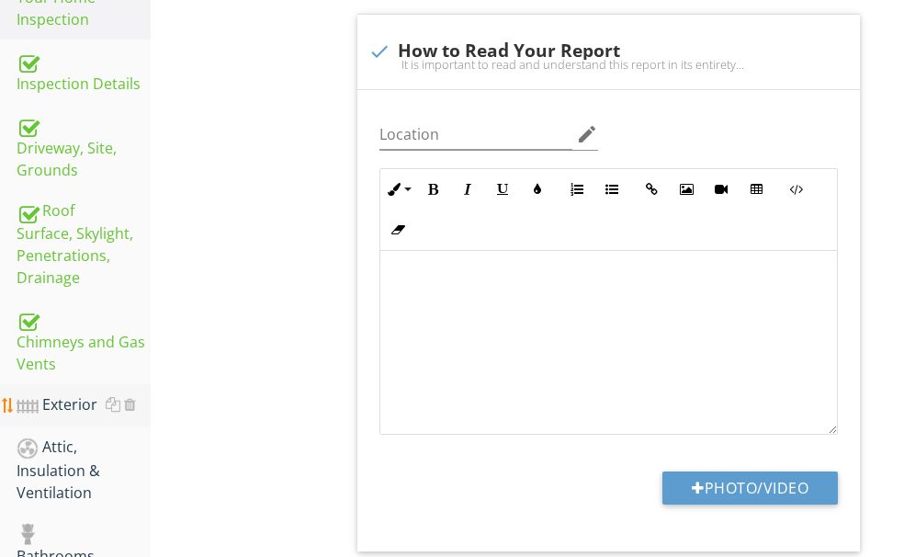
click at [77, 393] on div "Exterior" at bounding box center [84, 405] width 134 height 24
type textarea "<p><span class="fr-video fr-draggable" contenteditable="false" style="display: …"
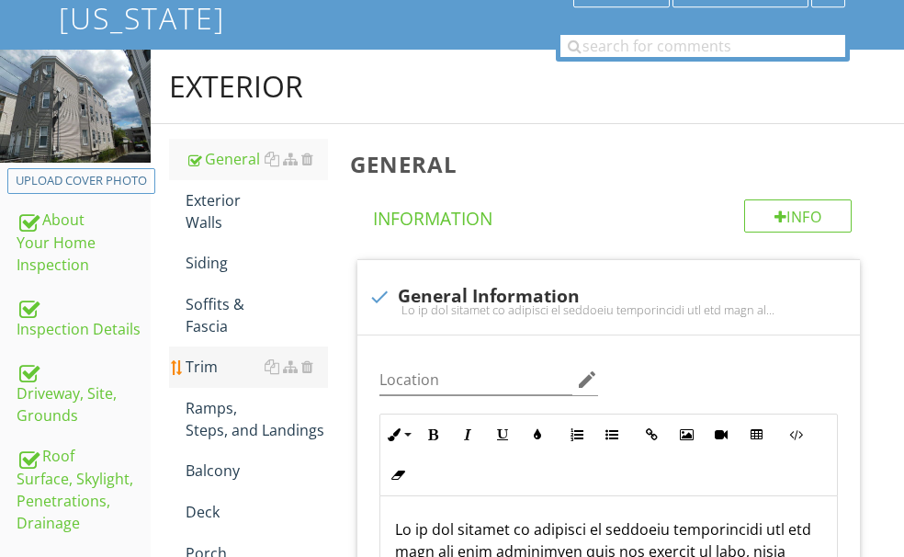
scroll to position [45, 0]
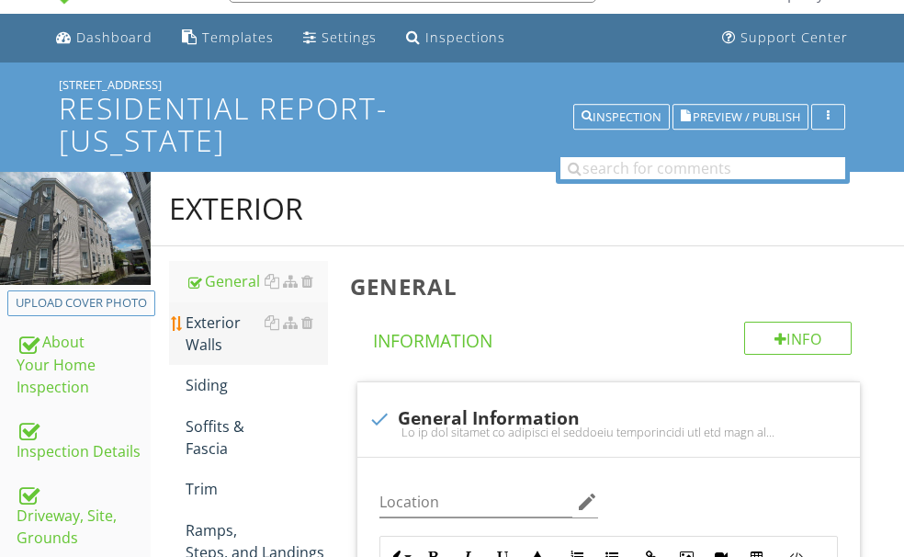
click at [284, 351] on div "Exterior Walls" at bounding box center [257, 333] width 142 height 44
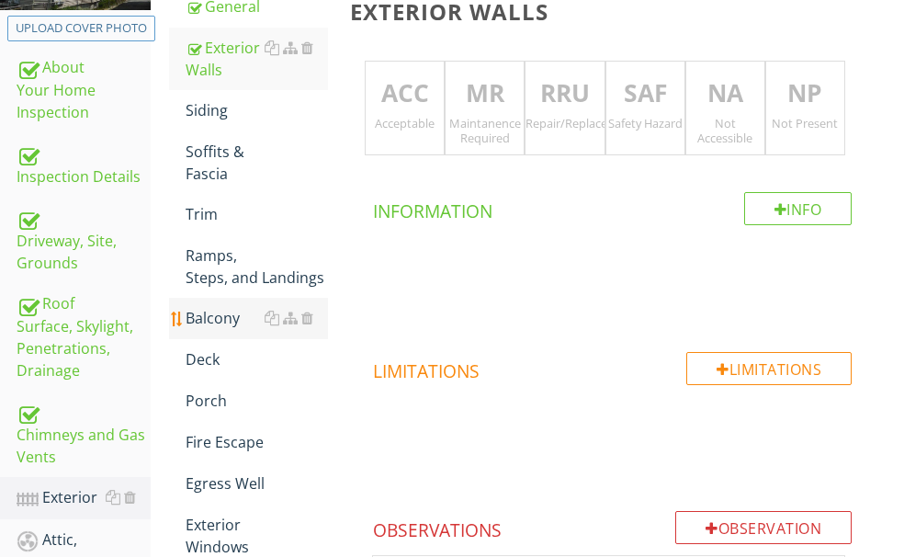
scroll to position [229, 0]
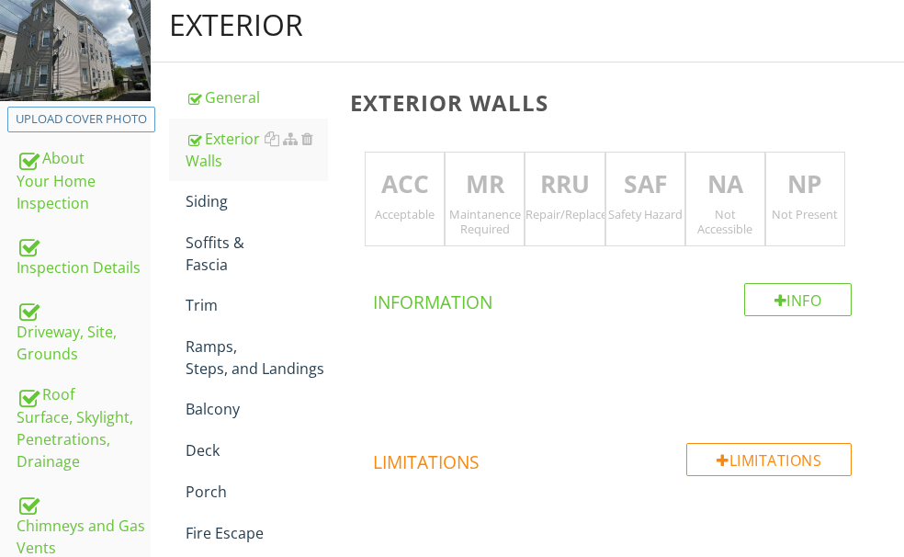
click at [437, 178] on p "ACC" at bounding box center [405, 184] width 78 height 37
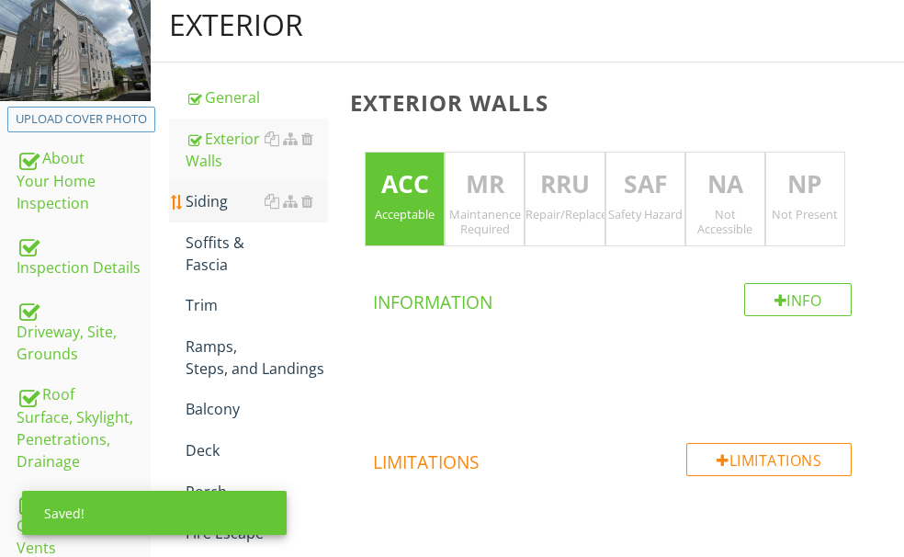
click at [275, 212] on div "Siding" at bounding box center [257, 201] width 142 height 22
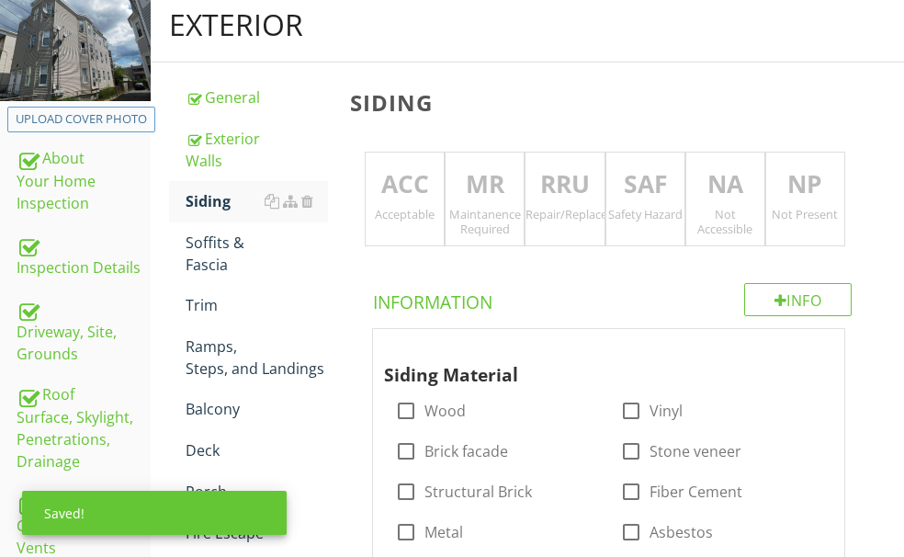
click at [594, 189] on p "RRU" at bounding box center [564, 184] width 78 height 37
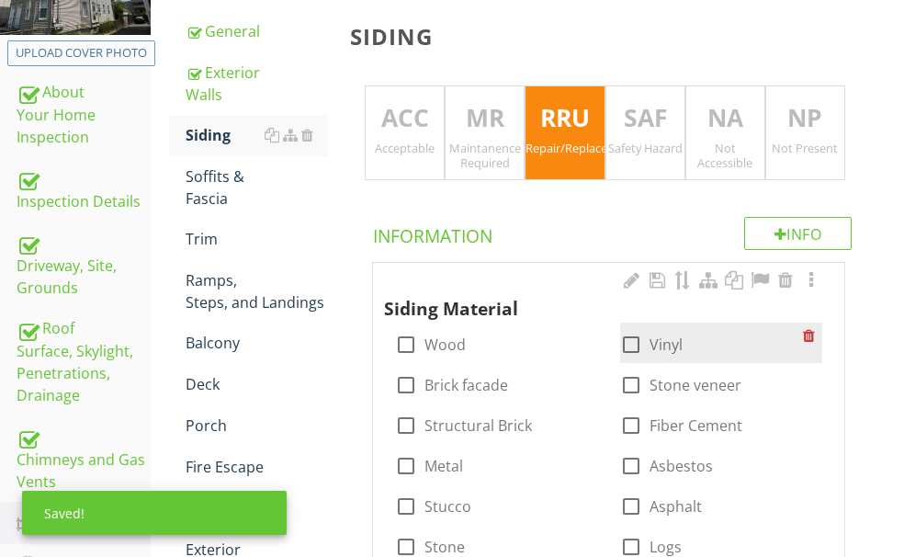
scroll to position [412, 0]
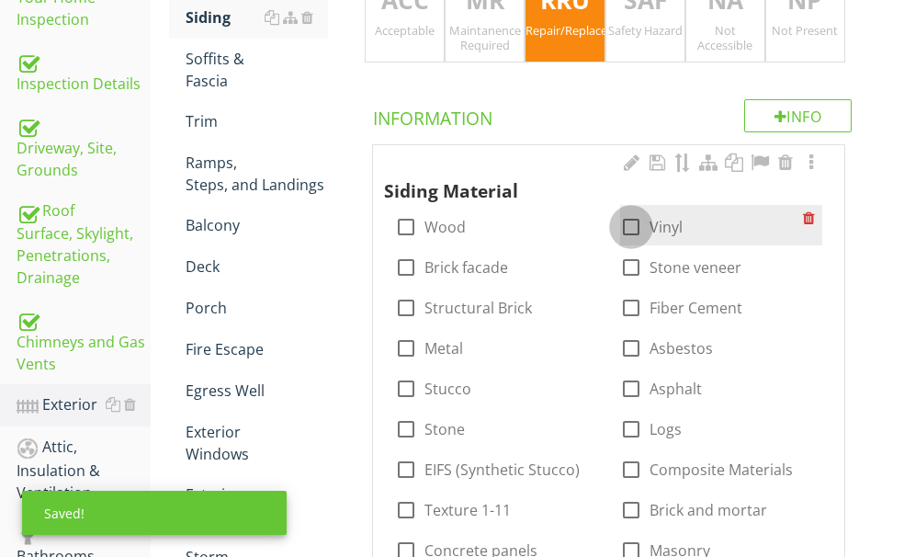
click at [615, 226] on div at bounding box center [630, 226] width 31 height 31
checkbox input "true"
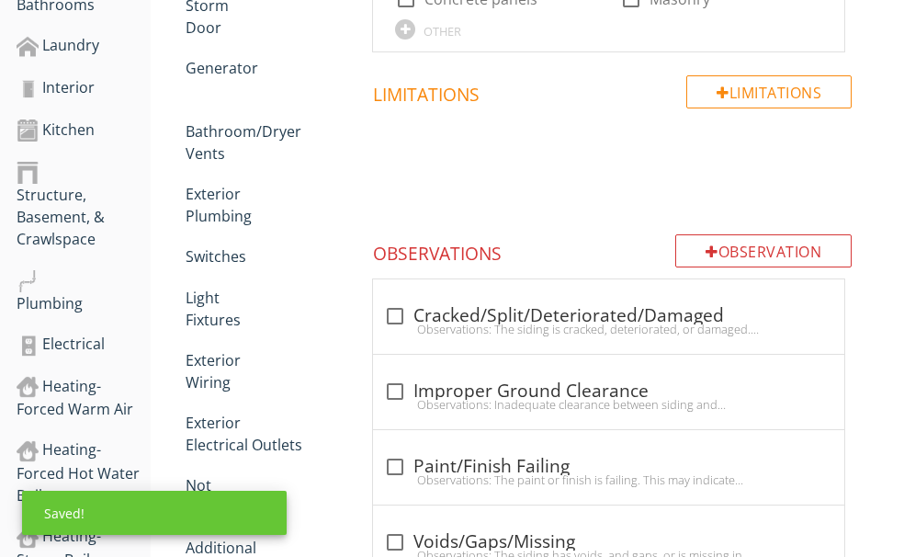
scroll to position [1055, 0]
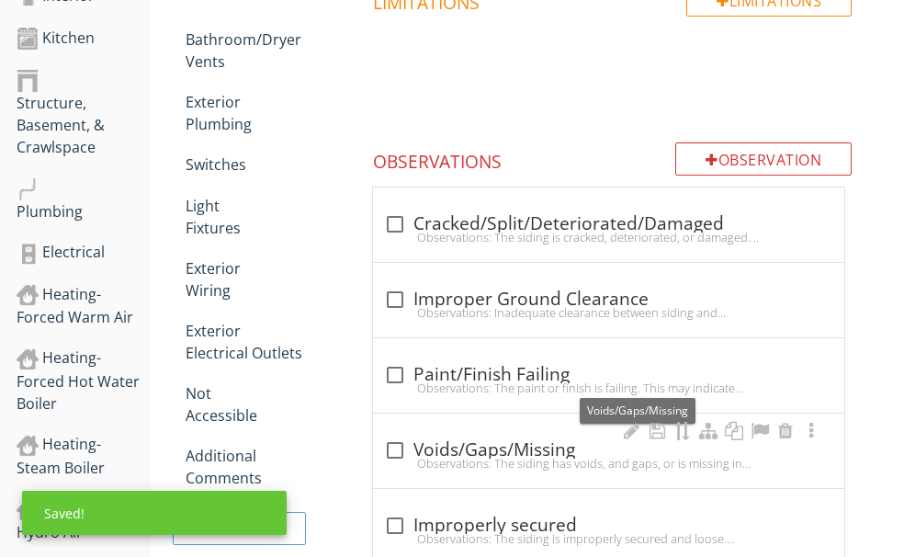
click at [513, 439] on div "check_box_outline_blank Voids/Gaps/Missing" at bounding box center [608, 450] width 449 height 22
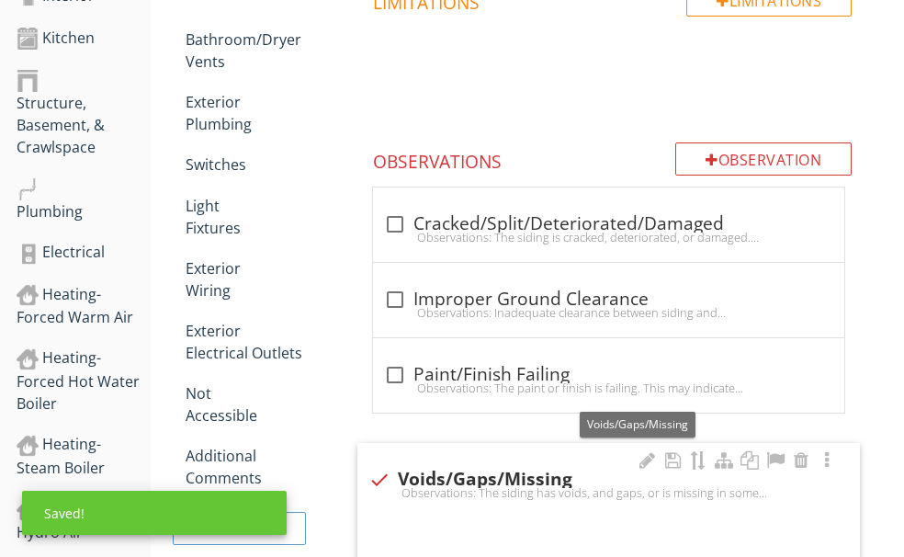
checkbox input "true"
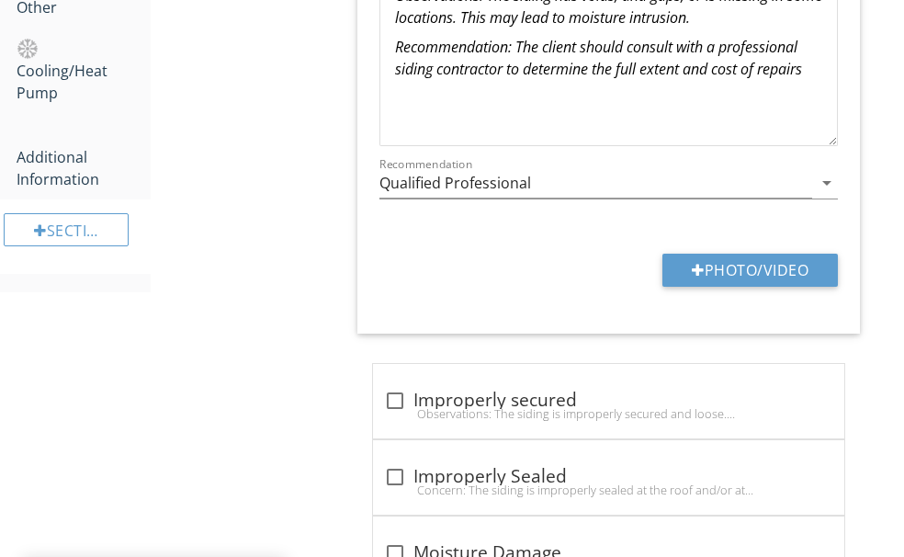
scroll to position [1790, 0]
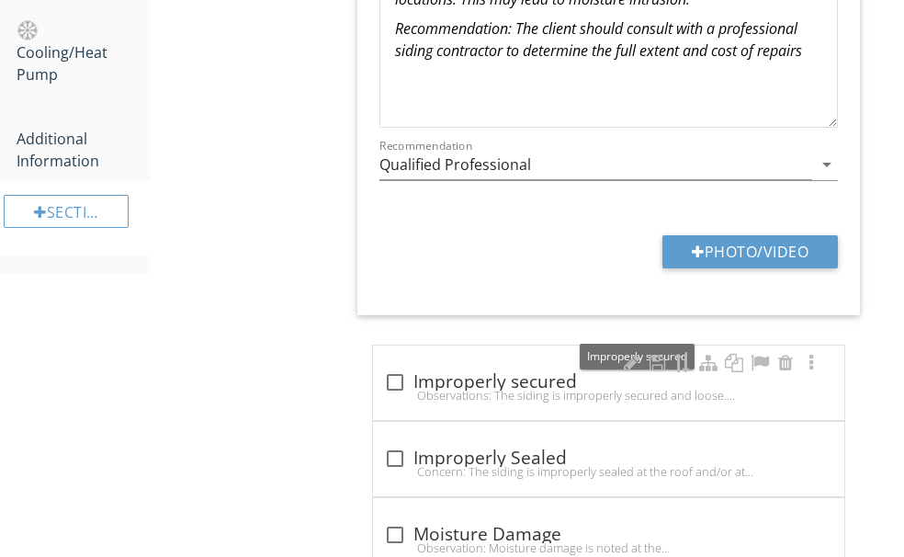
click at [506, 371] on div "check_box_outline_blank Improperly secured" at bounding box center [608, 382] width 449 height 22
checkbox input "true"
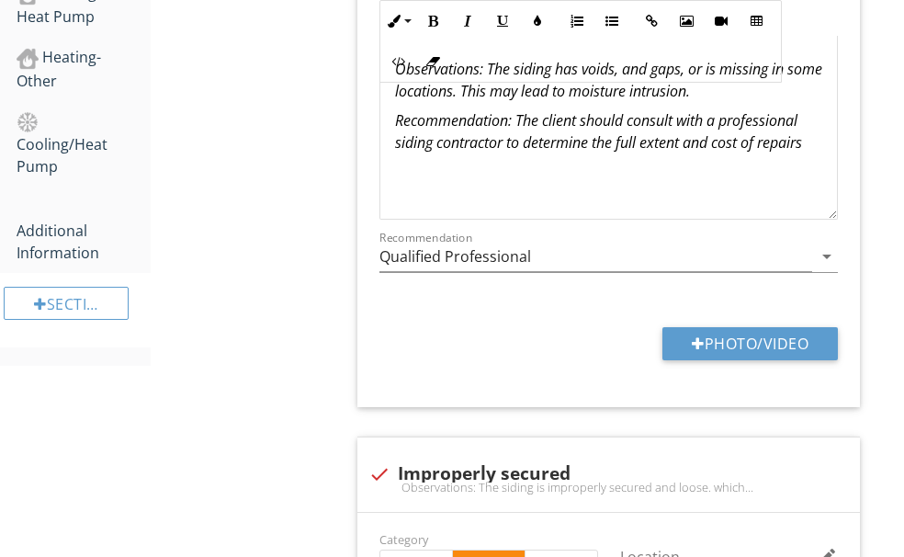
scroll to position [1606, 0]
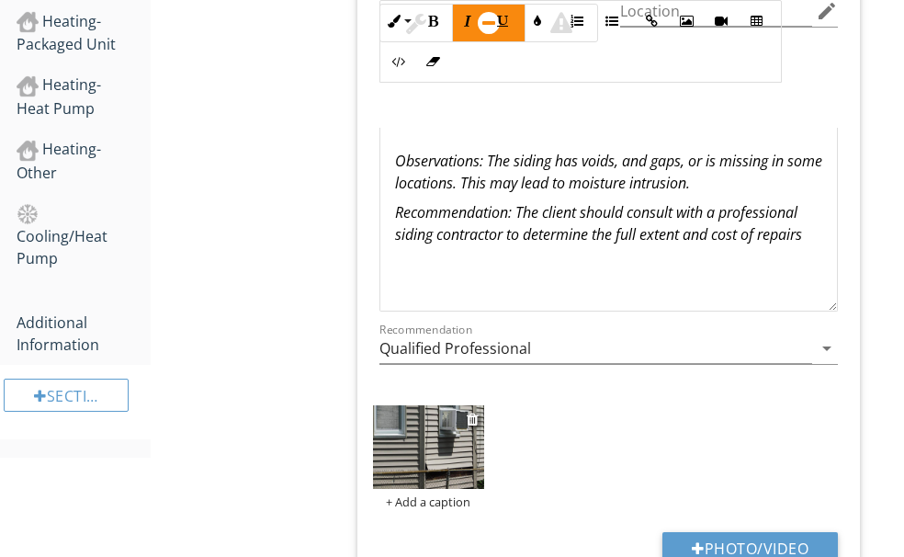
click at [484, 405] on img at bounding box center [428, 447] width 111 height 84
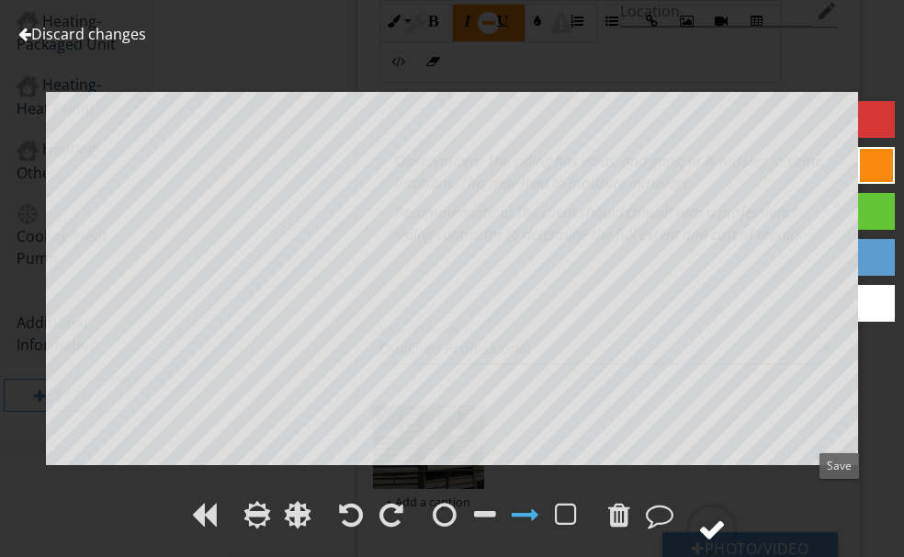
drag, startPoint x: 845, startPoint y: 505, endPoint x: 838, endPoint y: 493, distance: 13.6
click at [737, 503] on div at bounding box center [711, 528] width 51 height 51
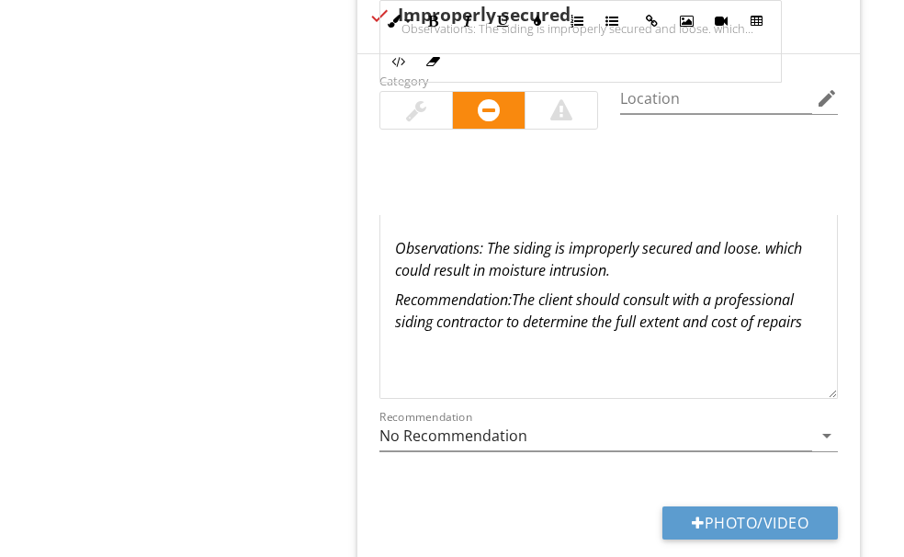
scroll to position [2341, 0]
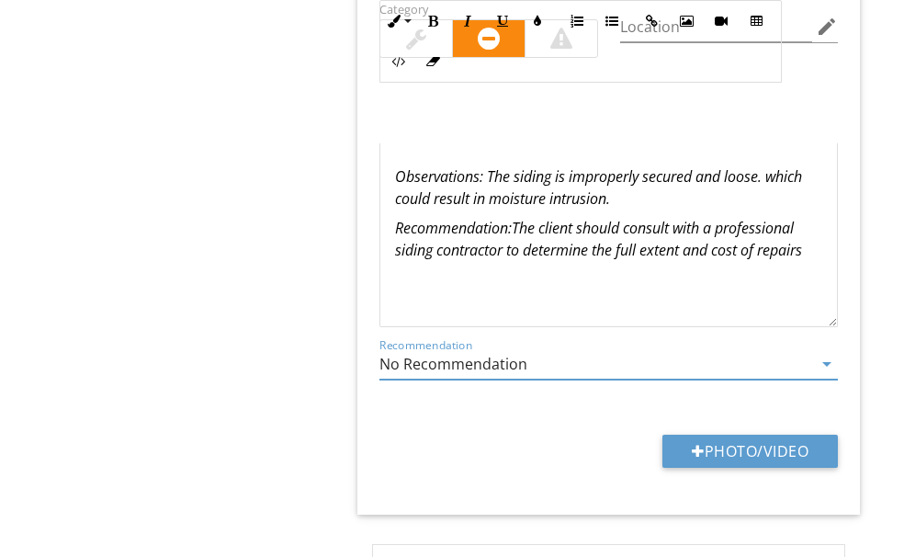
click at [594, 349] on input "No Recommendation" at bounding box center [595, 364] width 433 height 30
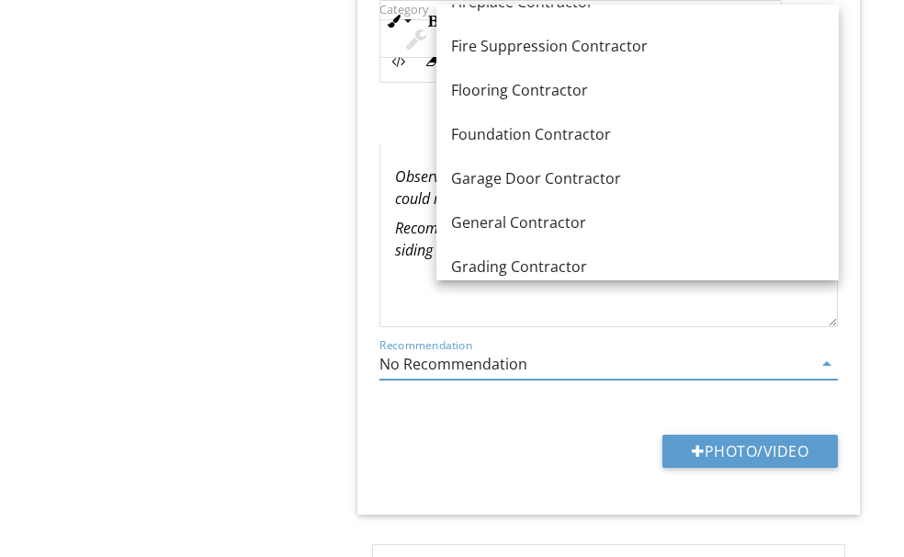
scroll to position [1010, 0]
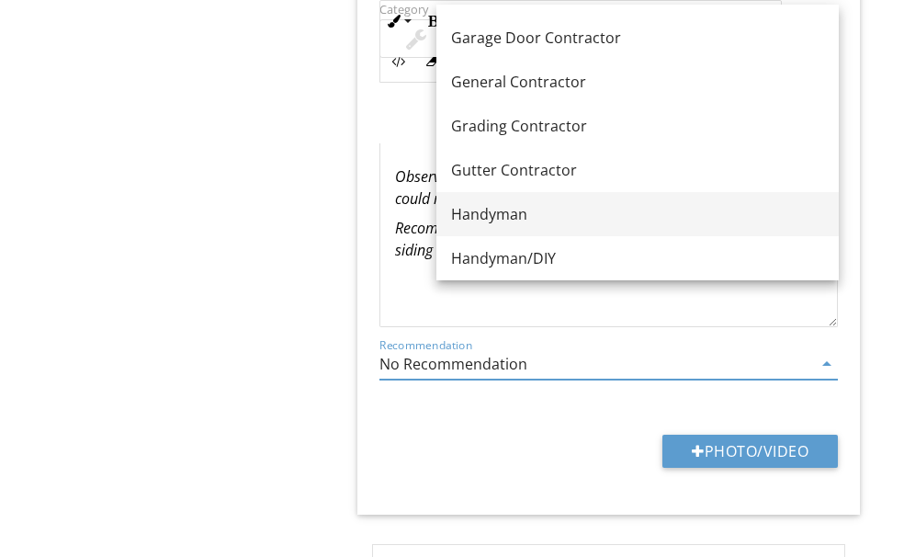
click at [522, 214] on div "Handyman" at bounding box center [637, 214] width 373 height 22
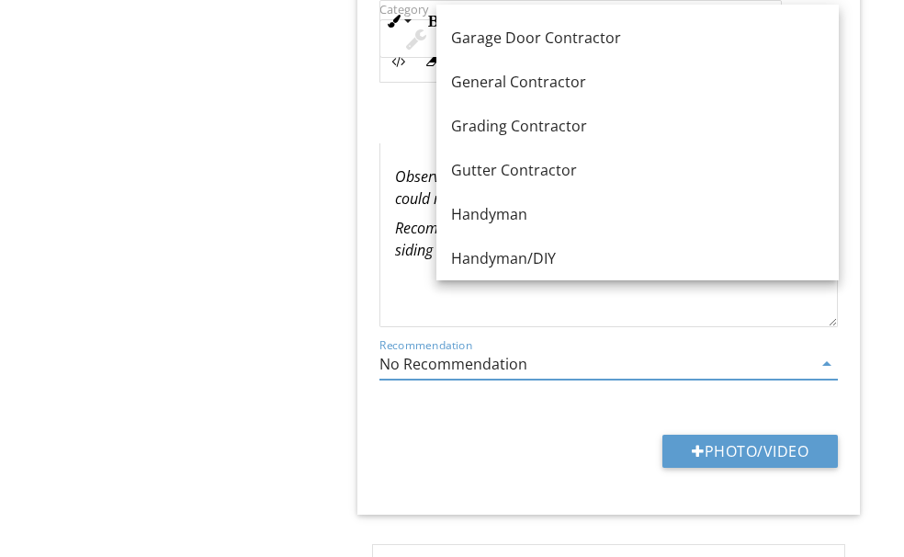
type input "Handyman"
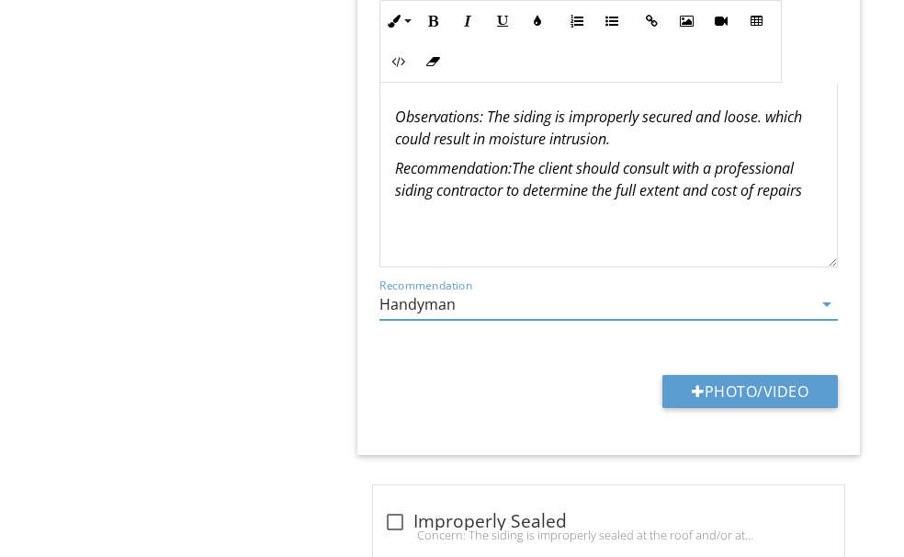
scroll to position [2433, 0]
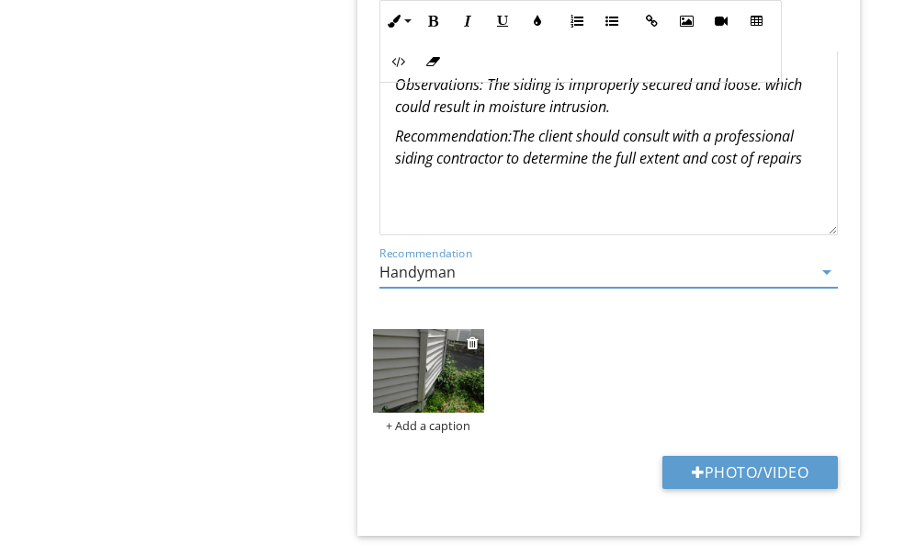
click at [484, 329] on img at bounding box center [428, 371] width 111 height 84
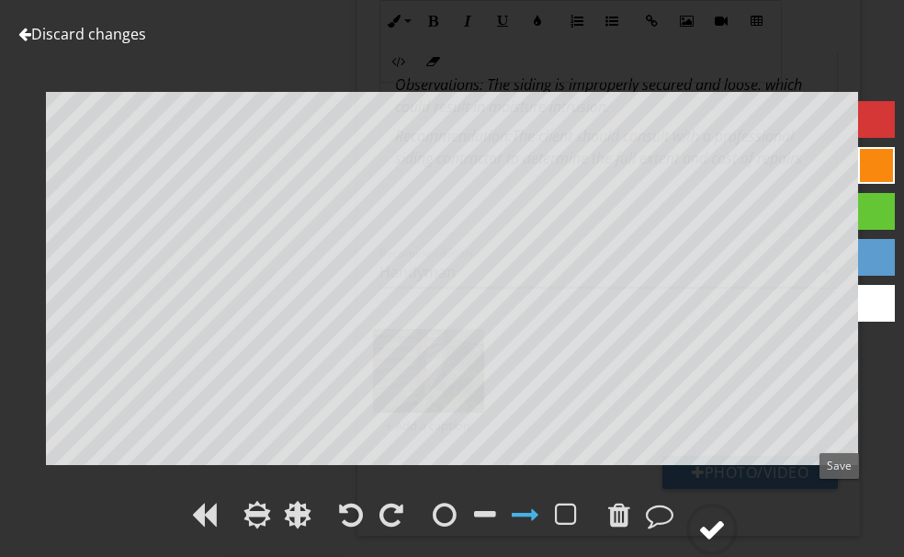
click at [726, 515] on div at bounding box center [712, 529] width 28 height 28
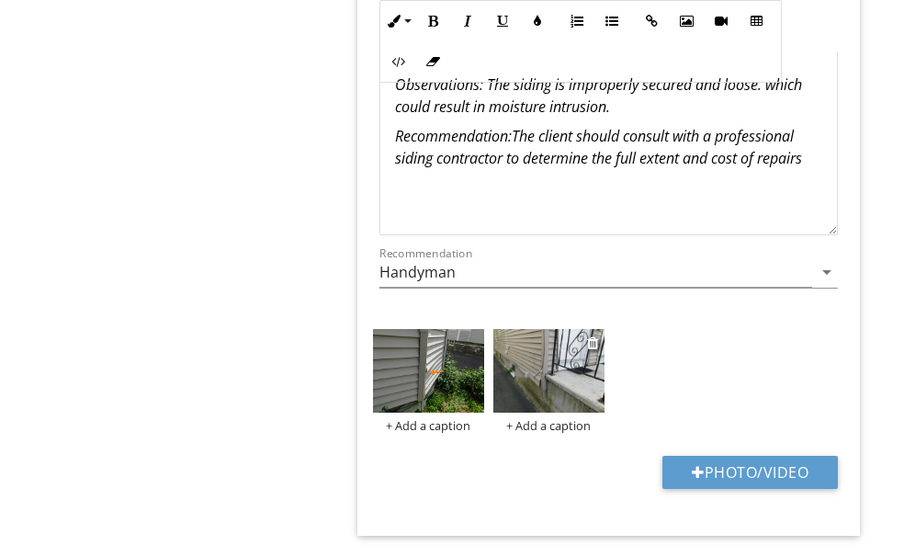
click at [592, 329] on img at bounding box center [548, 371] width 111 height 84
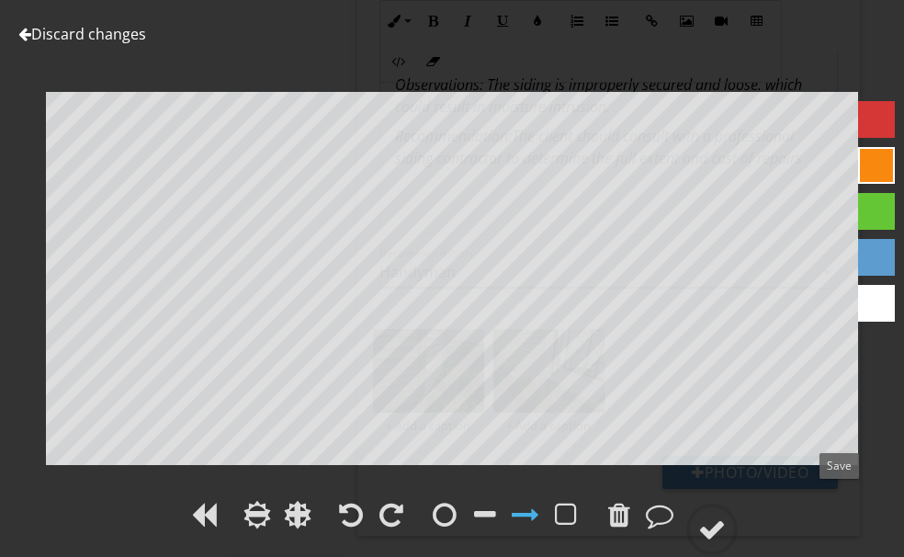
drag, startPoint x: 841, startPoint y: 503, endPoint x: 898, endPoint y: 444, distance: 81.8
click at [726, 515] on div at bounding box center [712, 529] width 28 height 28
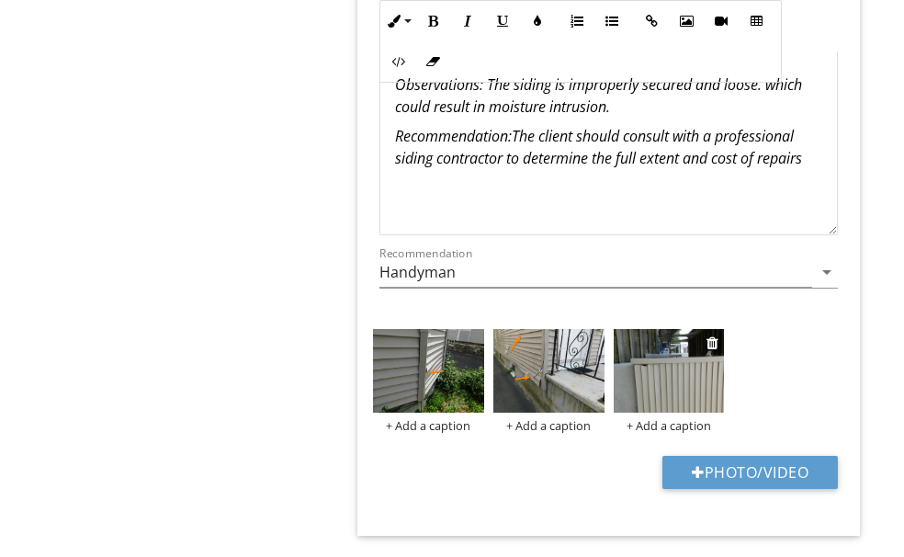
click at [692, 329] on img at bounding box center [668, 371] width 111 height 84
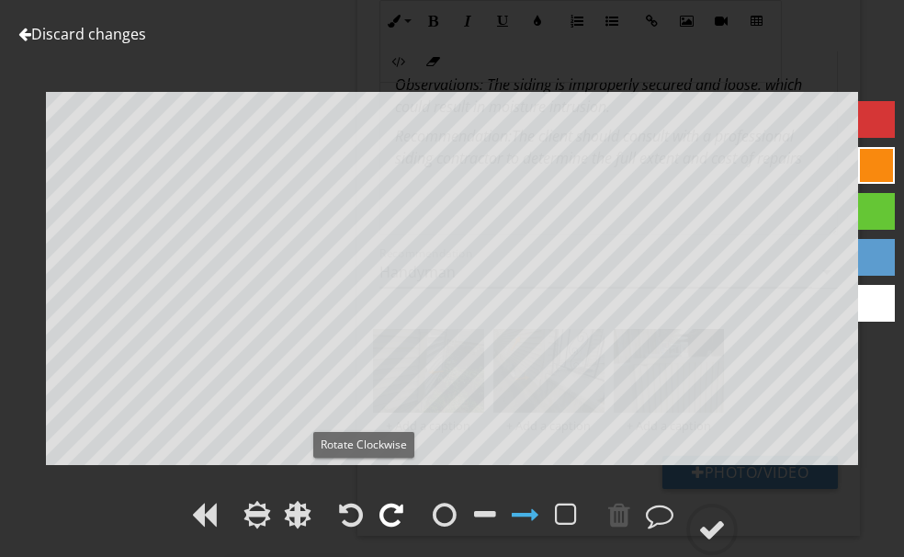
click at [379, 501] on div at bounding box center [391, 515] width 24 height 28
click at [726, 515] on div at bounding box center [712, 529] width 28 height 28
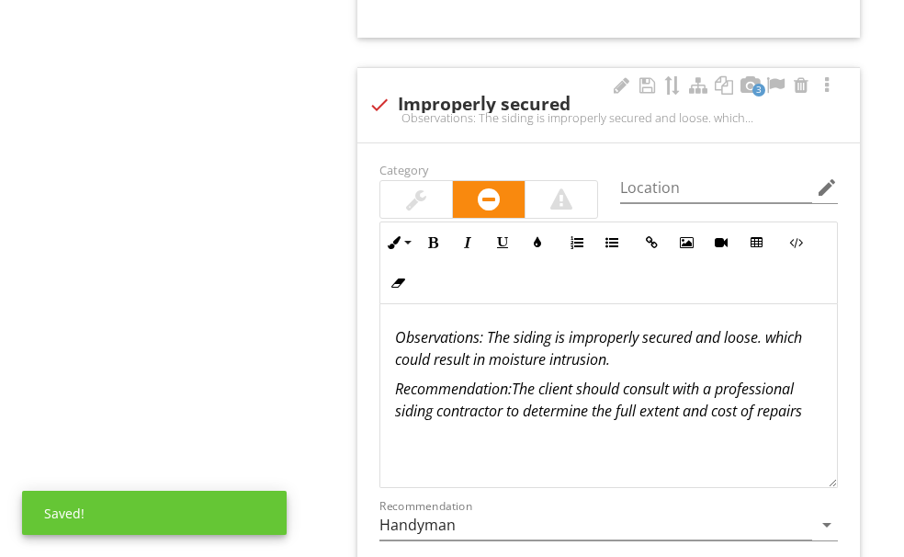
scroll to position [2157, 0]
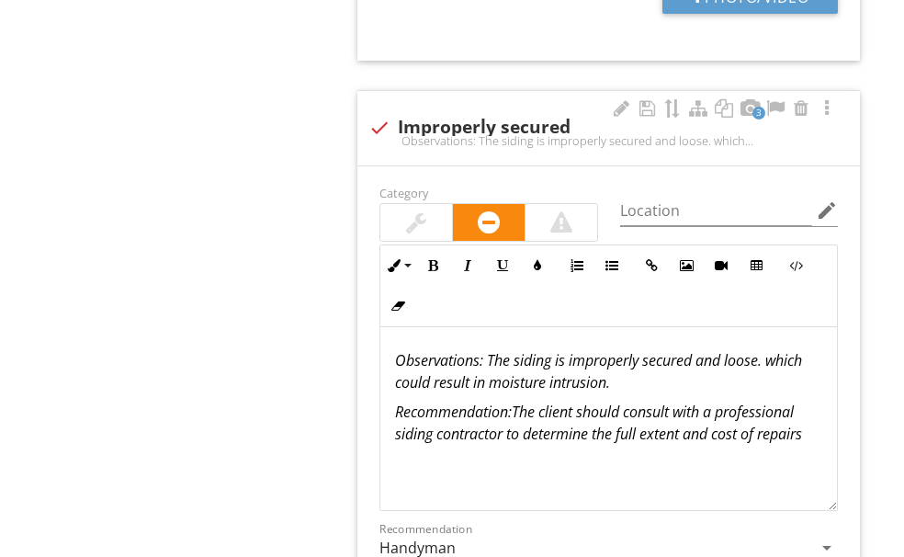
click at [751, 350] on em ": The siding is improperly secured and loose. which could result in moisture in…" at bounding box center [598, 371] width 407 height 42
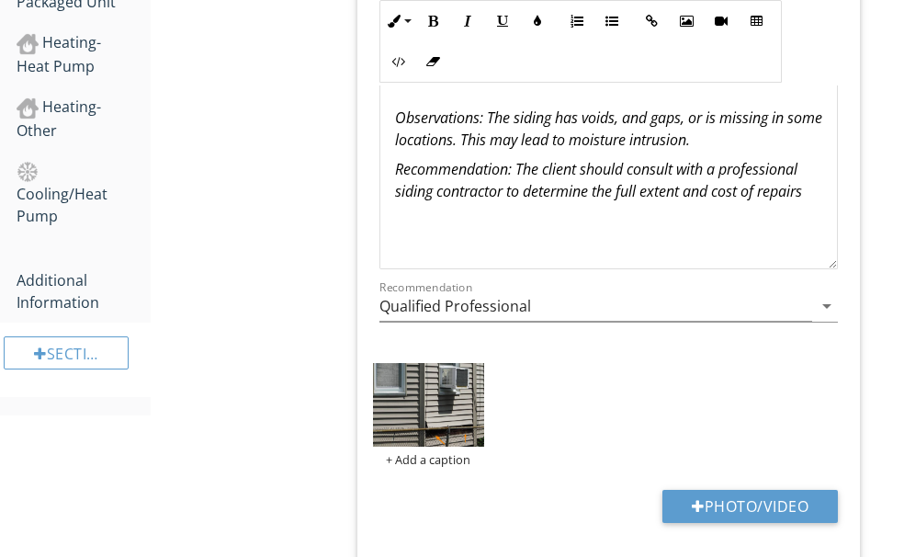
scroll to position [1698, 0]
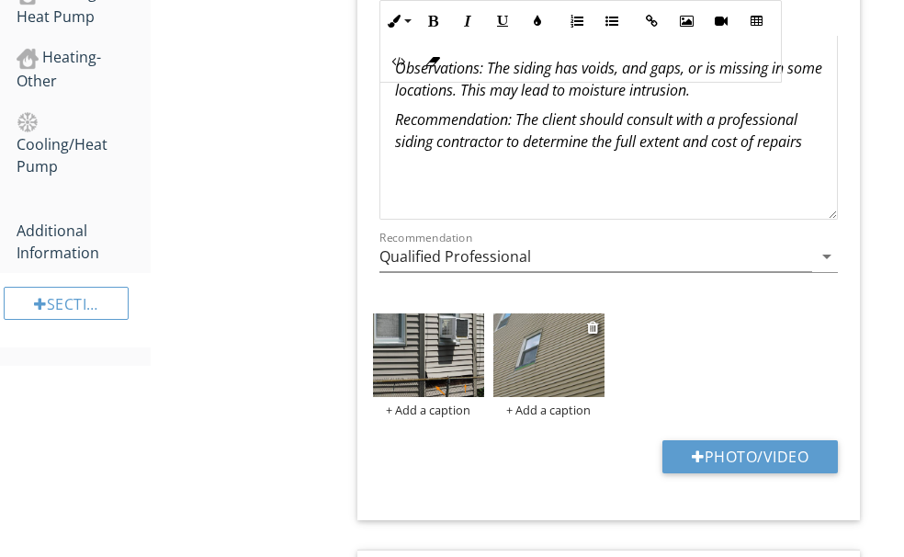
click at [570, 313] on img at bounding box center [548, 355] width 111 height 84
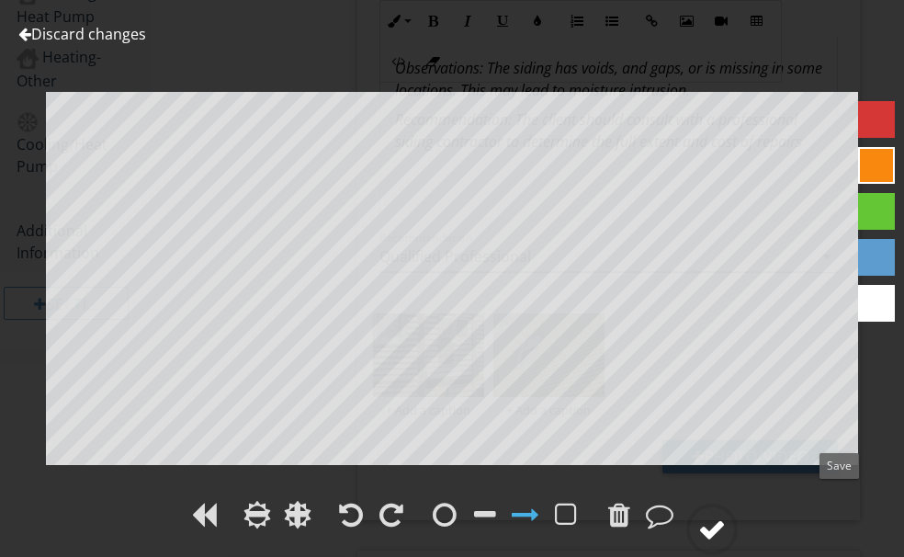
click at [726, 515] on div at bounding box center [712, 529] width 28 height 28
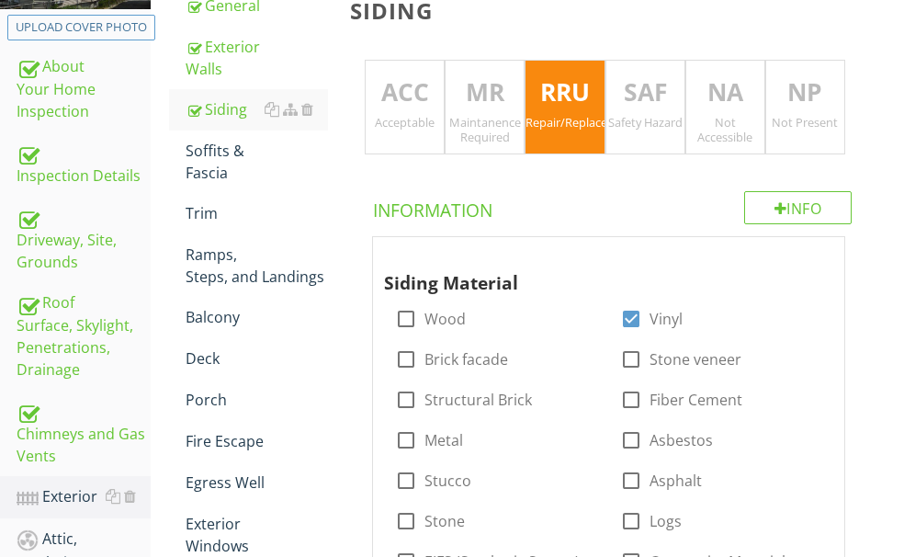
scroll to position [229, 0]
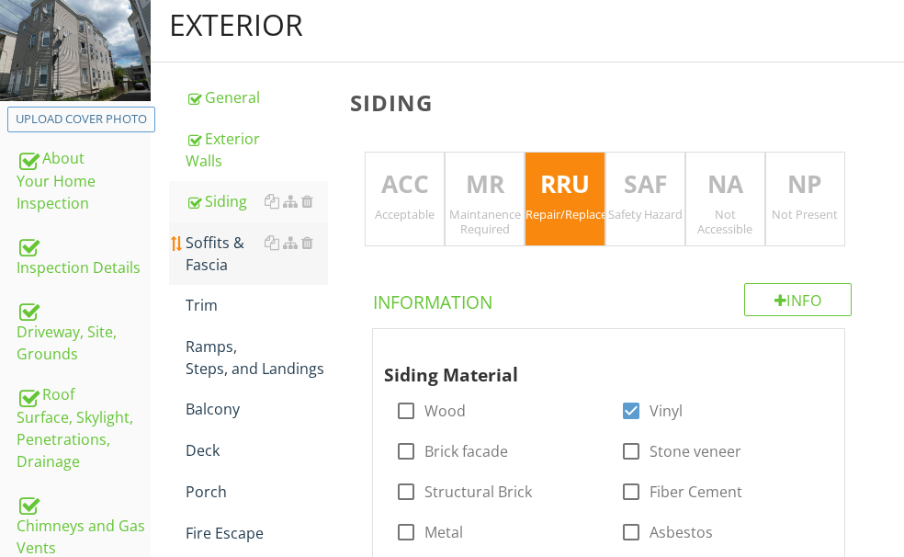
click at [273, 276] on div "Soffits & Fascia" at bounding box center [257, 253] width 142 height 44
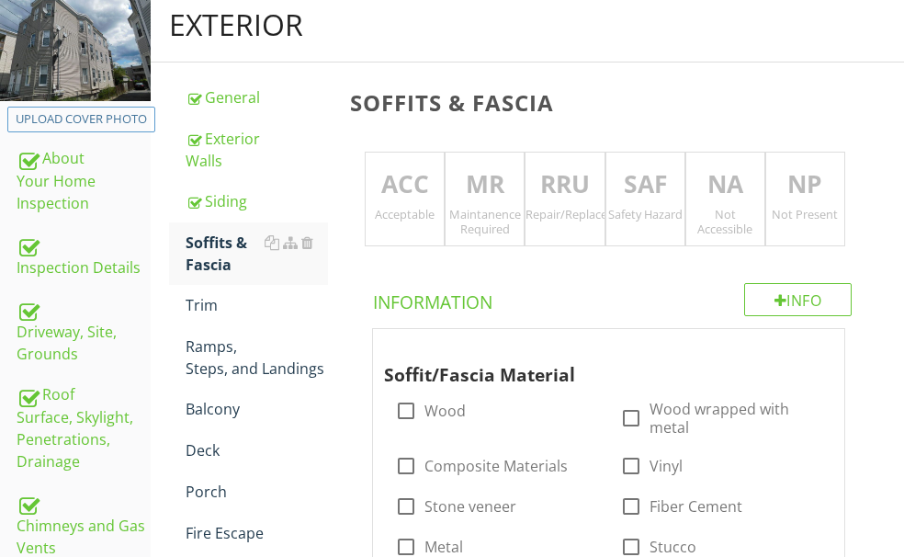
click at [589, 185] on p "RRU" at bounding box center [564, 184] width 78 height 37
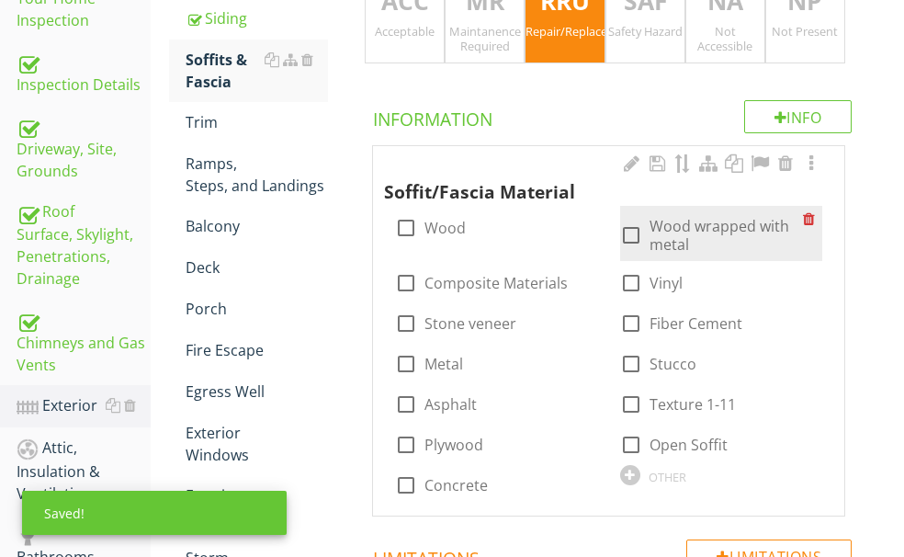
scroll to position [412, 0]
click at [615, 250] on div at bounding box center [630, 234] width 31 height 31
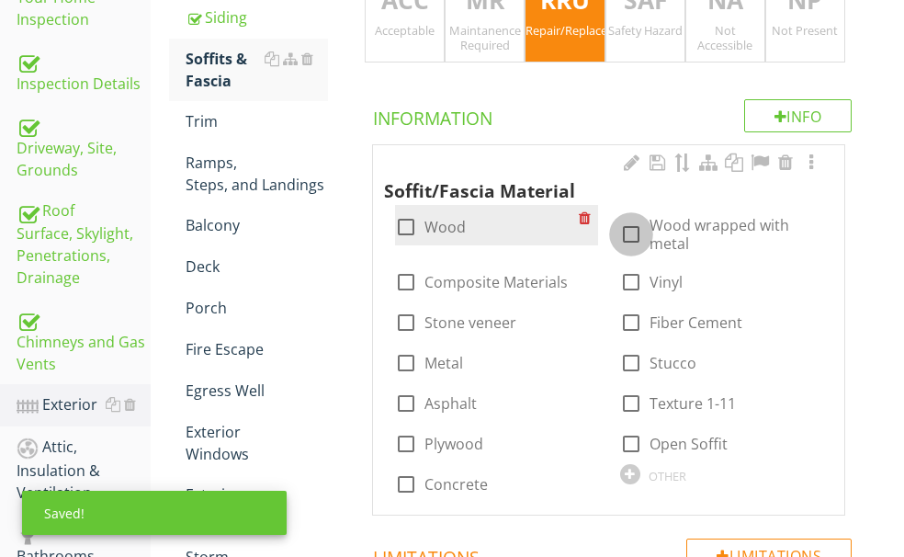
checkbox input "true"
click at [422, 219] on div at bounding box center [405, 226] width 31 height 31
checkbox input "true"
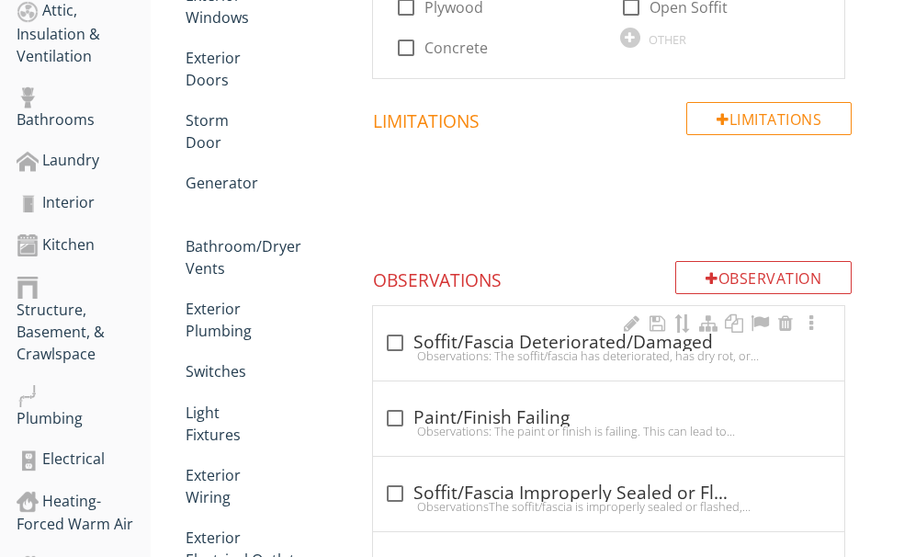
scroll to position [963, 0]
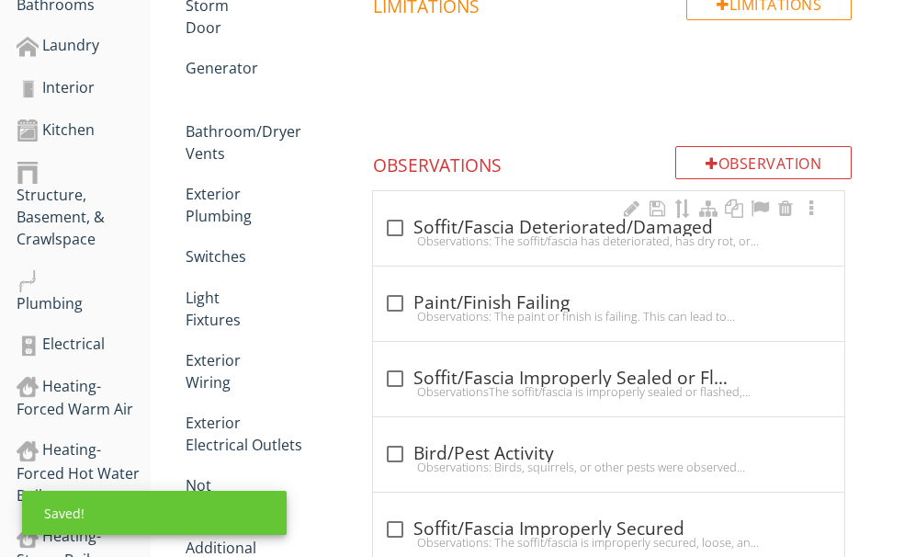
click at [548, 217] on div "check_box_outline_blank Soffit/Fascia Deteriorated/Damaged" at bounding box center [608, 228] width 449 height 22
checkbox input "true"
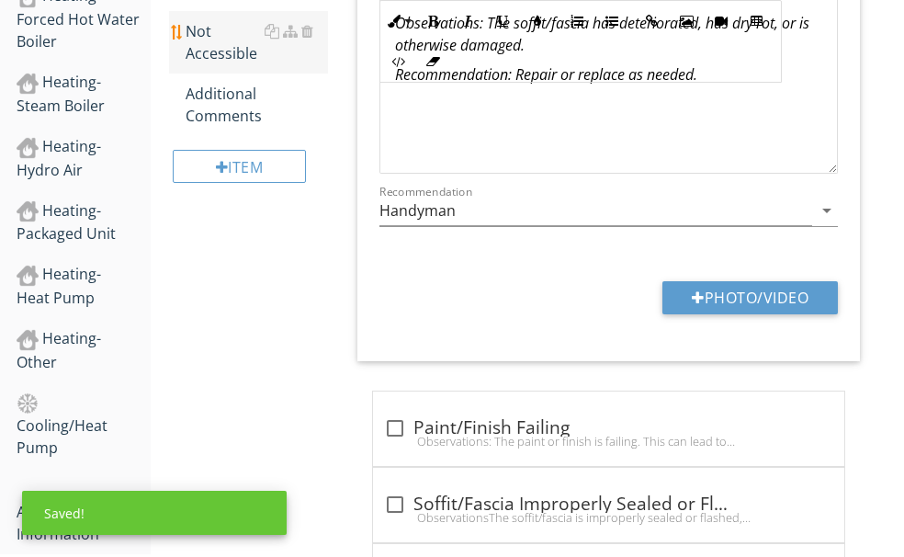
scroll to position [1423, 0]
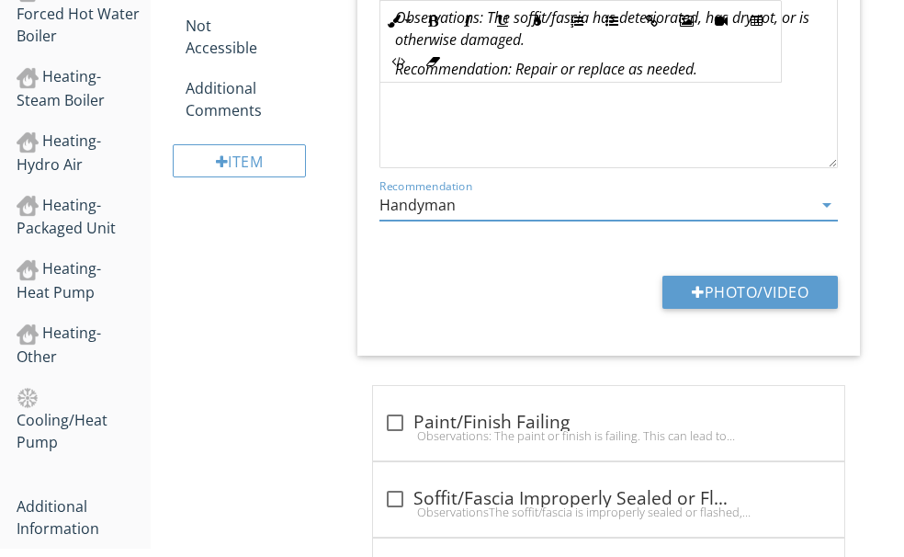
click at [542, 190] on input "Handyman" at bounding box center [595, 205] width 433 height 30
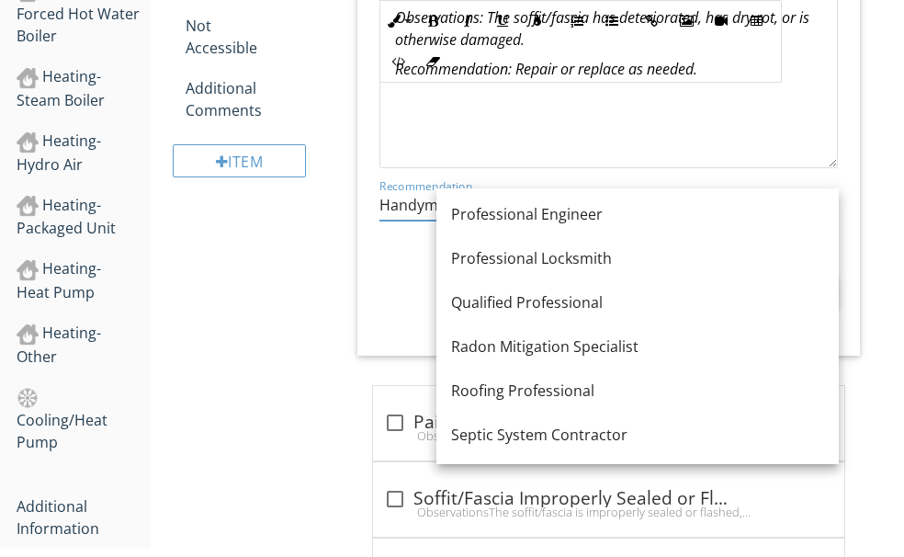
scroll to position [2053, 0]
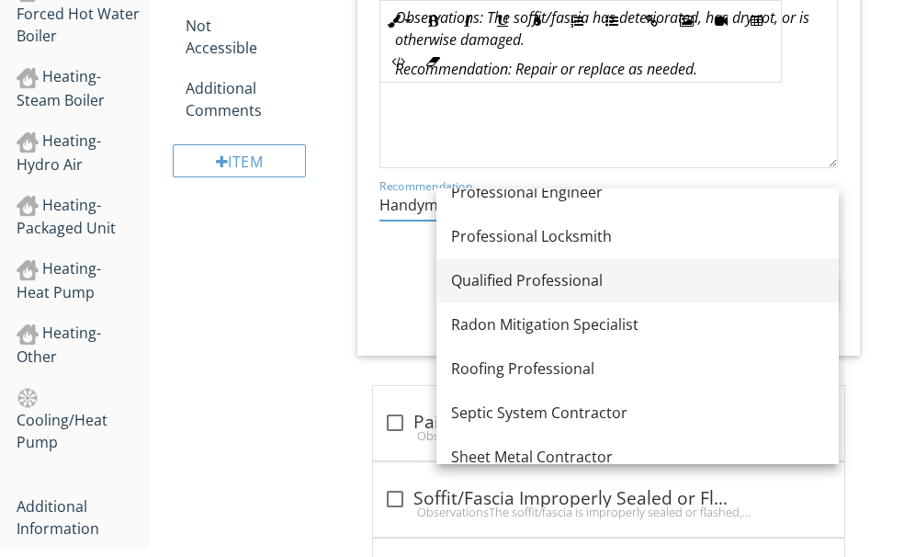
click at [501, 277] on div "Qualified Professional" at bounding box center [637, 280] width 373 height 22
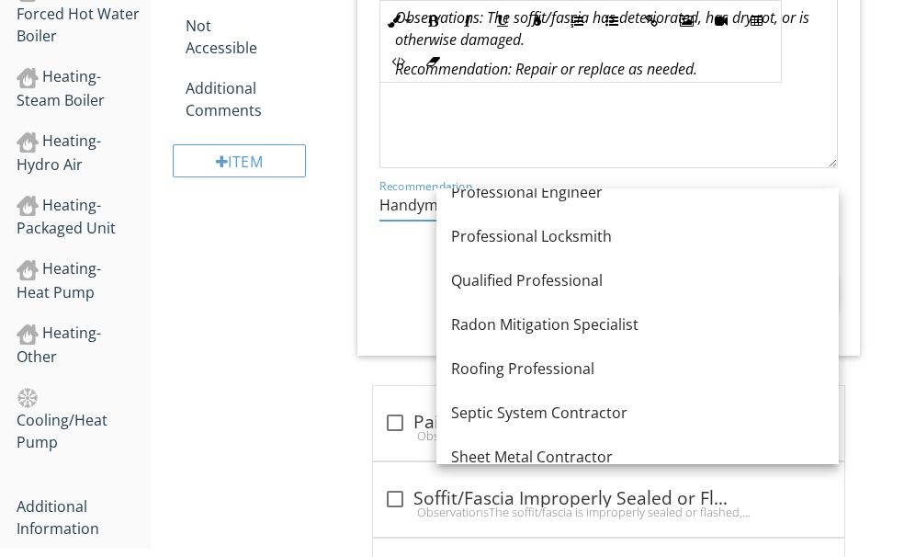
type input "Qualified Professional"
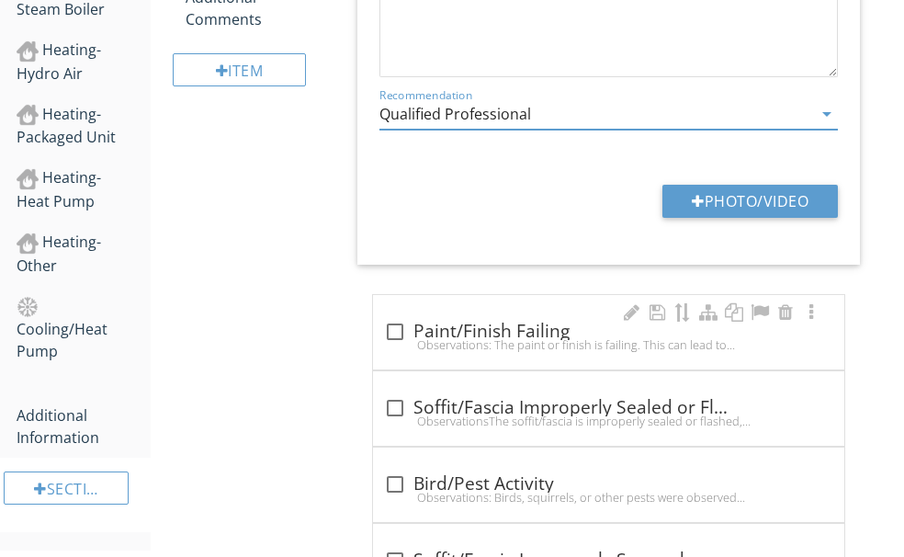
scroll to position [1514, 0]
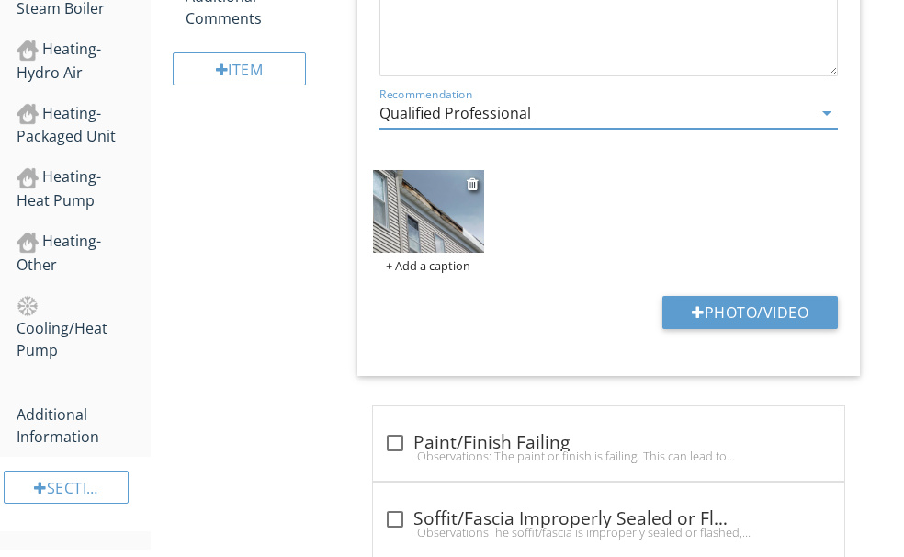
click at [484, 184] on img at bounding box center [428, 212] width 111 height 84
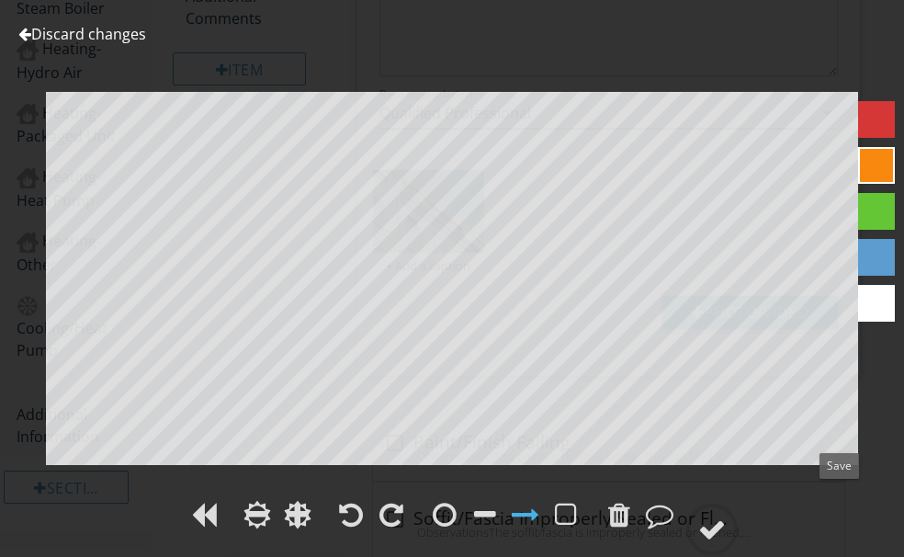
drag, startPoint x: 836, startPoint y: 509, endPoint x: 907, endPoint y: 432, distance: 105.3
click at [726, 515] on div at bounding box center [712, 529] width 28 height 28
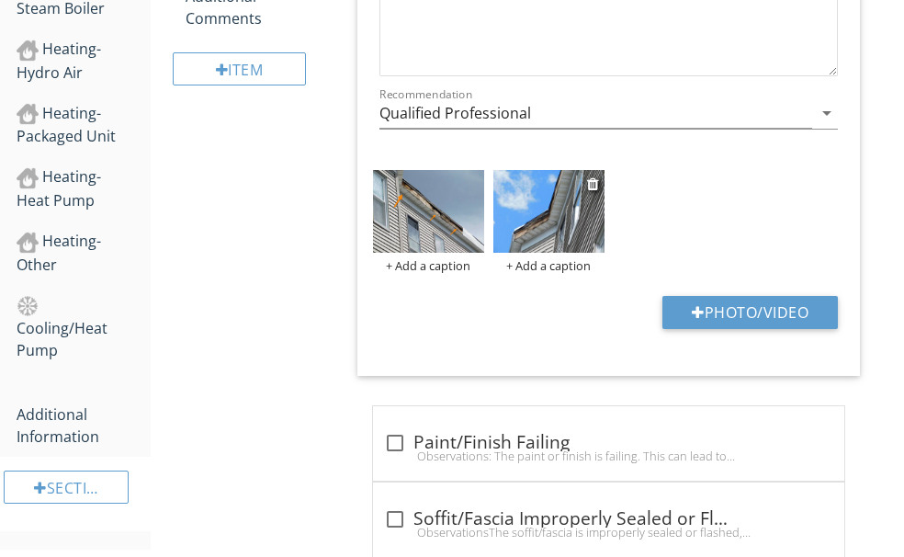
click at [576, 173] on img at bounding box center [548, 212] width 111 height 84
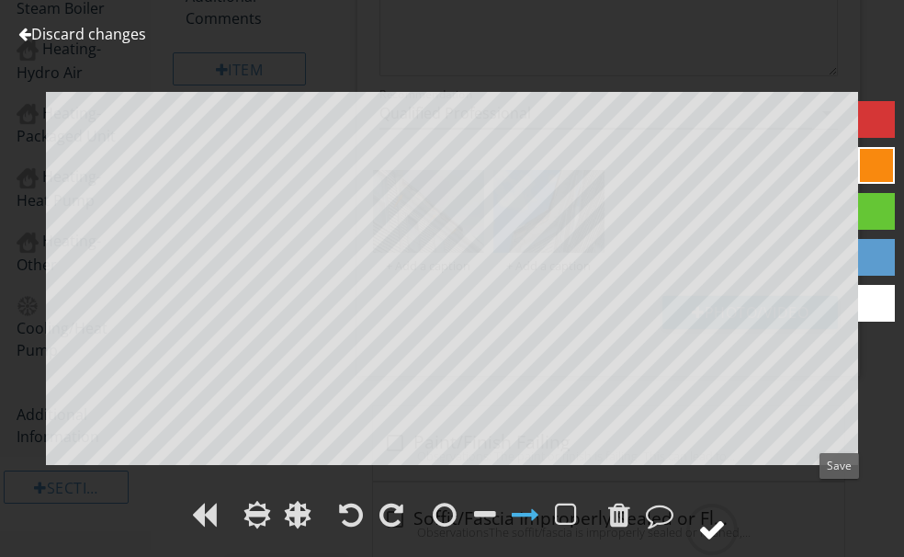
click at [726, 515] on div at bounding box center [712, 529] width 28 height 28
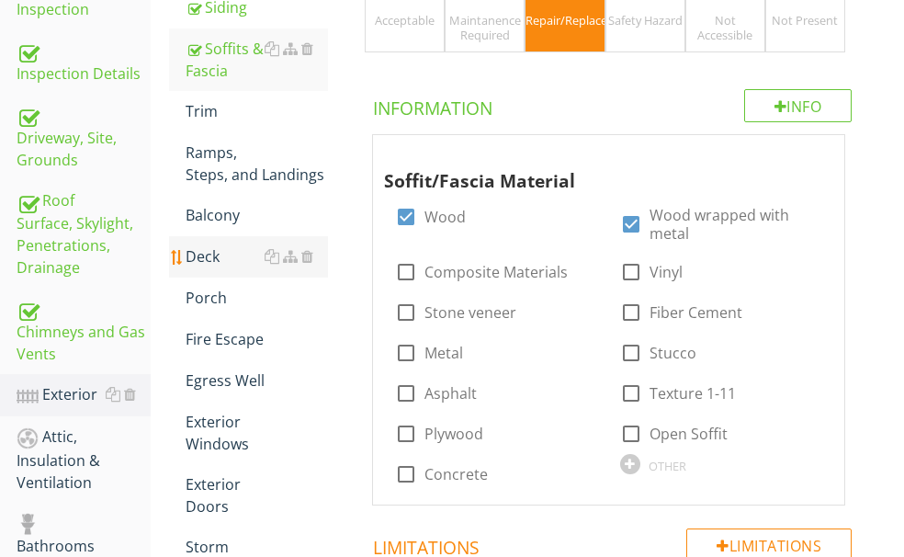
scroll to position [369, 0]
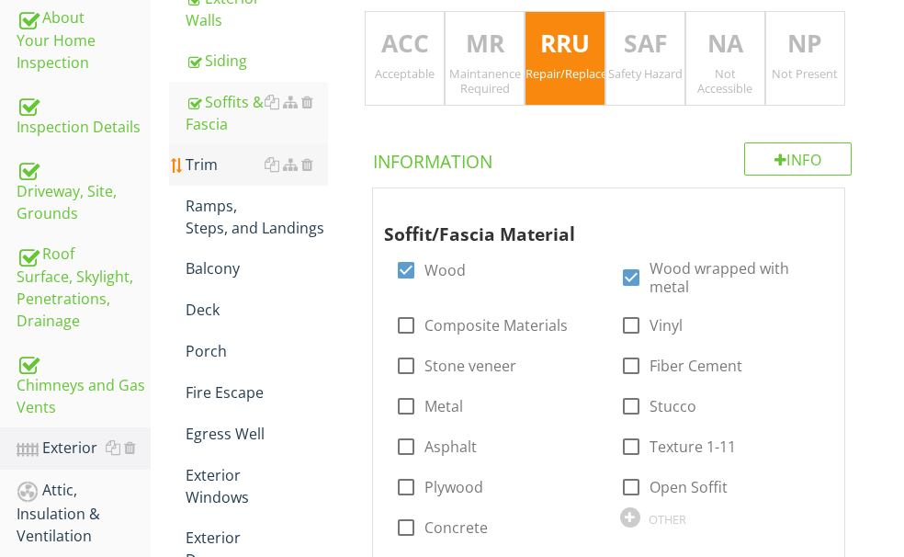
click at [276, 175] on div "Trim" at bounding box center [257, 164] width 142 height 22
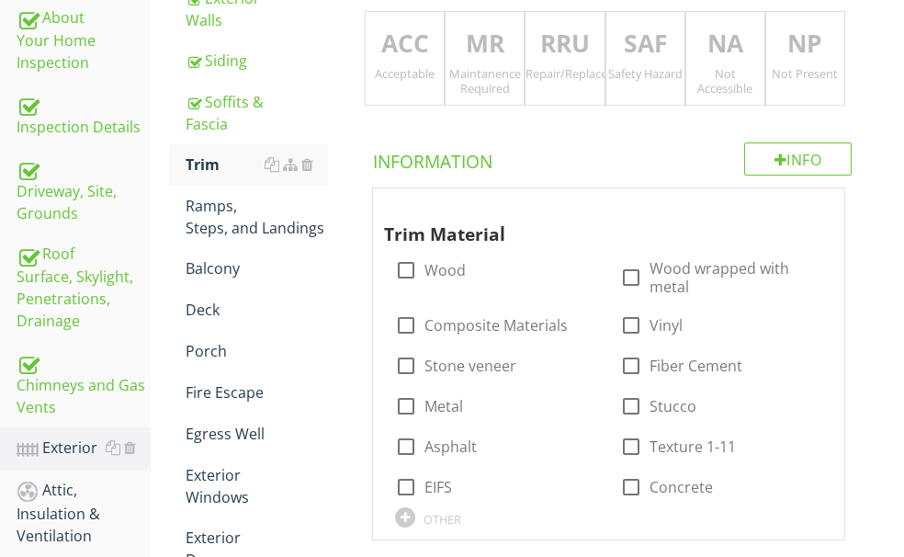
click at [603, 67] on div "Repair/Replace/Upgrade" at bounding box center [564, 73] width 78 height 15
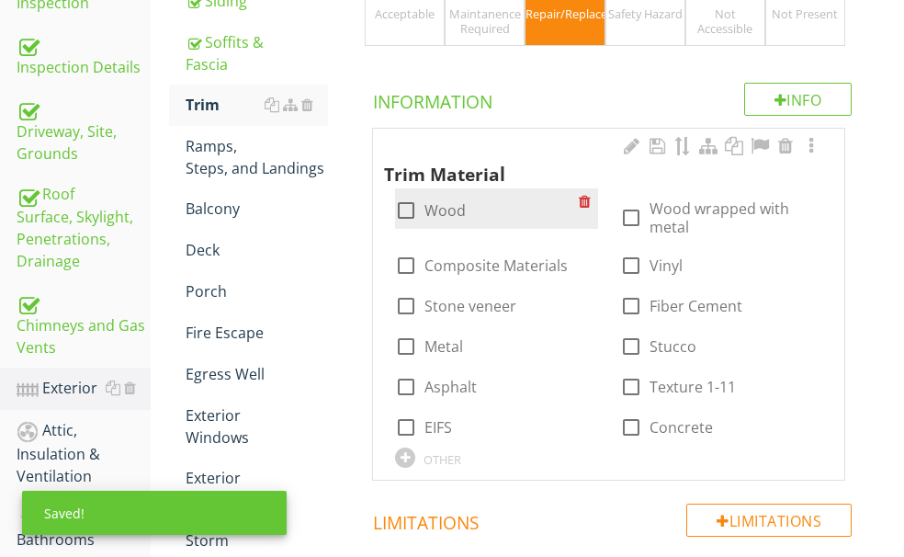
scroll to position [461, 0]
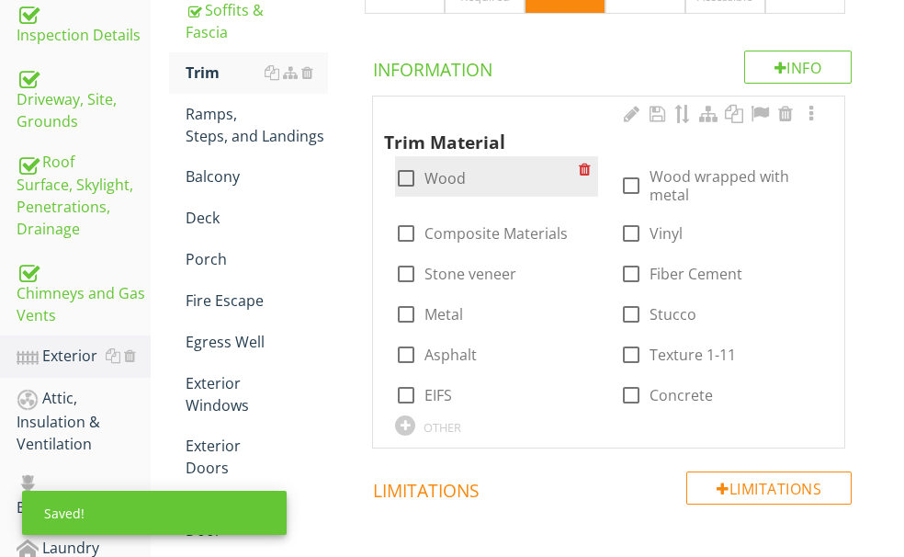
drag, startPoint x: 455, startPoint y: 174, endPoint x: 466, endPoint y: 177, distance: 11.6
click at [422, 174] on div at bounding box center [405, 178] width 31 height 31
checkbox input "true"
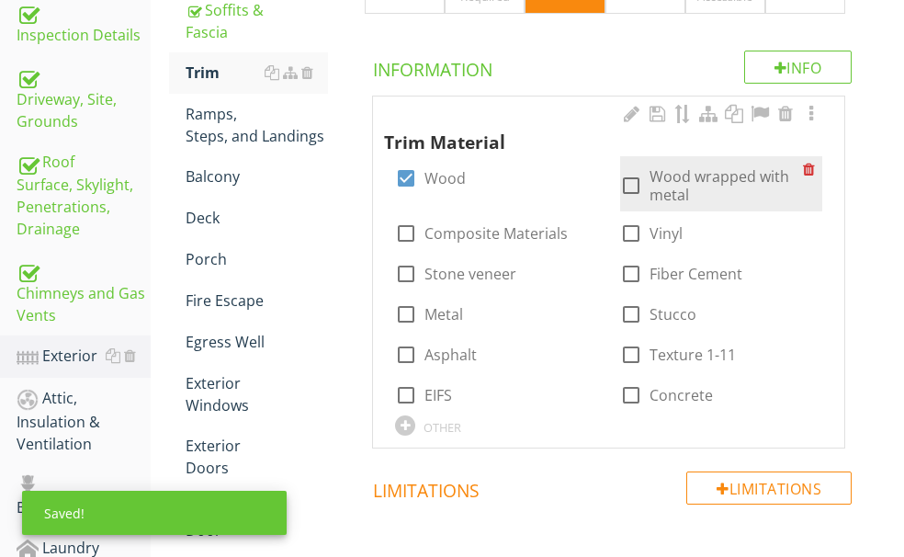
click at [615, 201] on div at bounding box center [630, 185] width 31 height 31
checkbox input "true"
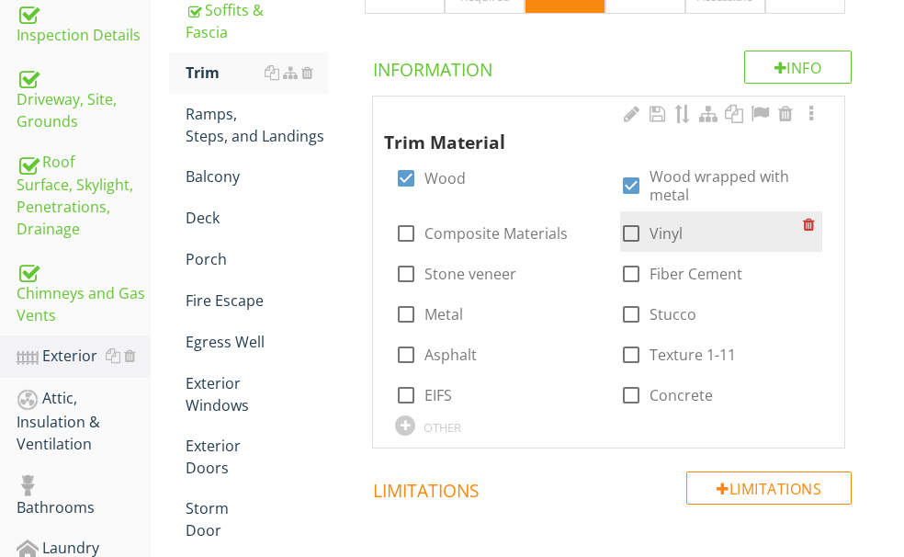
click at [615, 249] on div at bounding box center [630, 233] width 31 height 31
checkbox input "true"
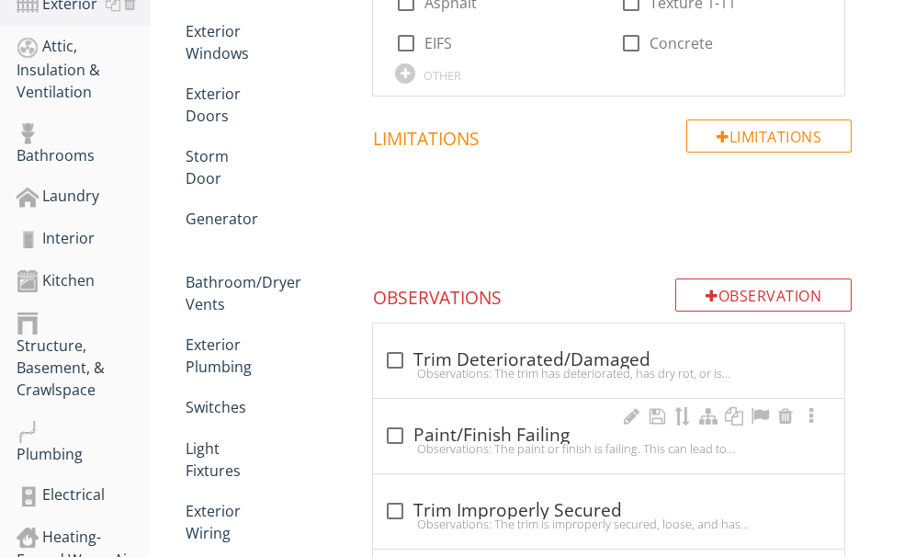
scroll to position [828, 0]
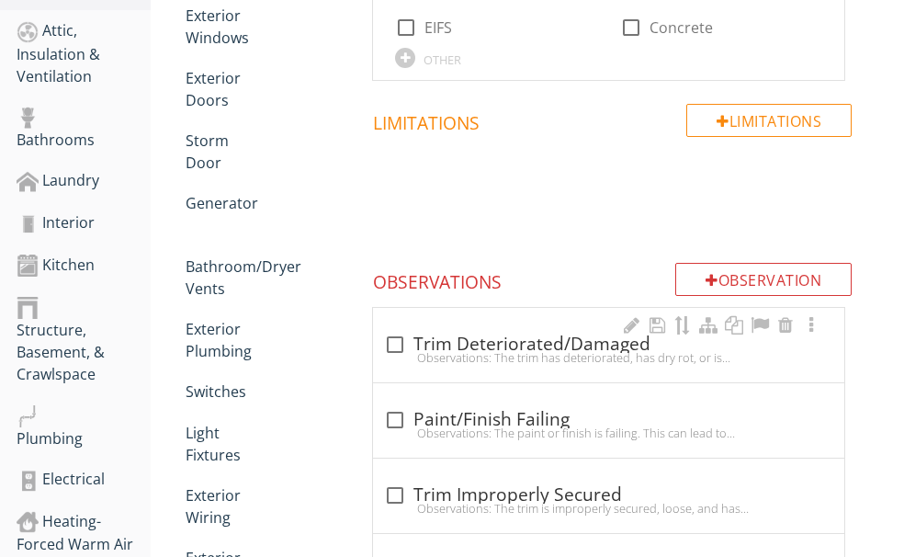
click at [545, 333] on div "check_box_outline_blank Trim Deteriorated/Damaged" at bounding box center [608, 344] width 449 height 22
checkbox input "true"
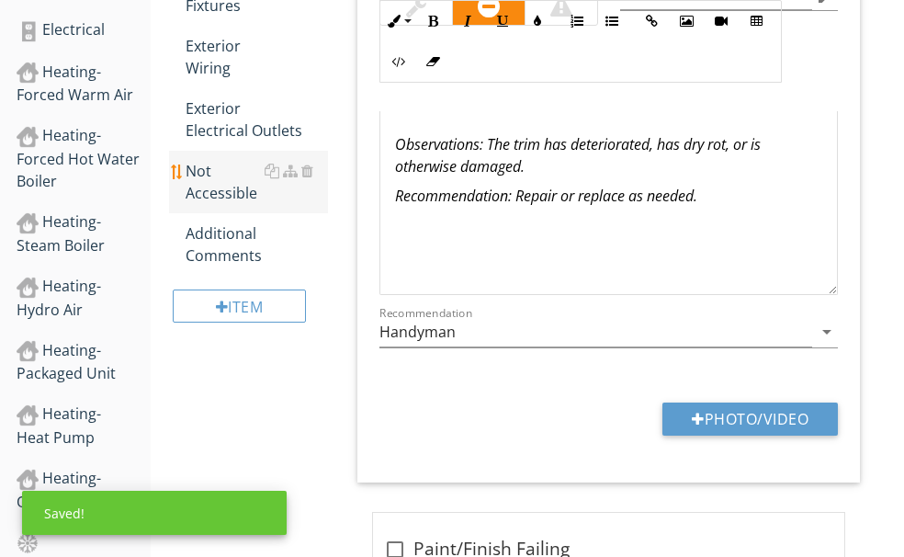
scroll to position [1288, 0]
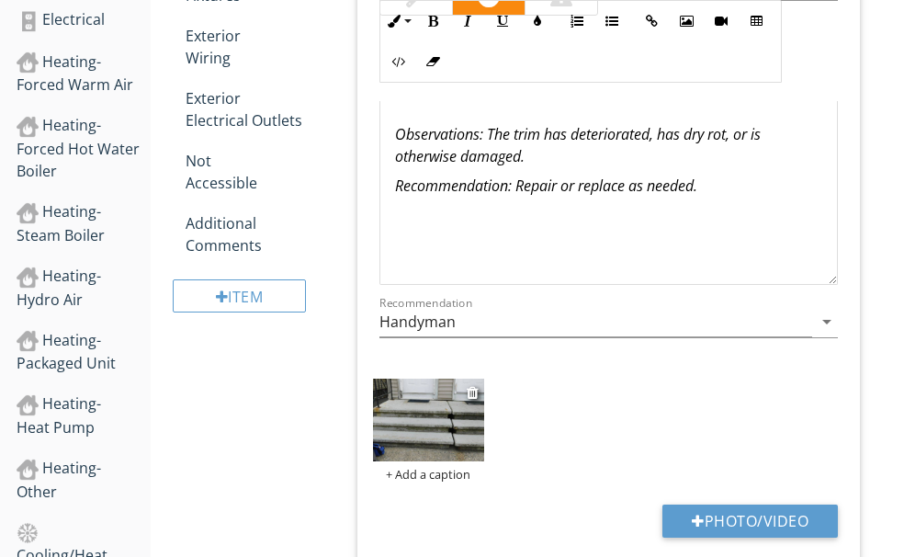
click at [457, 378] on img at bounding box center [428, 420] width 111 height 84
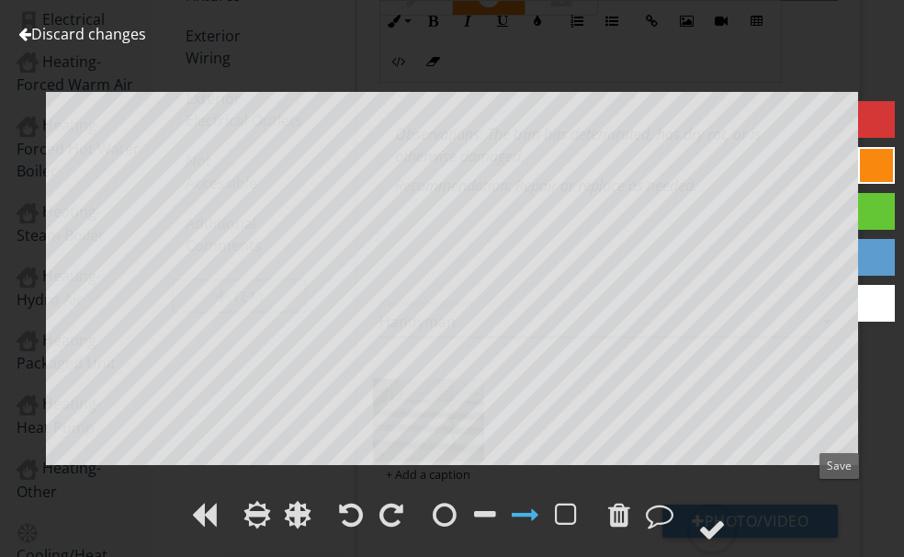
drag, startPoint x: 837, startPoint y: 509, endPoint x: 904, endPoint y: 434, distance: 100.1
click at [726, 515] on div at bounding box center [712, 529] width 28 height 28
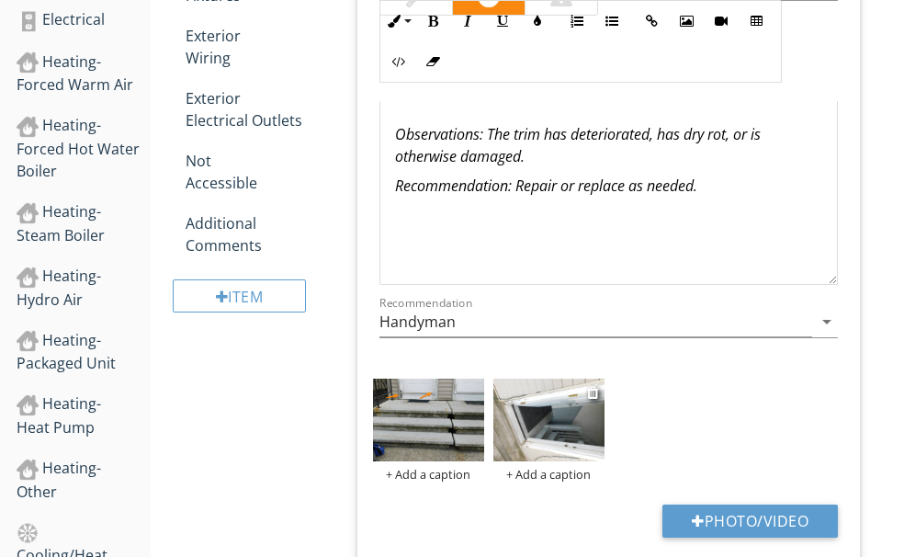
click at [591, 378] on img at bounding box center [548, 420] width 111 height 84
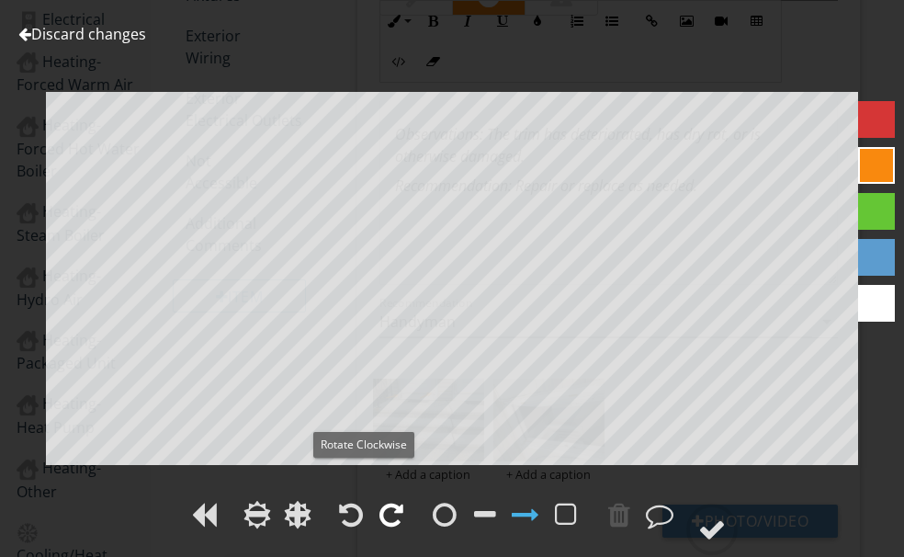
click at [379, 501] on div at bounding box center [391, 515] width 24 height 28
click at [726, 515] on div at bounding box center [712, 529] width 28 height 28
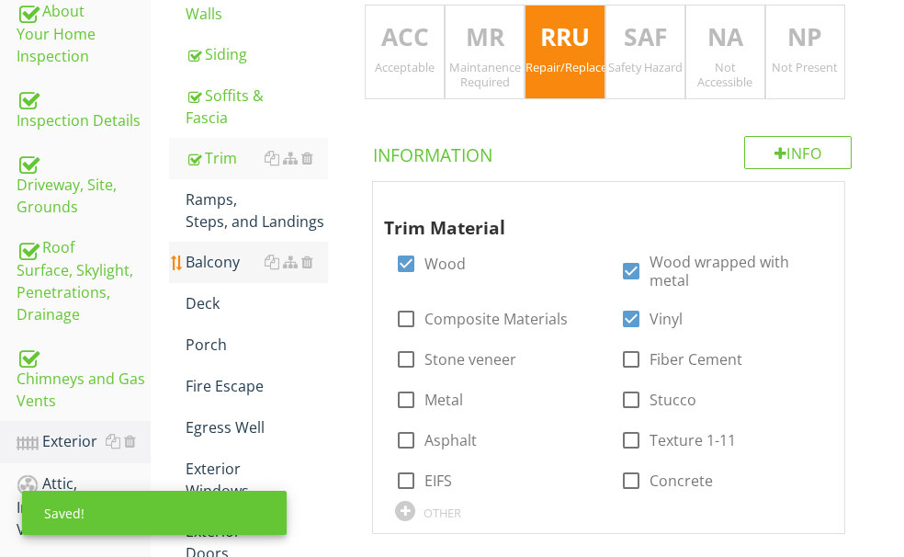
scroll to position [277, 0]
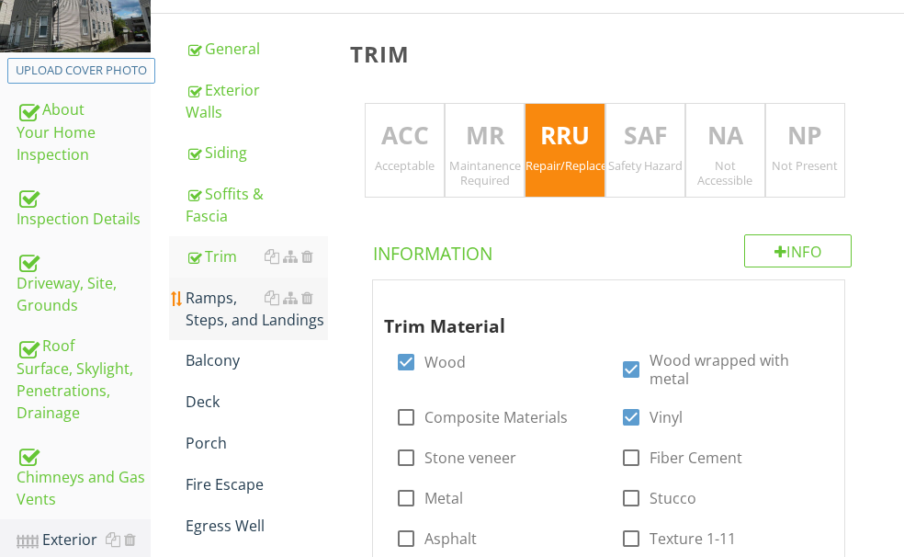
click at [302, 331] on div "Ramps, Steps, and Landings" at bounding box center [257, 309] width 142 height 44
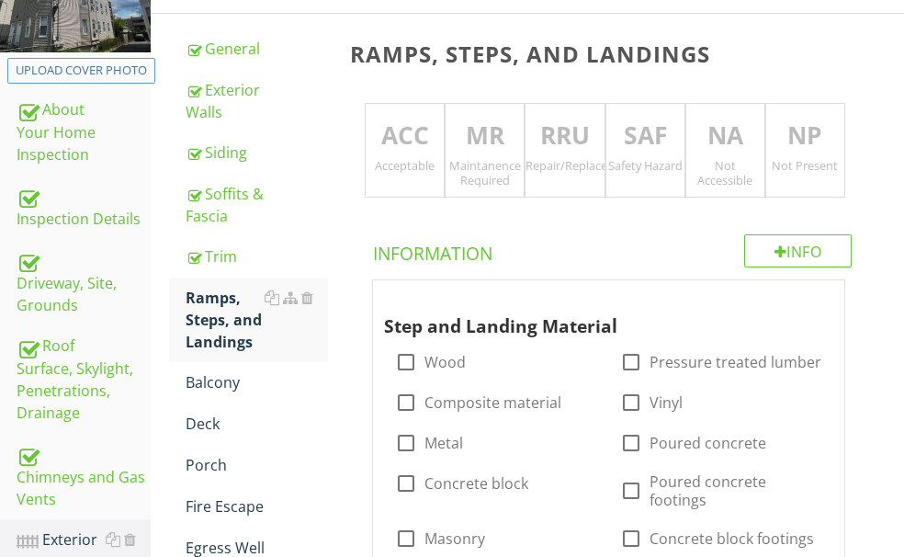
click at [598, 136] on p "RRU" at bounding box center [564, 136] width 78 height 37
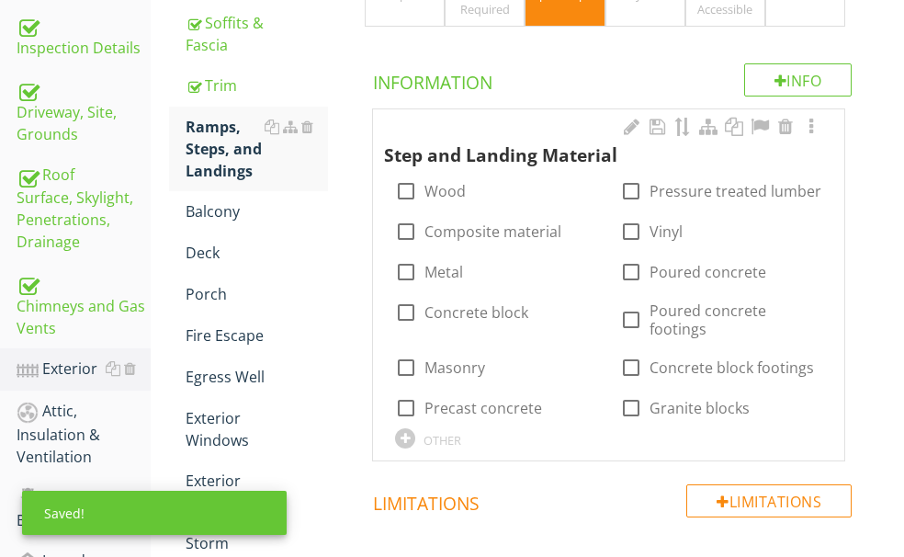
scroll to position [461, 0]
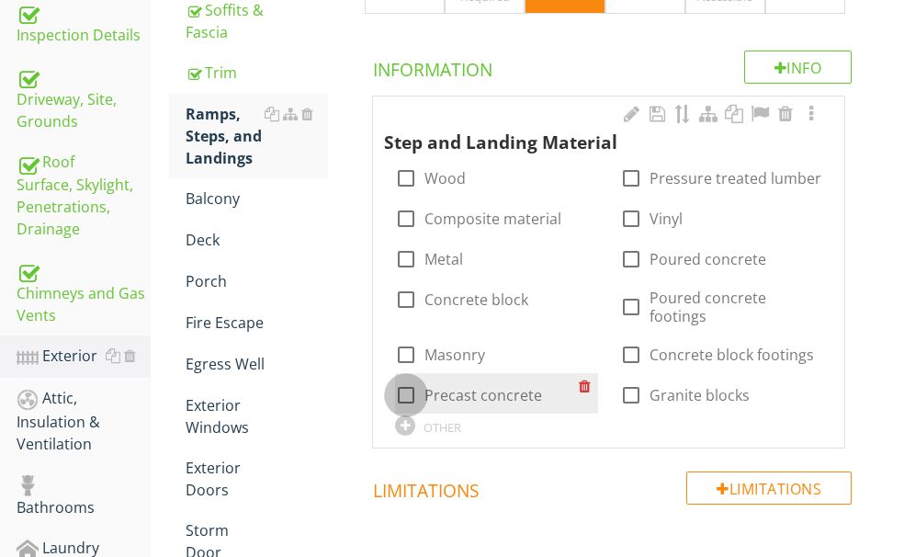
click at [422, 383] on div at bounding box center [405, 394] width 31 height 31
checkbox input "true"
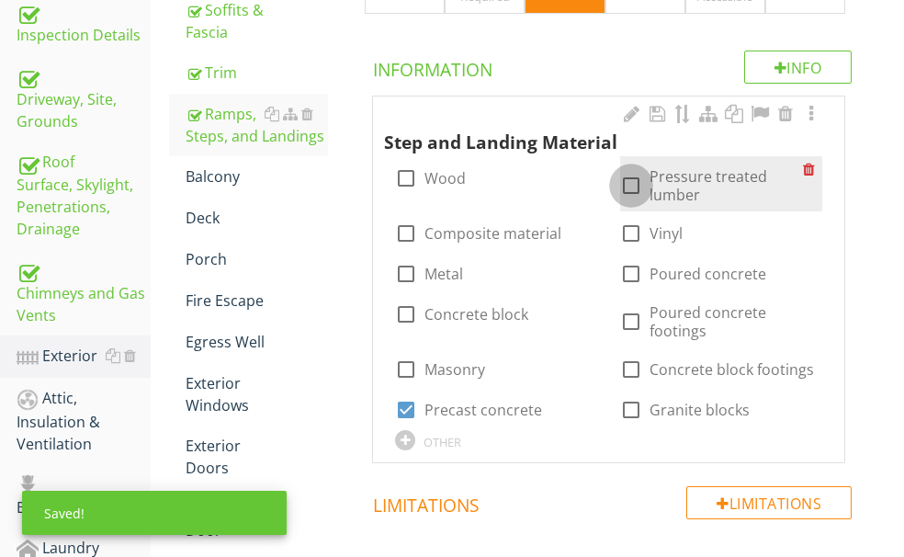
click at [615, 193] on div at bounding box center [630, 185] width 31 height 31
checkbox input "true"
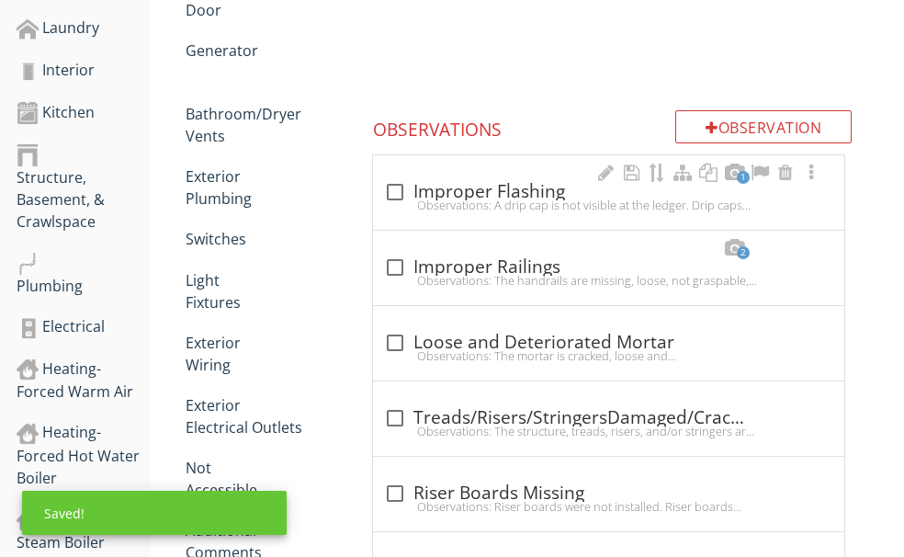
scroll to position [1012, 0]
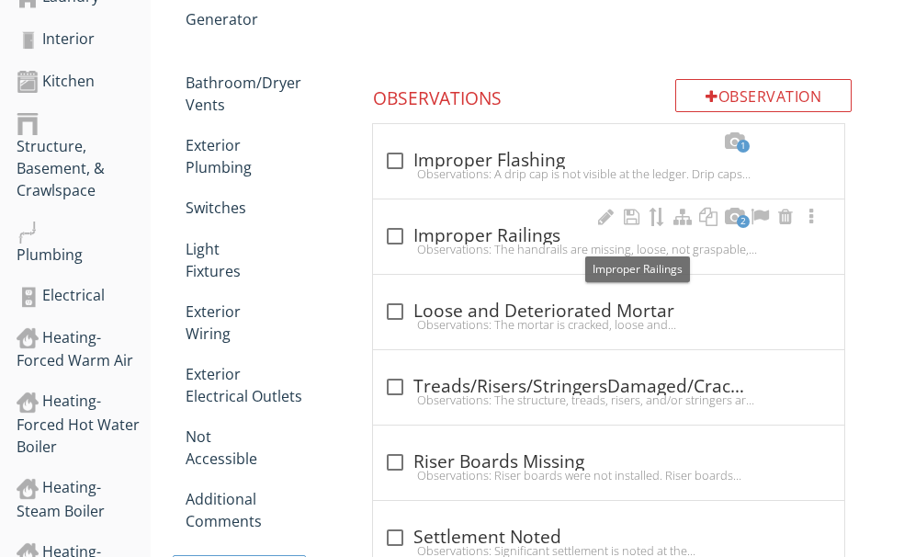
click at [537, 238] on div "check_box_outline_blank Improper Railings" at bounding box center [608, 236] width 449 height 22
checkbox input "true"
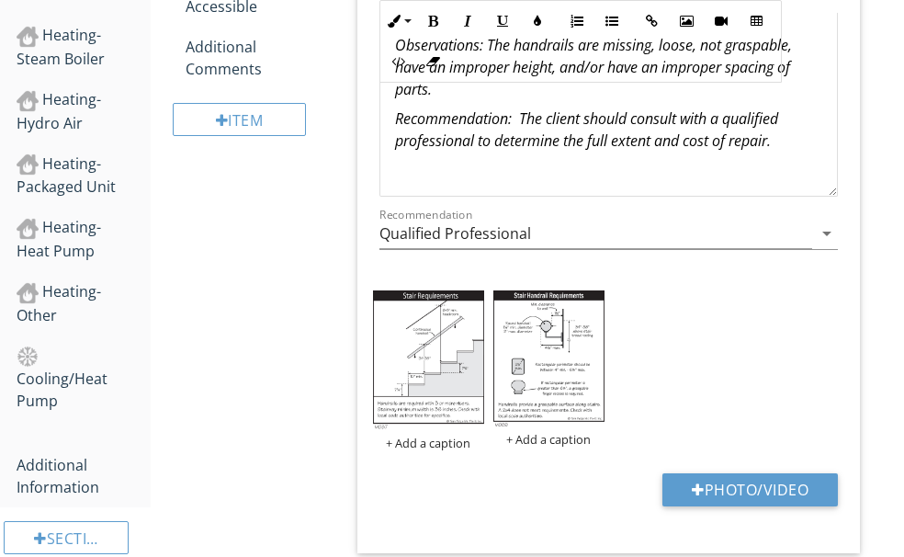
scroll to position [1471, 0]
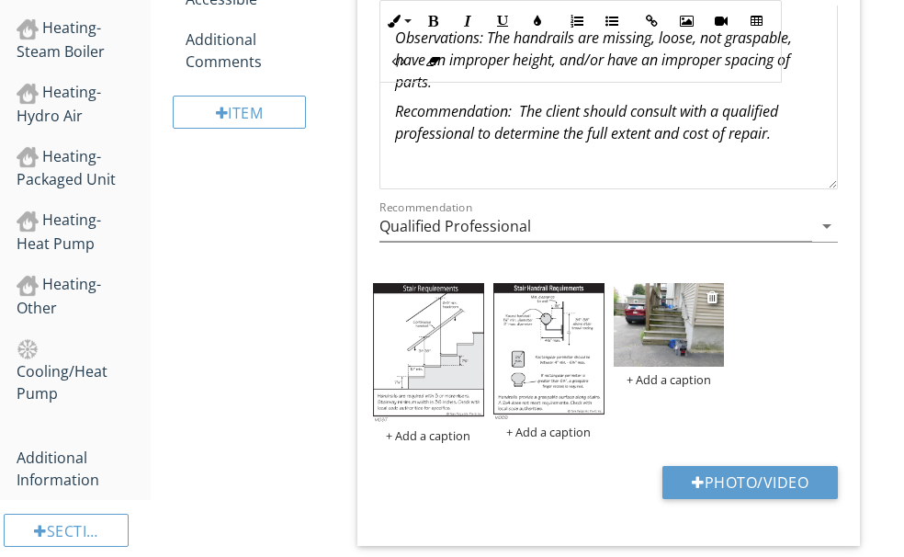
click at [689, 343] on img at bounding box center [668, 325] width 111 height 84
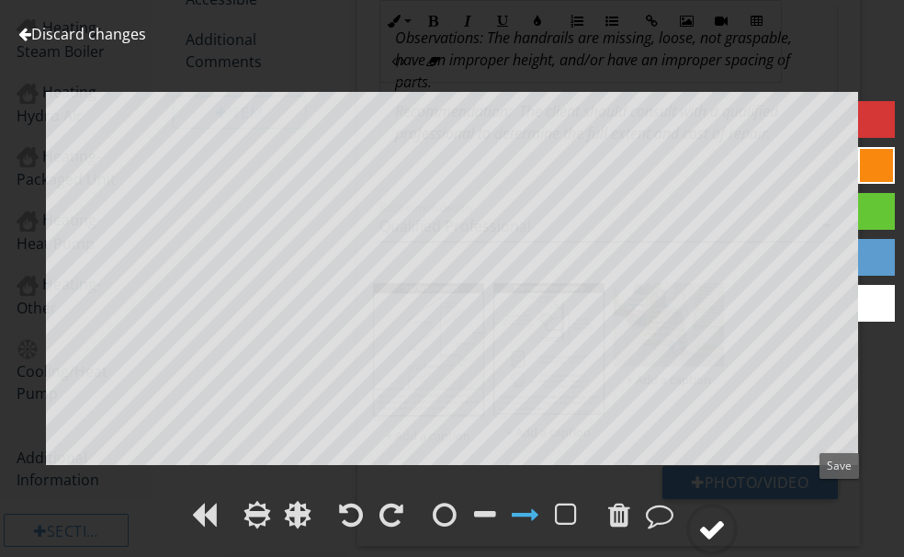
click at [726, 515] on div at bounding box center [712, 529] width 28 height 28
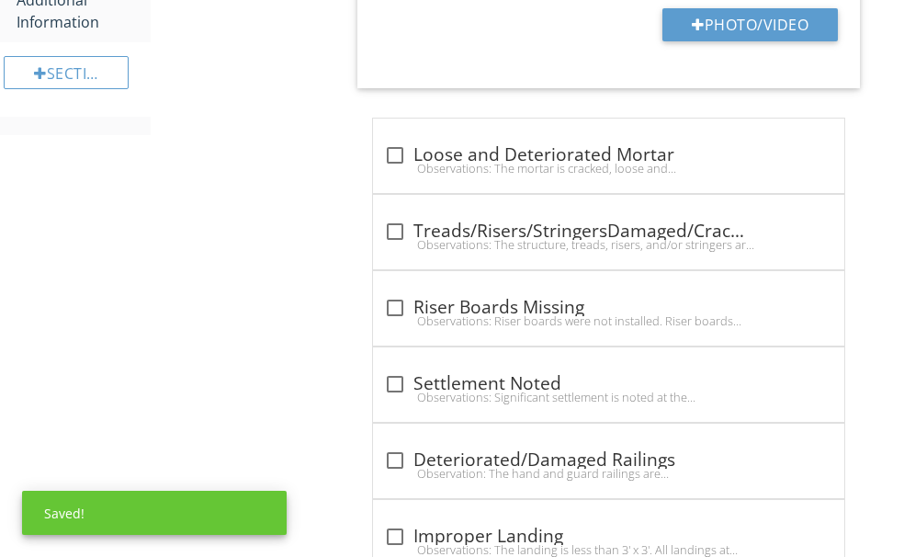
scroll to position [1930, 0]
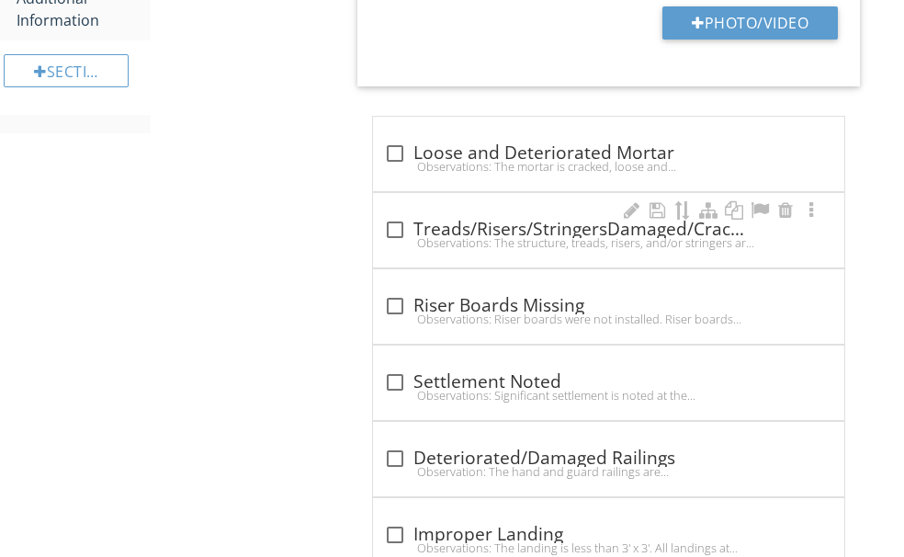
click at [515, 219] on div "check_box_outline_blank Treads/Risers/StringersDamaged/Cracked/Deteriorated" at bounding box center [608, 230] width 449 height 22
checkbox input "true"
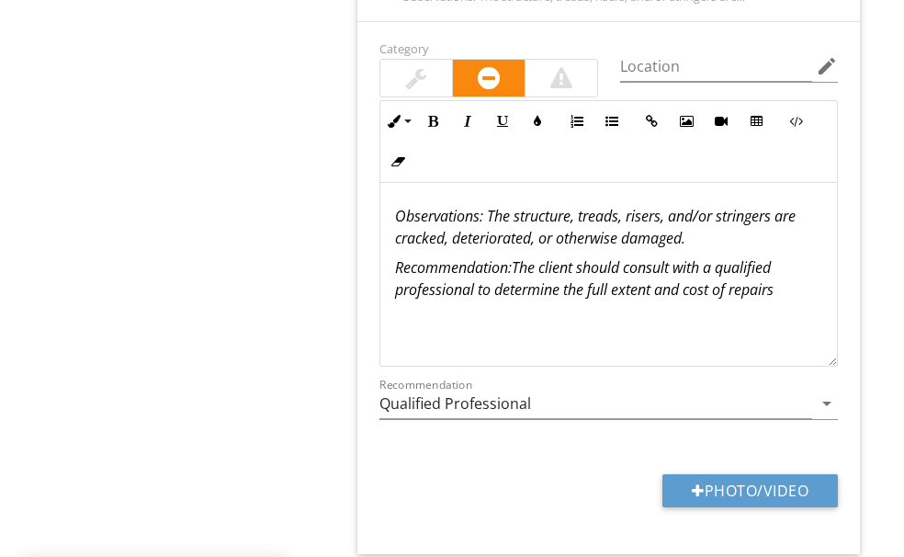
scroll to position [2298, 0]
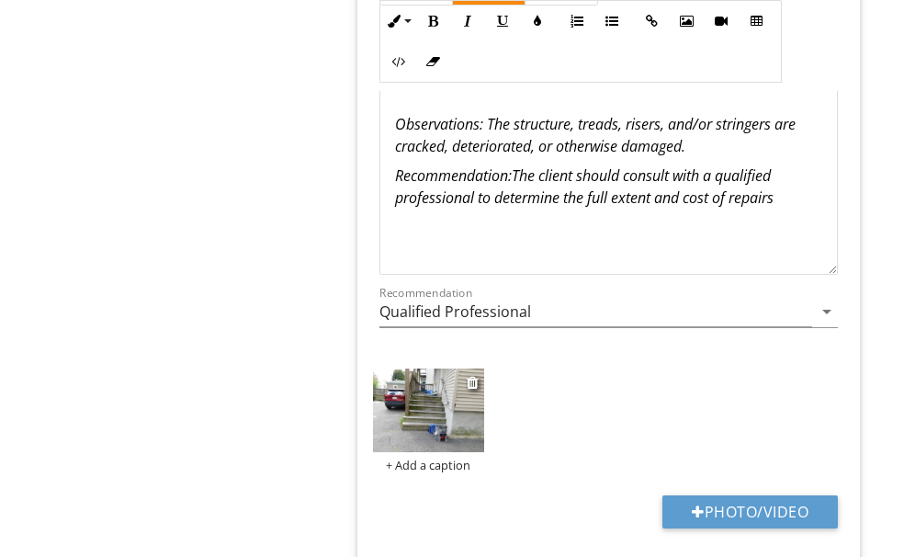
click at [484, 390] on img at bounding box center [428, 410] width 111 height 84
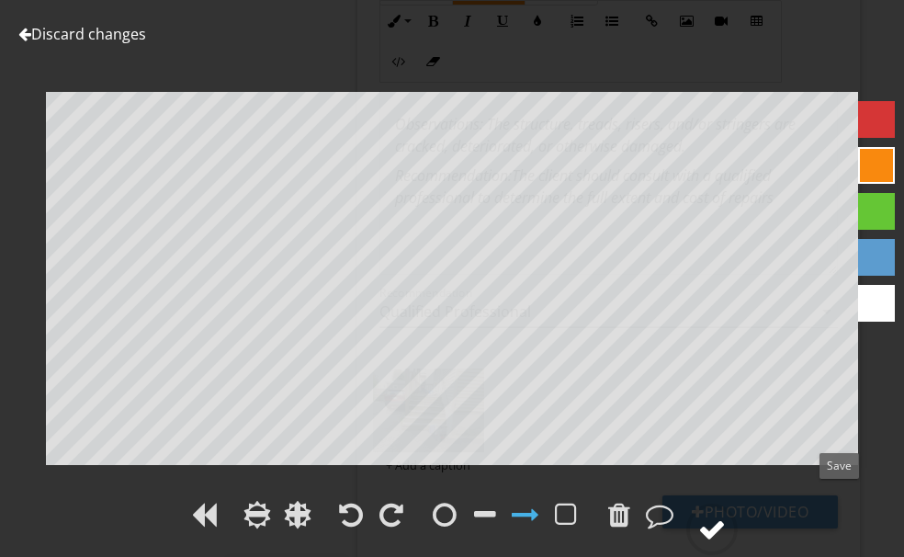
click at [737, 503] on div at bounding box center [711, 528] width 51 height 51
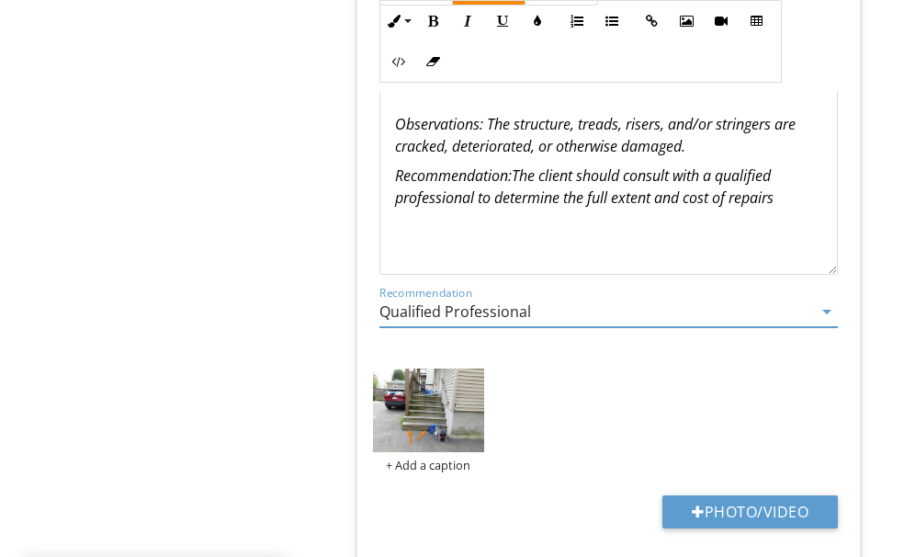
click at [625, 297] on input "Qualified Professional" at bounding box center [595, 312] width 433 height 30
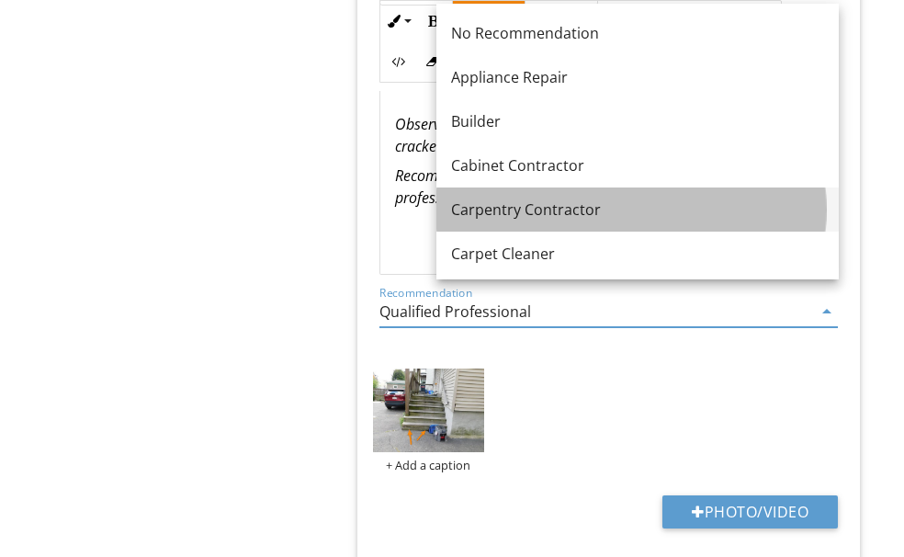
click at [564, 205] on div "Carpentry Contractor" at bounding box center [637, 209] width 373 height 22
type input "Carpentry Contractor"
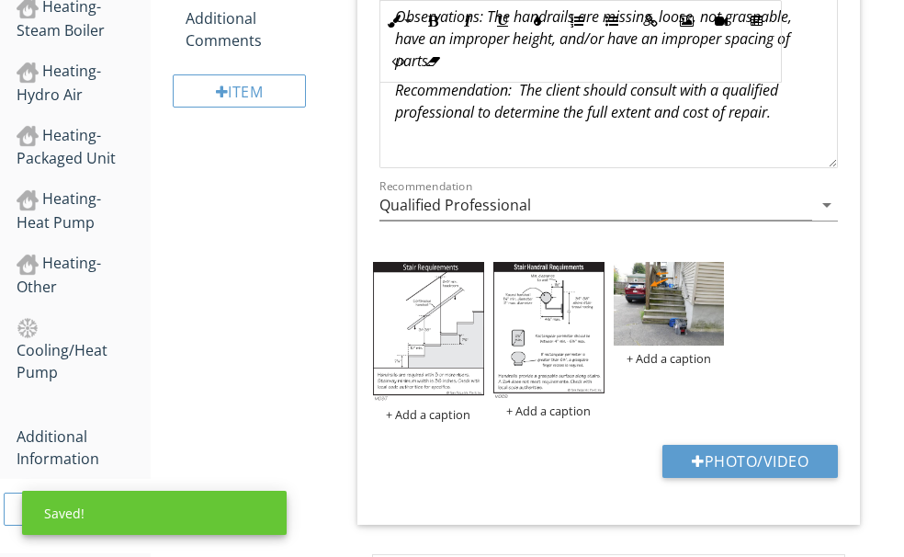
scroll to position [1471, 0]
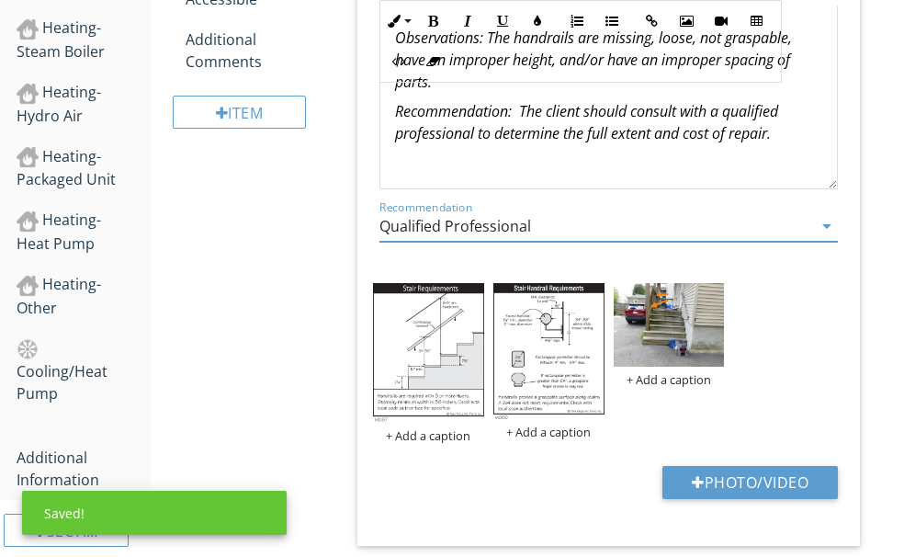
click at [597, 223] on input "Qualified Professional" at bounding box center [595, 226] width 433 height 30
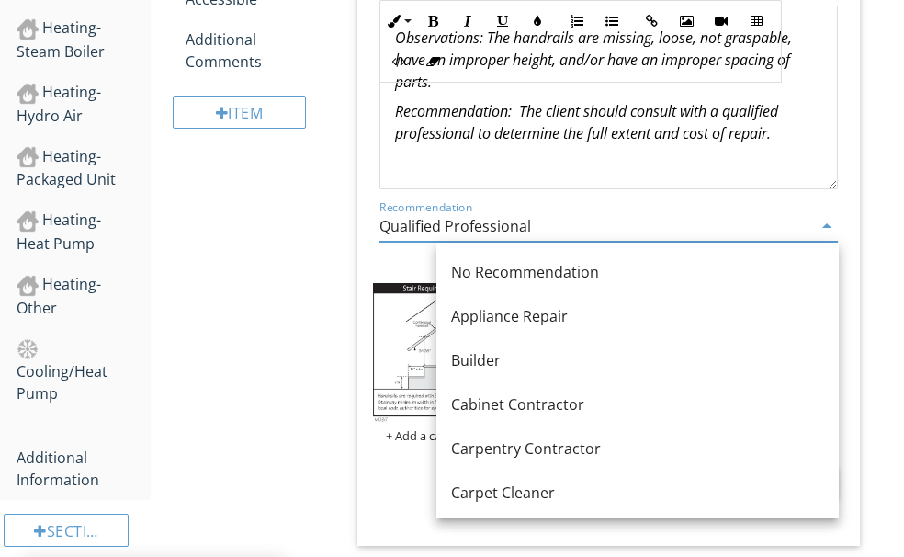
drag, startPoint x: 544, startPoint y: 444, endPoint x: 486, endPoint y: 425, distance: 60.7
click at [543, 442] on div "Carpentry Contractor" at bounding box center [637, 448] width 373 height 22
type input "Carpentry Contractor"
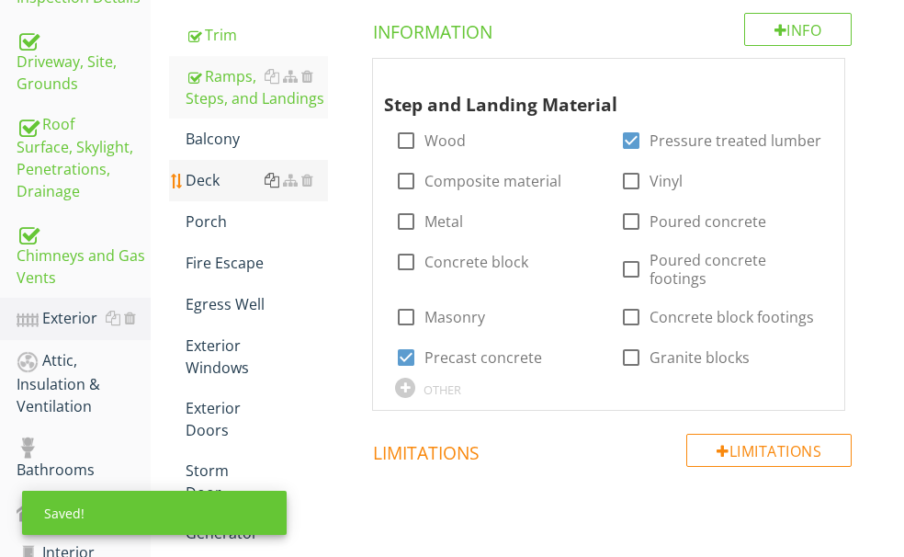
scroll to position [461, 0]
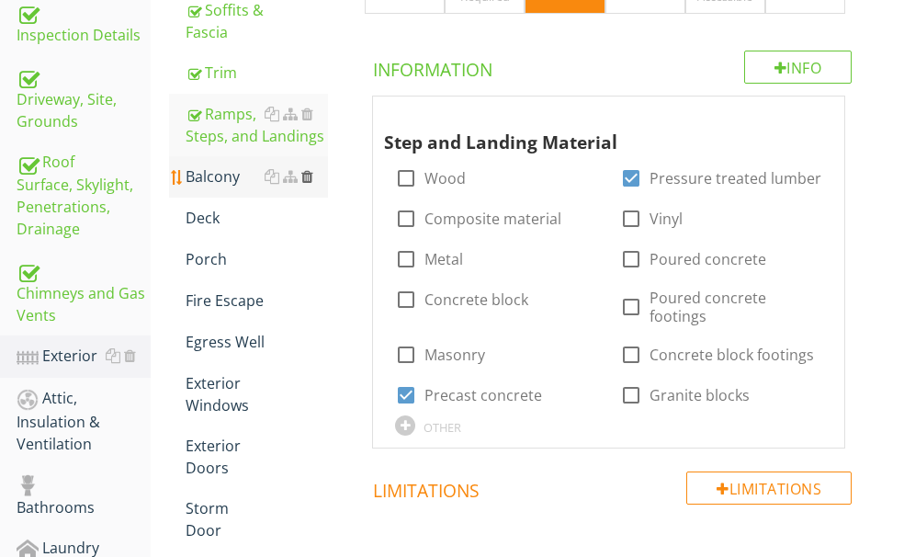
click at [313, 184] on div at bounding box center [307, 176] width 12 height 15
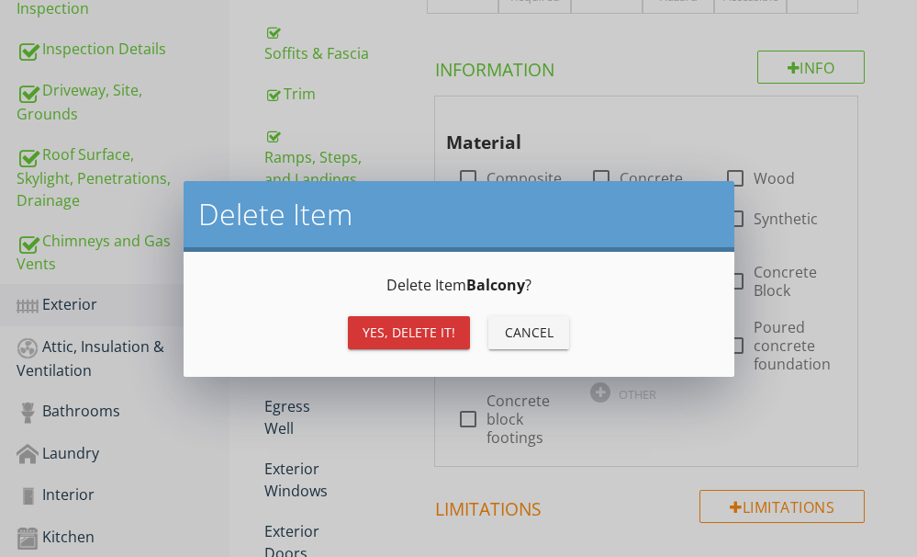
click at [419, 329] on div "Yes, Delete it!" at bounding box center [409, 331] width 93 height 19
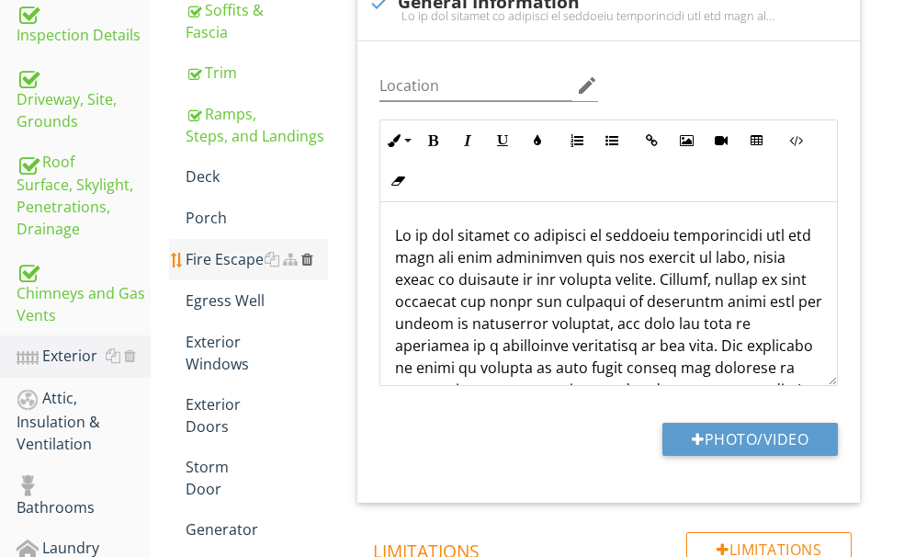
click at [313, 266] on div at bounding box center [307, 259] width 12 height 15
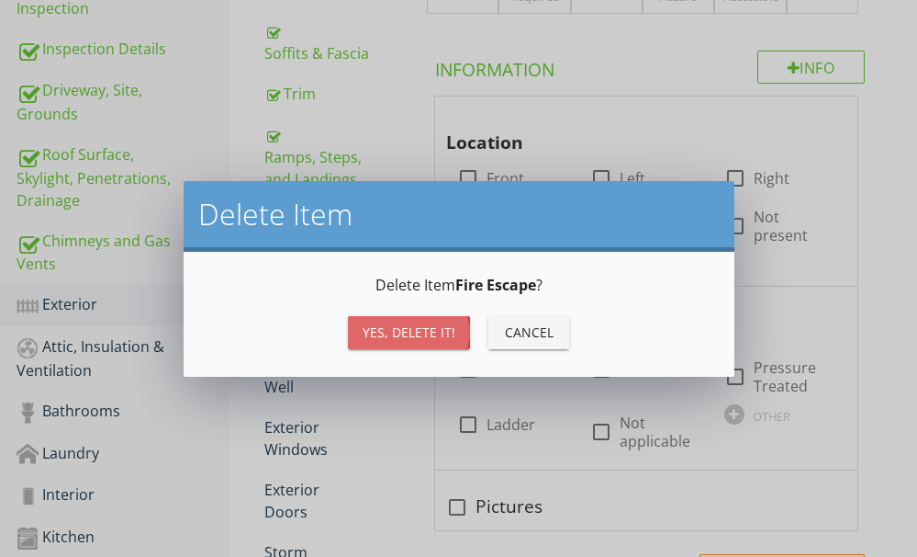
click at [379, 324] on div "Yes, Delete it!" at bounding box center [409, 331] width 93 height 19
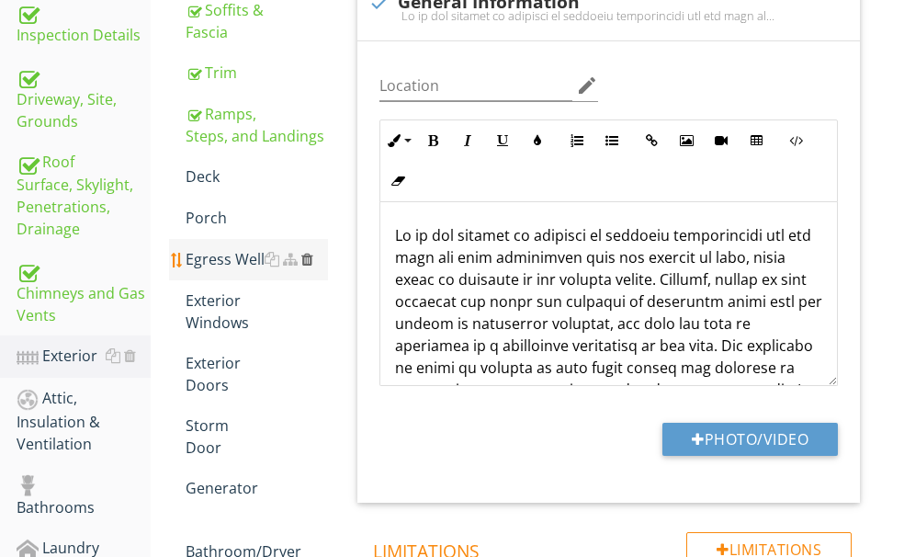
click at [313, 266] on div at bounding box center [307, 259] width 12 height 15
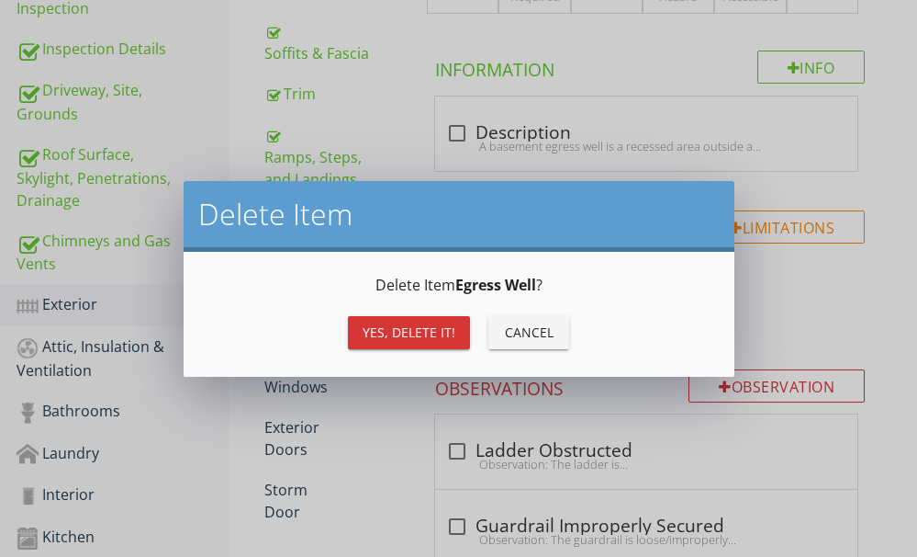
click at [385, 328] on div "Yes, Delete it!" at bounding box center [409, 331] width 93 height 19
